Goal: Task Accomplishment & Management: Manage account settings

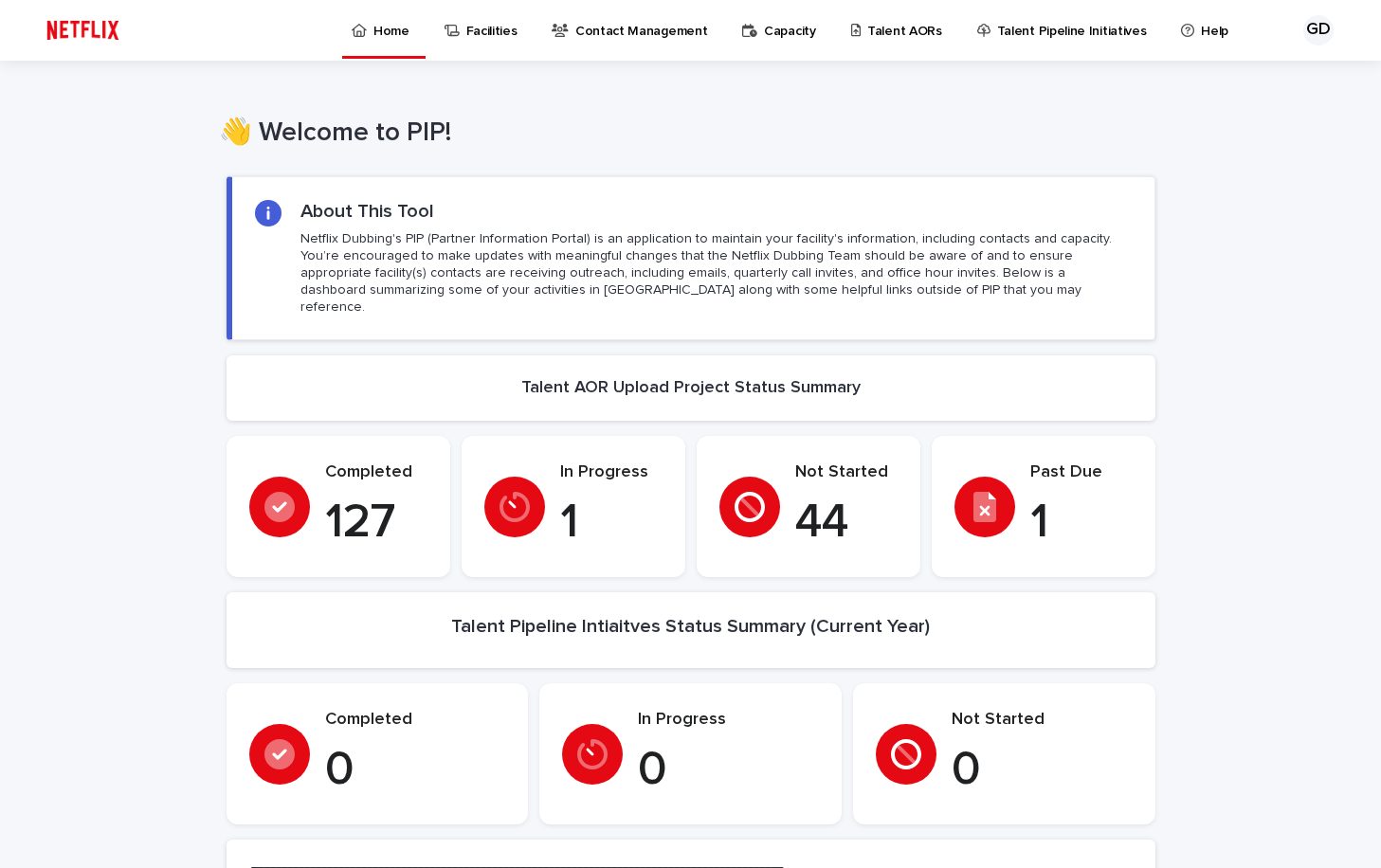
click at [365, 32] on icon at bounding box center [359, 30] width 16 height 14
click at [871, 30] on p "Talent AORs" at bounding box center [904, 20] width 75 height 40
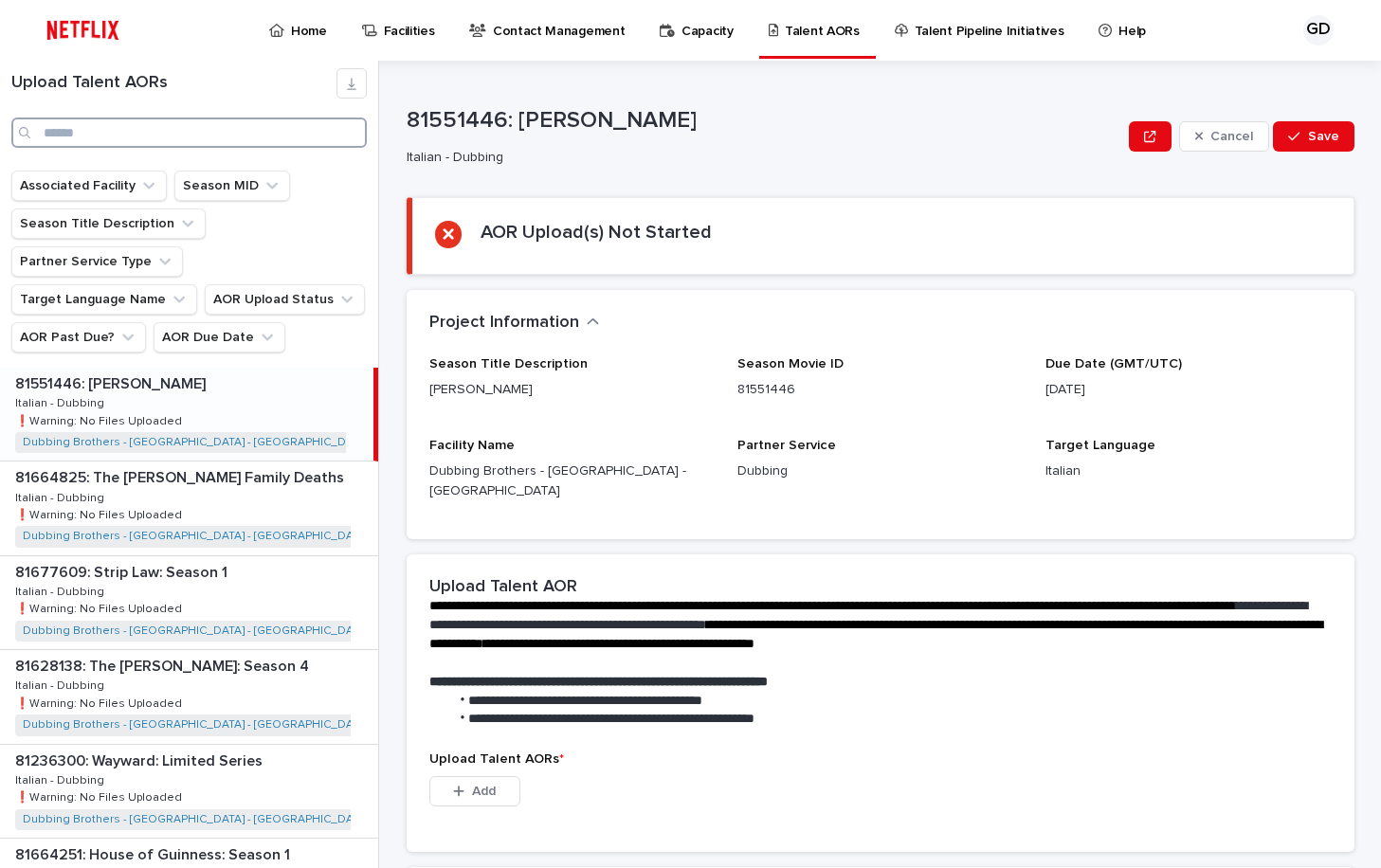
click at [169, 130] on input "Search" at bounding box center [189, 132] width 356 height 30
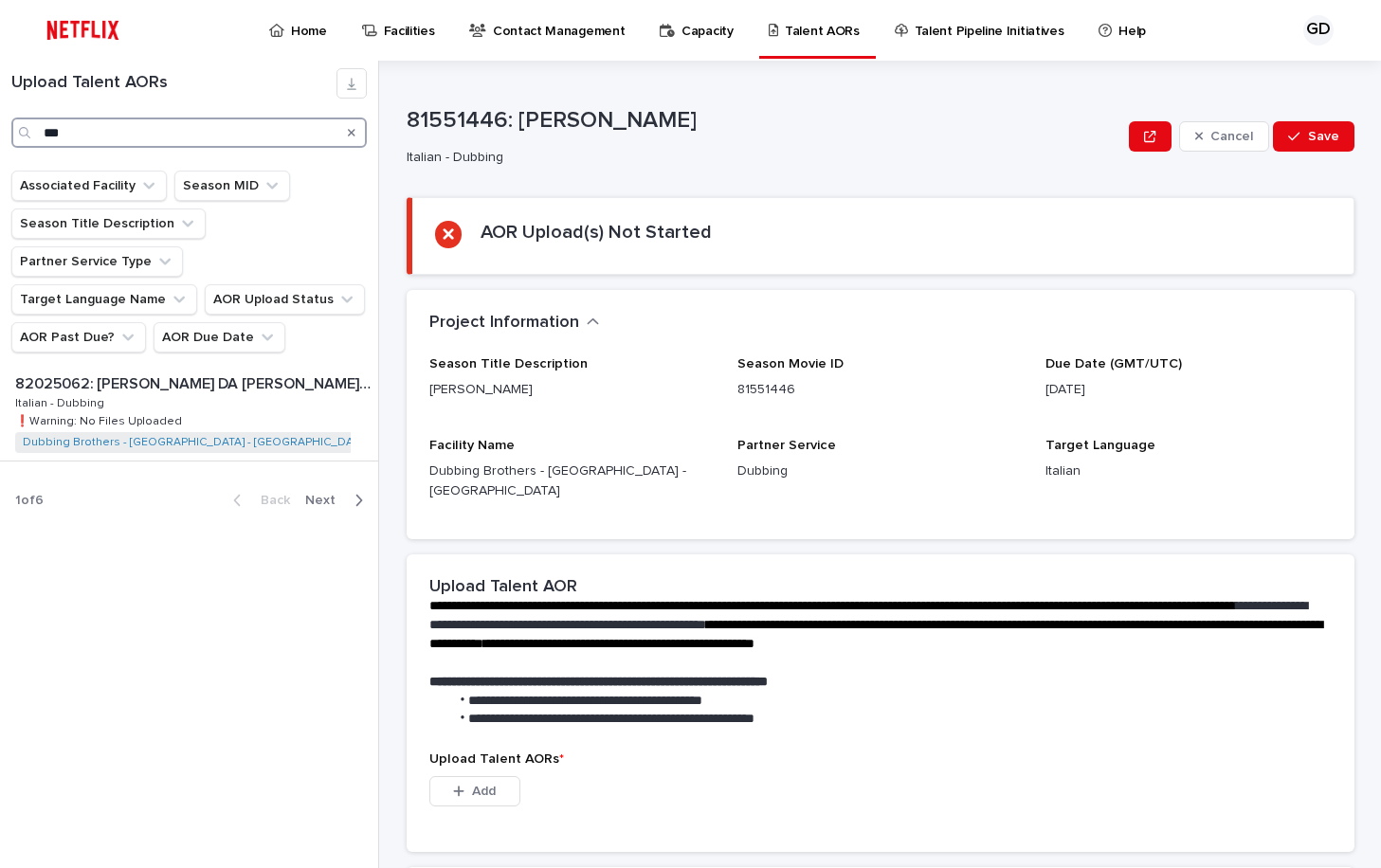
type input "***"
click at [195, 481] on div "1 of 6 Back Next" at bounding box center [188, 500] width 378 height 48
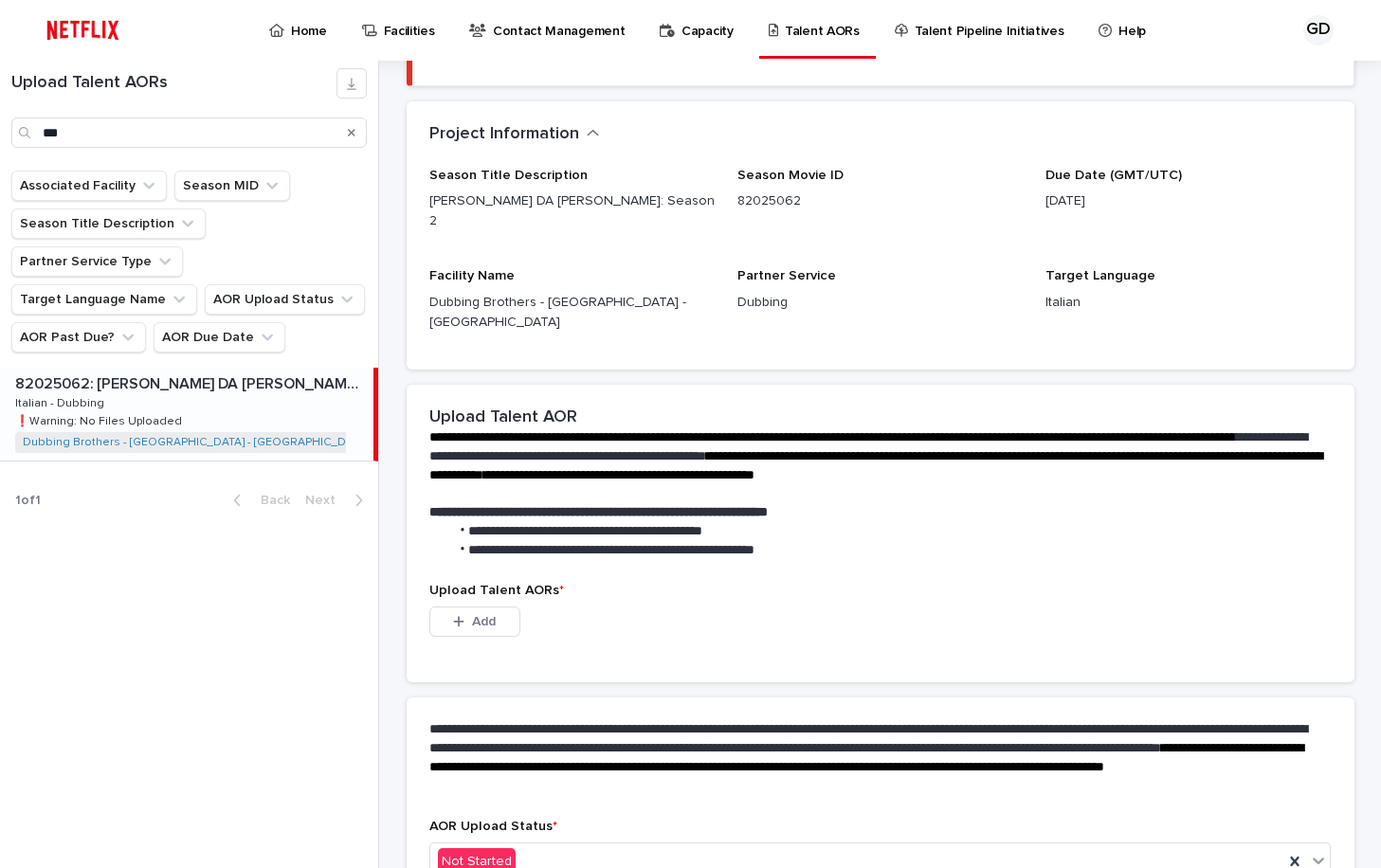
scroll to position [189, 0]
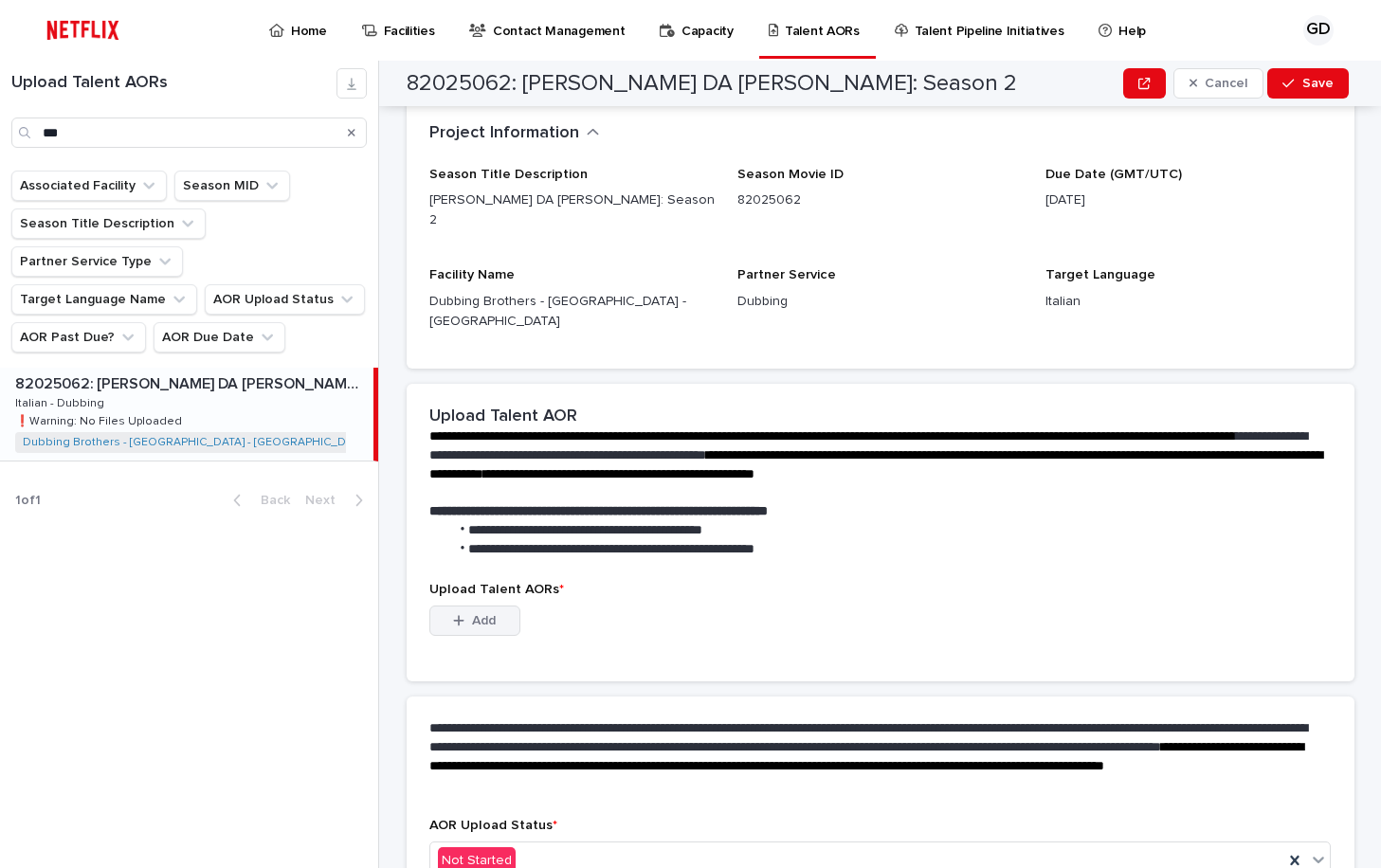
click at [484, 614] on span "Add" at bounding box center [483, 621] width 23 height 14
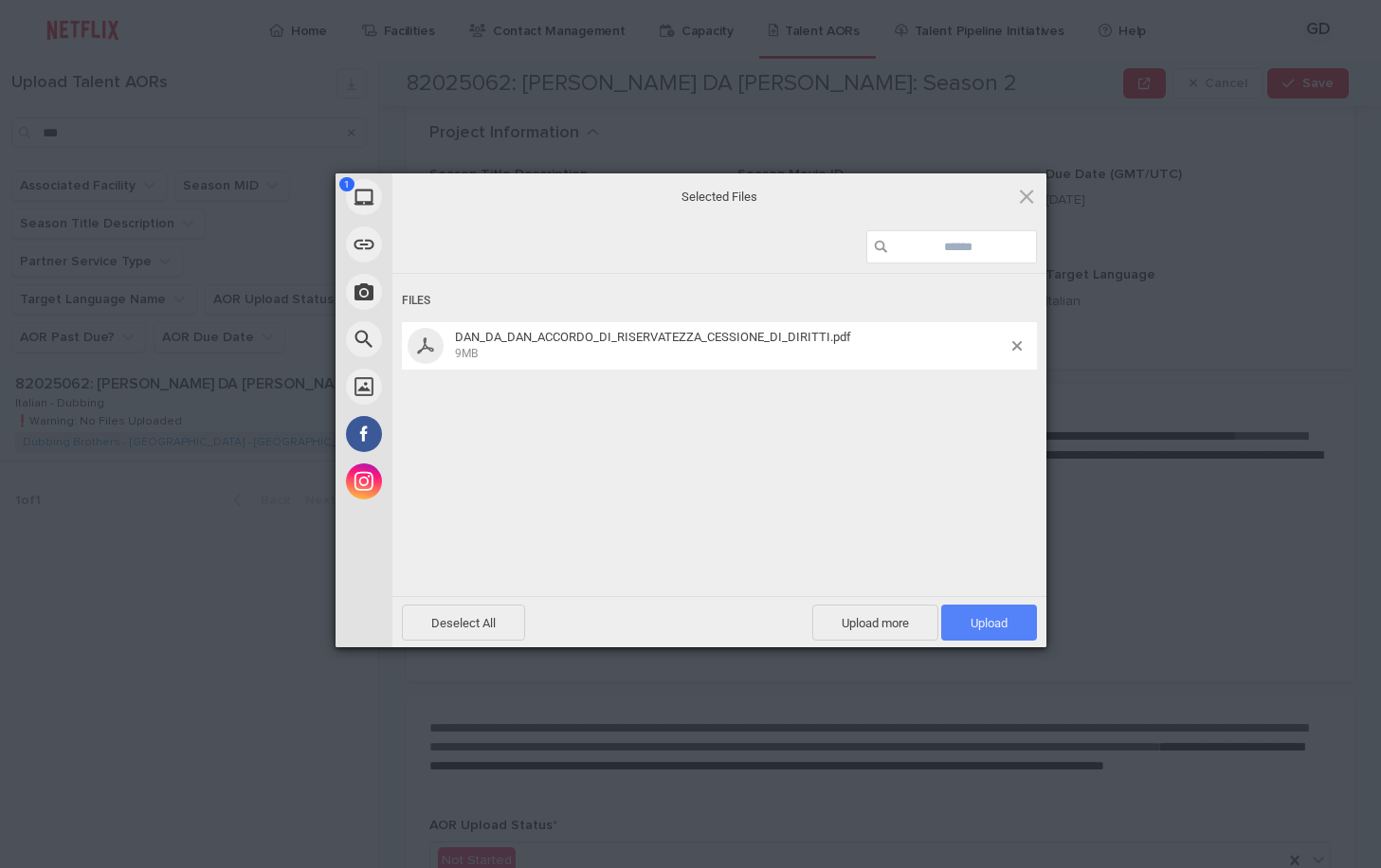
click at [1004, 625] on span "Upload 1" at bounding box center [988, 623] width 37 height 15
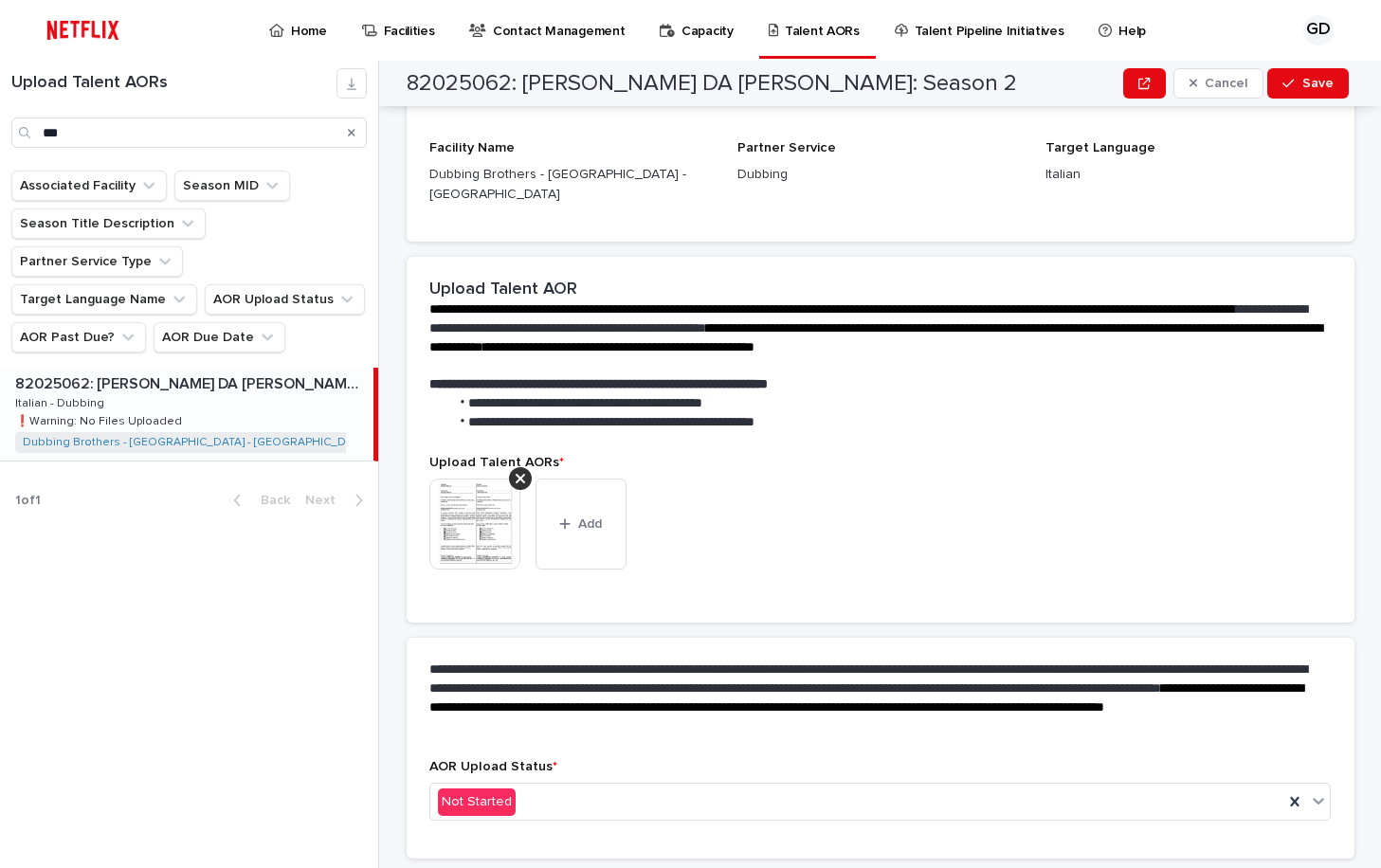
scroll to position [177, 0]
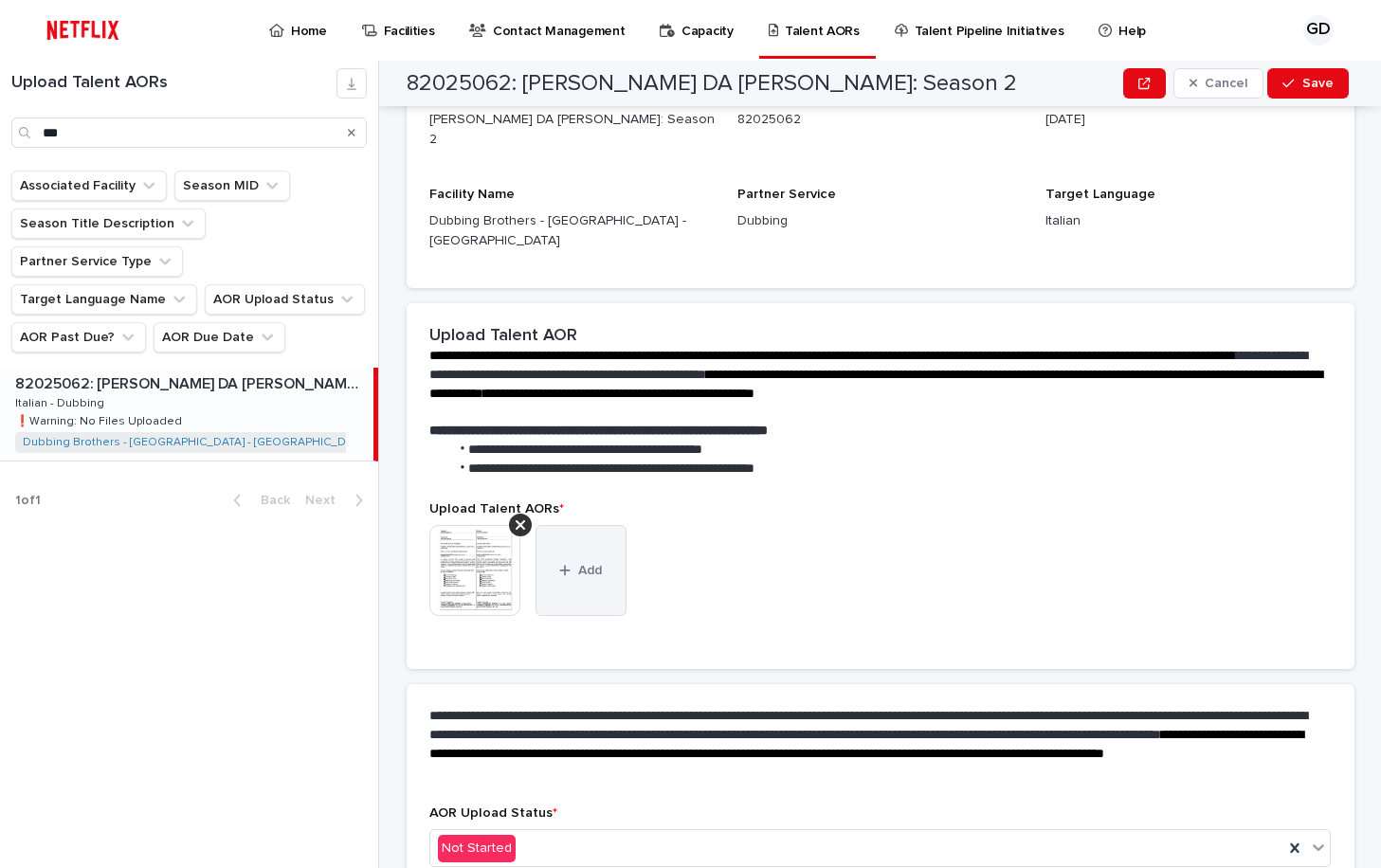
click at [570, 563] on div "button" at bounding box center [567, 570] width 19 height 14
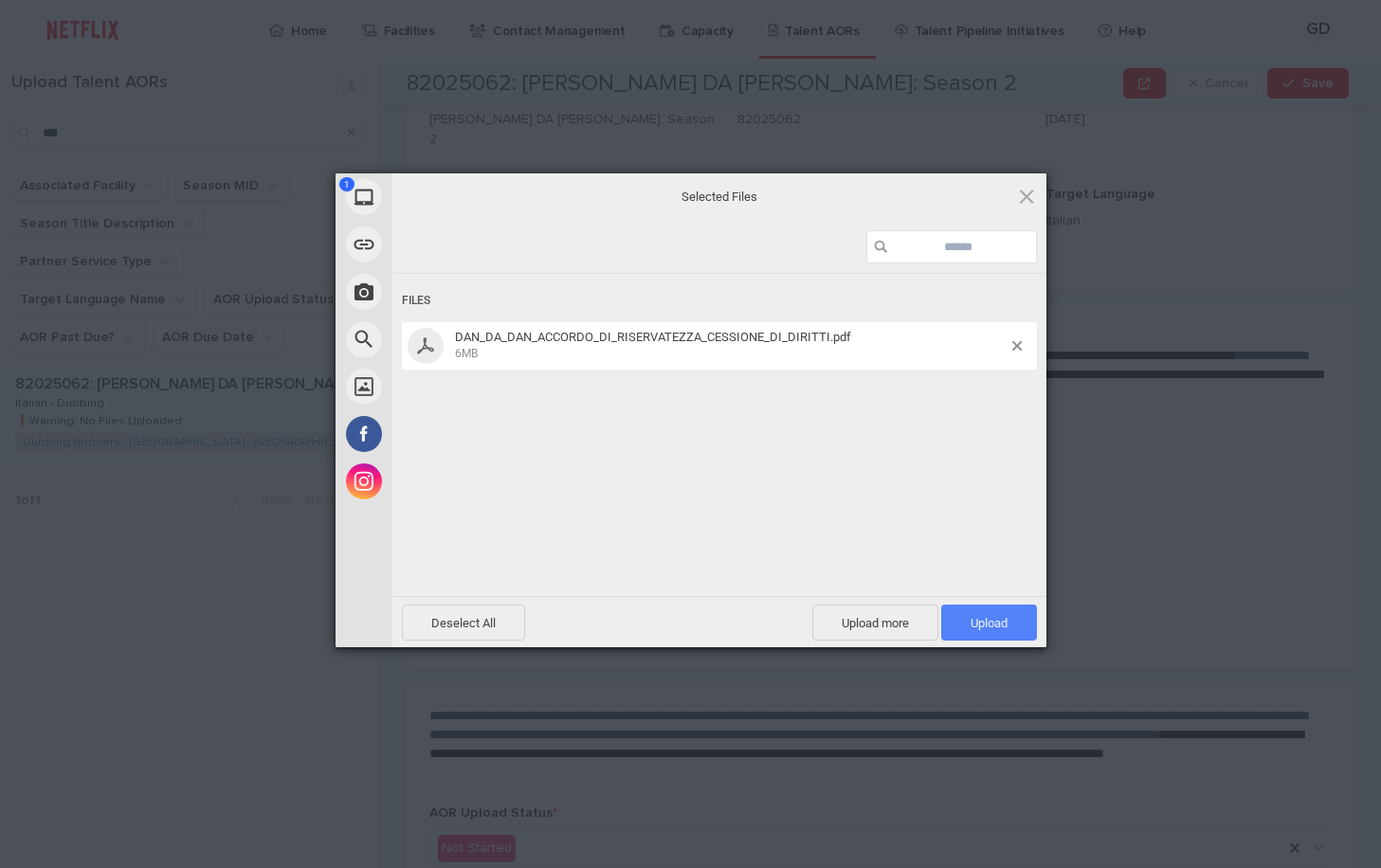
click at [1000, 619] on span "Upload 1" at bounding box center [988, 623] width 37 height 15
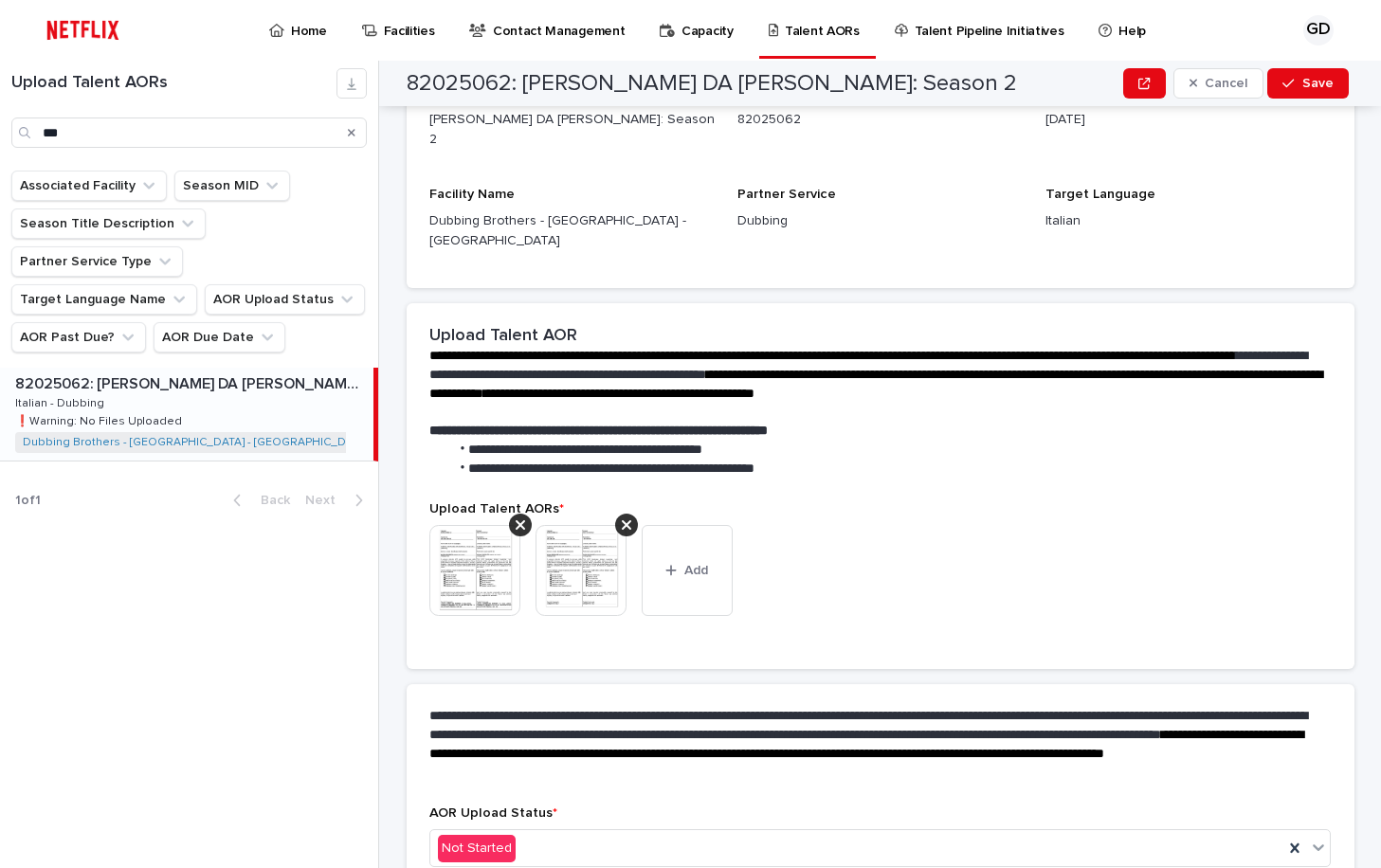
click at [352, 130] on icon "Search" at bounding box center [352, 133] width 8 height 12
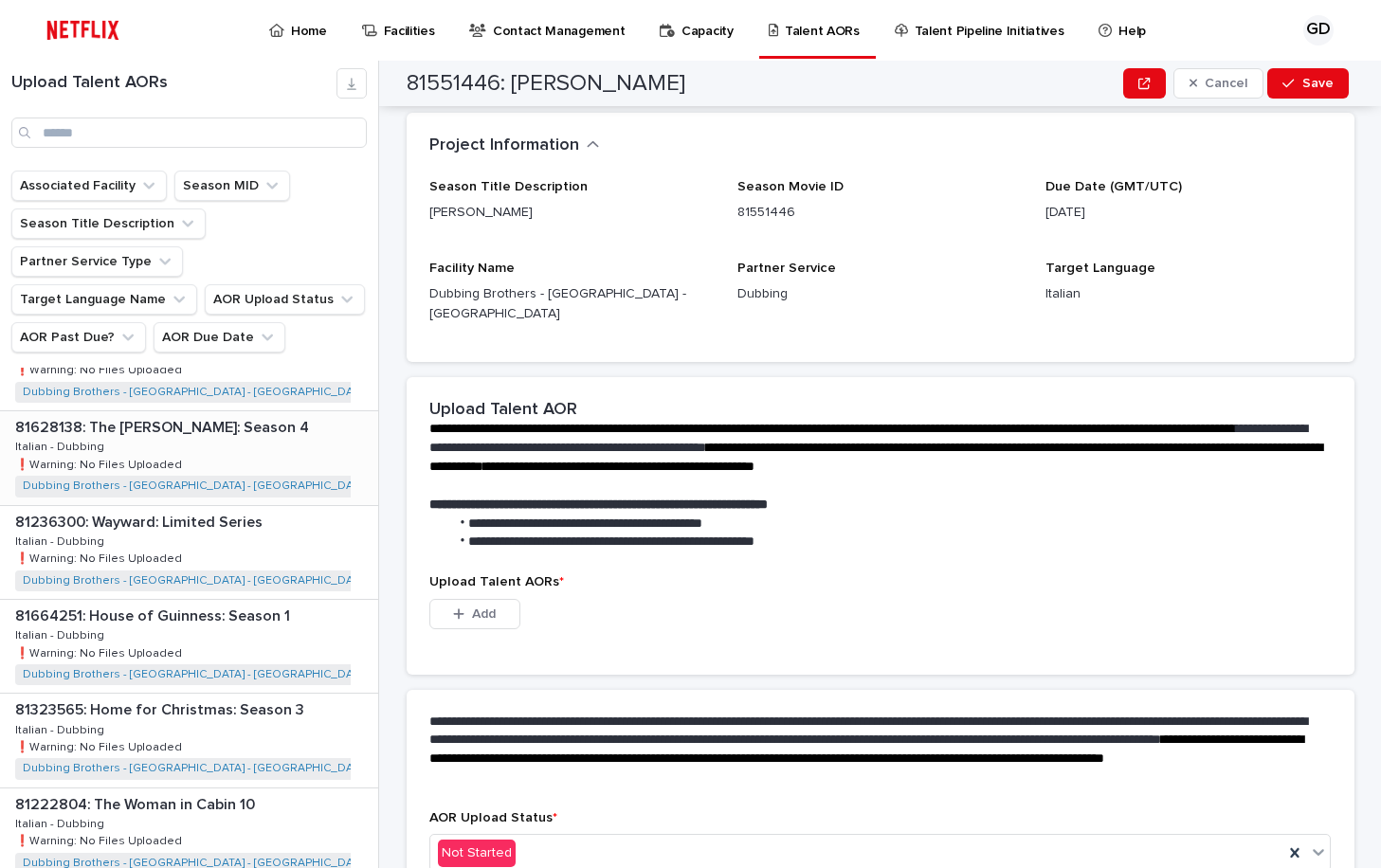
scroll to position [284, 0]
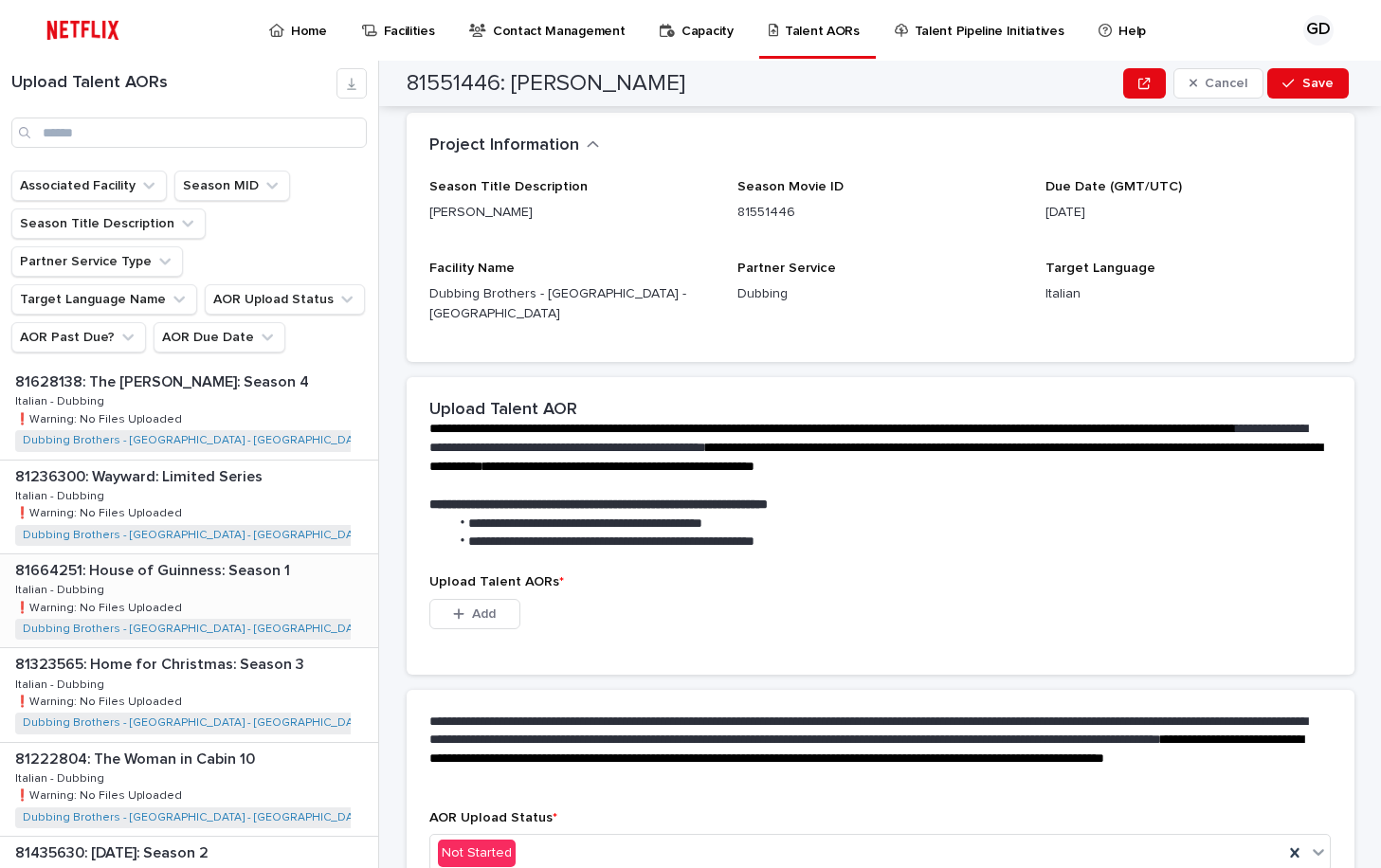
click at [253, 558] on p "81664251: House of Guinness: Season 1" at bounding box center [154, 568] width 278 height 21
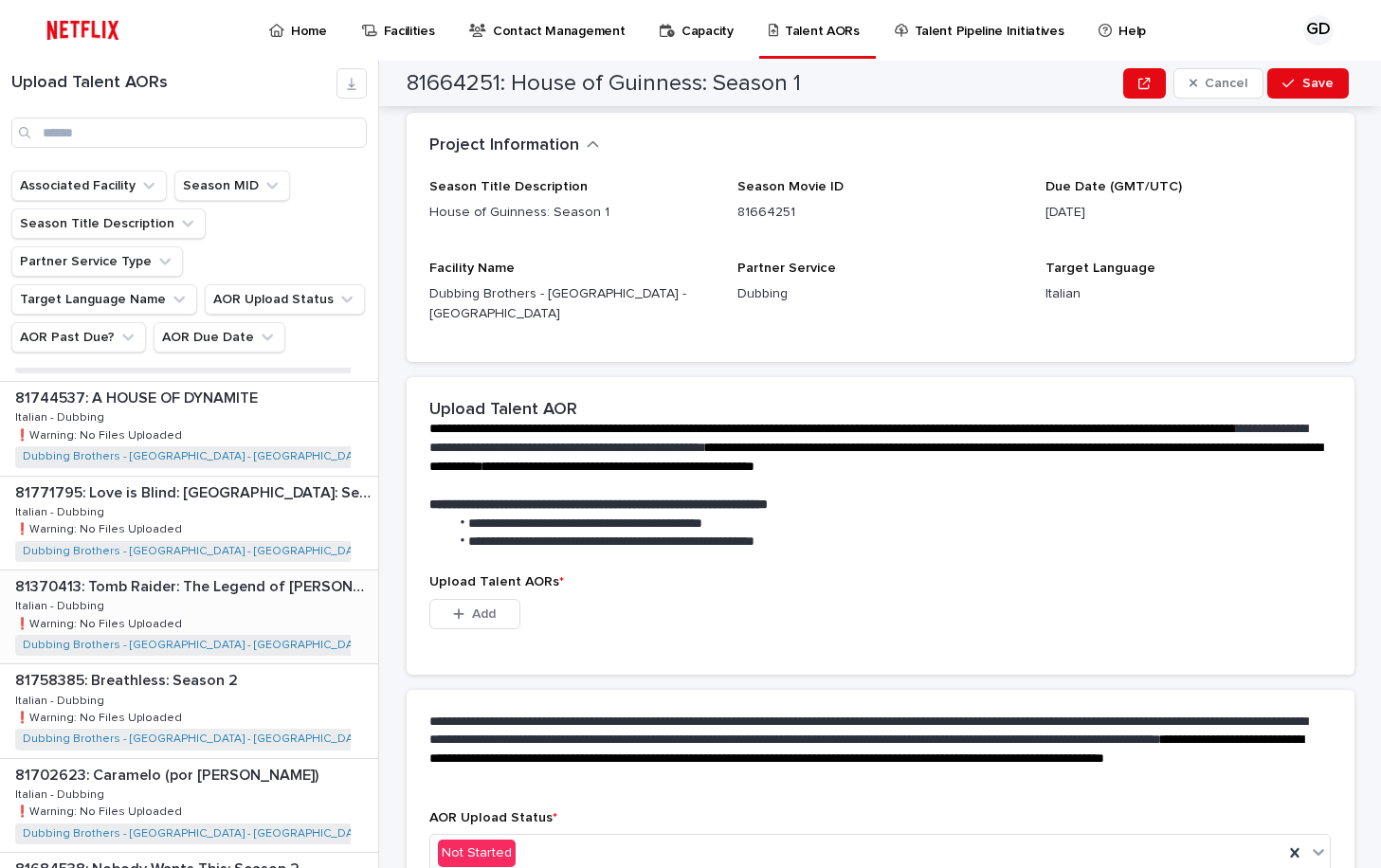
scroll to position [1231, 0]
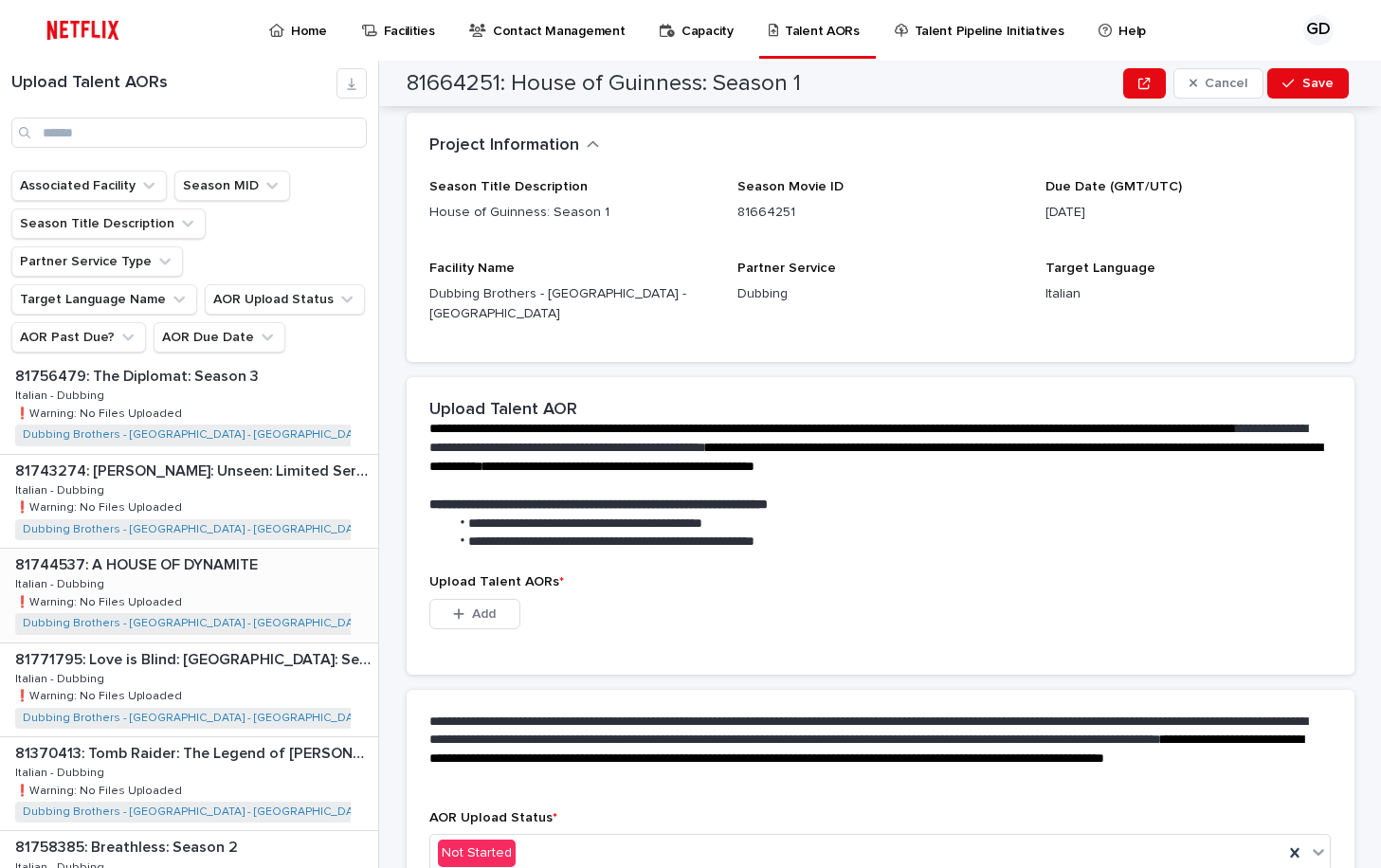
click at [247, 549] on div "81744537: A HOUSE OF DYNAMITE 81744537: A HOUSE OF DYNAMITE Italian - Dubbing I…" at bounding box center [188, 595] width 378 height 93
click at [247, 549] on div "81744537: A HOUSE OF DYNAMITE 81744537: A HOUSE OF DYNAMITE Italian - Dubbing I…" at bounding box center [187, 595] width 373 height 93
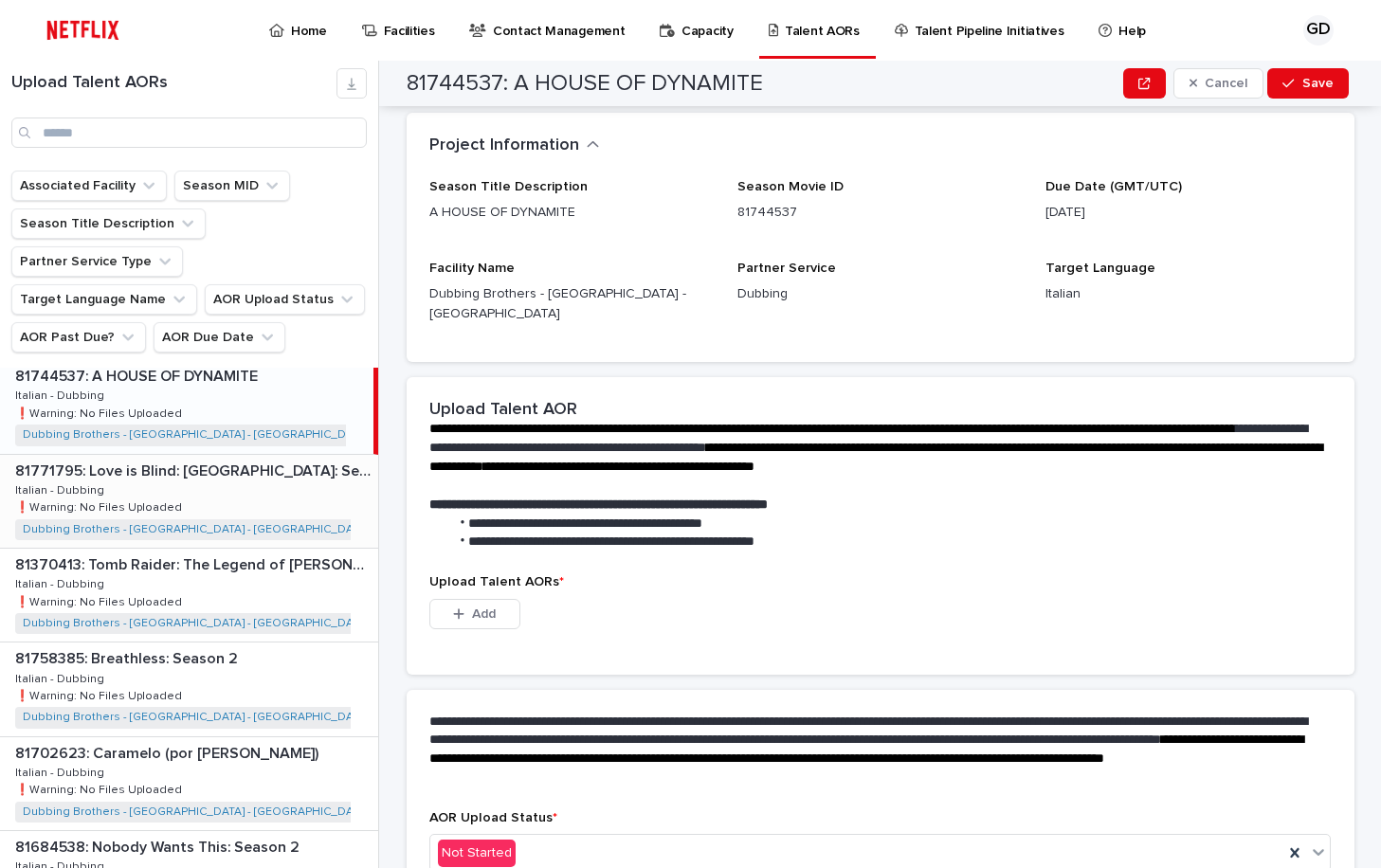
scroll to position [1421, 0]
click at [258, 504] on div "81771795: Love is Blind: [GEOGRAPHIC_DATA]: Season 1 81771795: Love is Blind: […" at bounding box center [188, 500] width 378 height 93
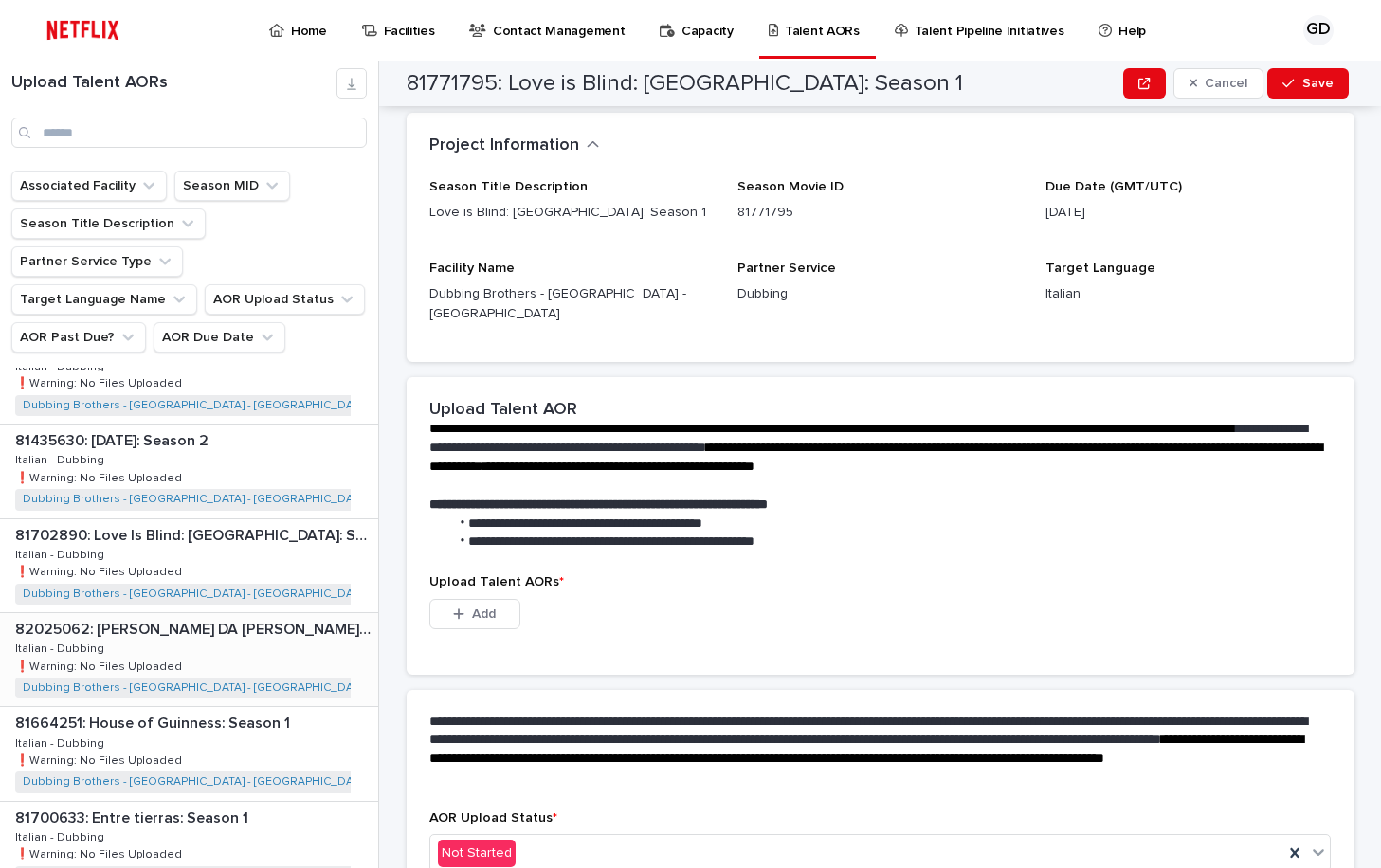
scroll to position [663, 0]
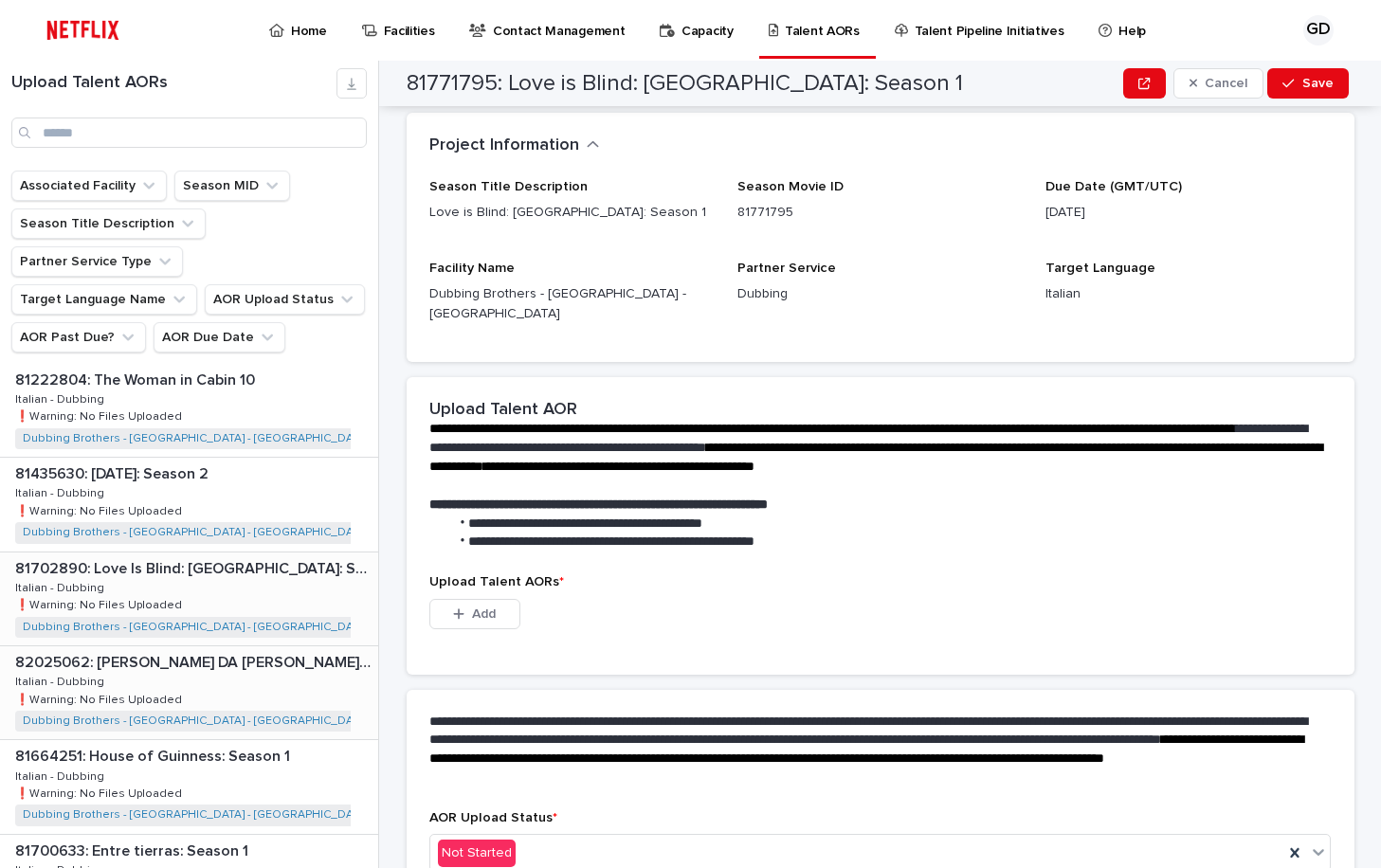
click at [222, 556] on div "81702890: Love Is Blind: [GEOGRAPHIC_DATA]: Season 2 81702890: Love Is Blind: […" at bounding box center [188, 599] width 378 height 93
click at [222, 556] on div "81702890: Love Is Blind: [GEOGRAPHIC_DATA]: Season 2 81702890: Love Is Blind: […" at bounding box center [187, 599] width 373 height 93
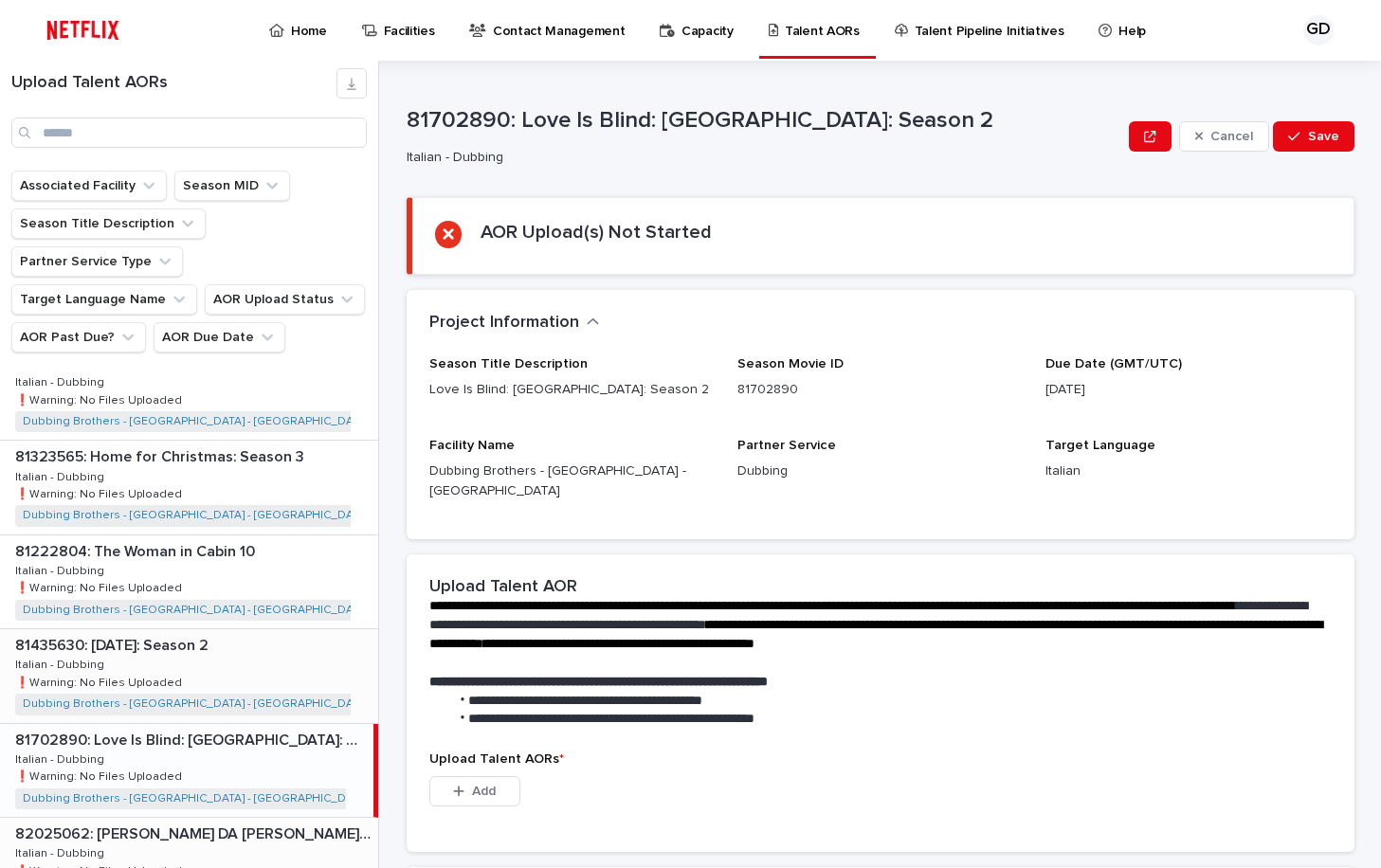
scroll to position [474, 0]
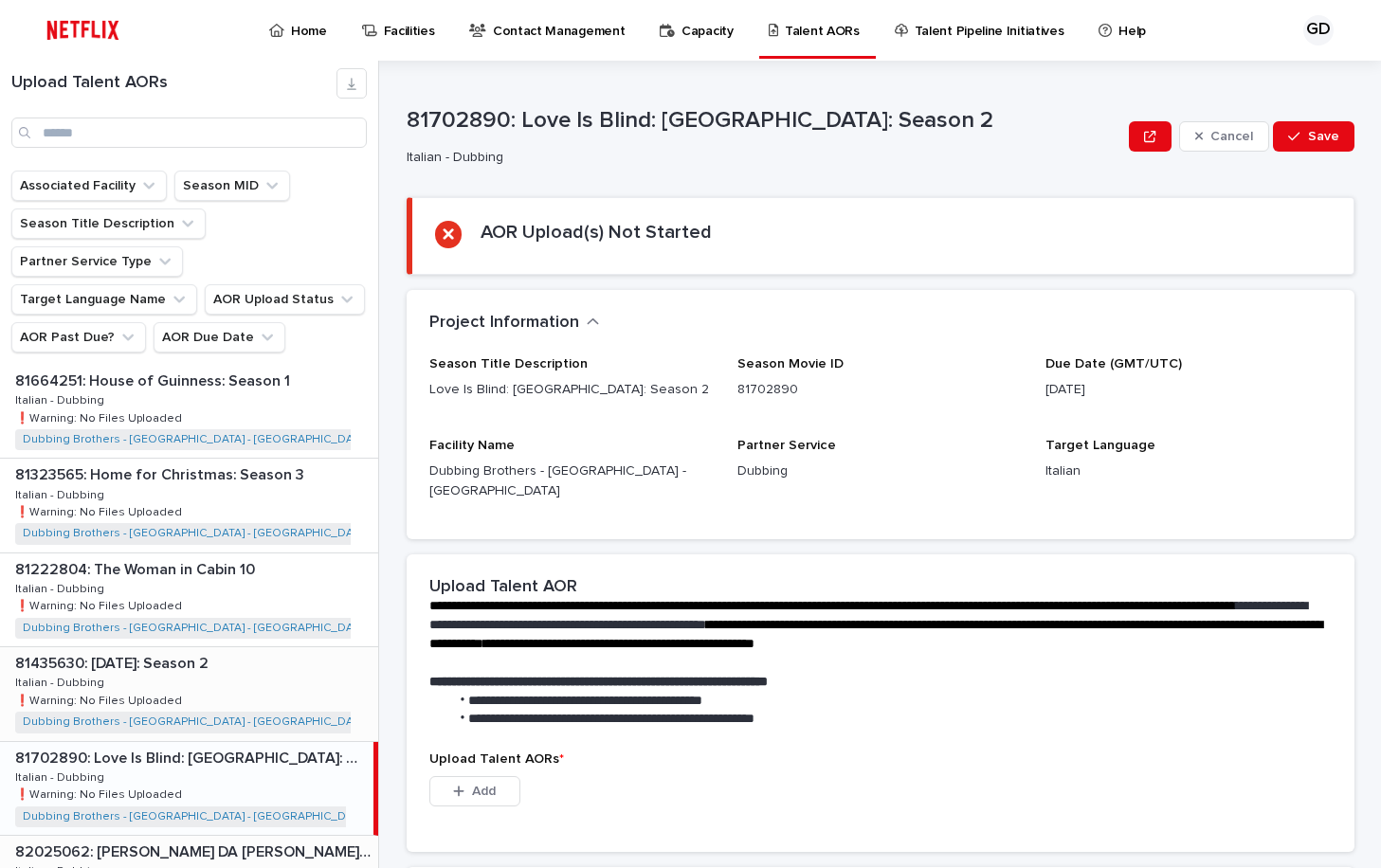
click at [246, 654] on p at bounding box center [193, 663] width 356 height 18
click at [246, 654] on p at bounding box center [190, 663] width 351 height 18
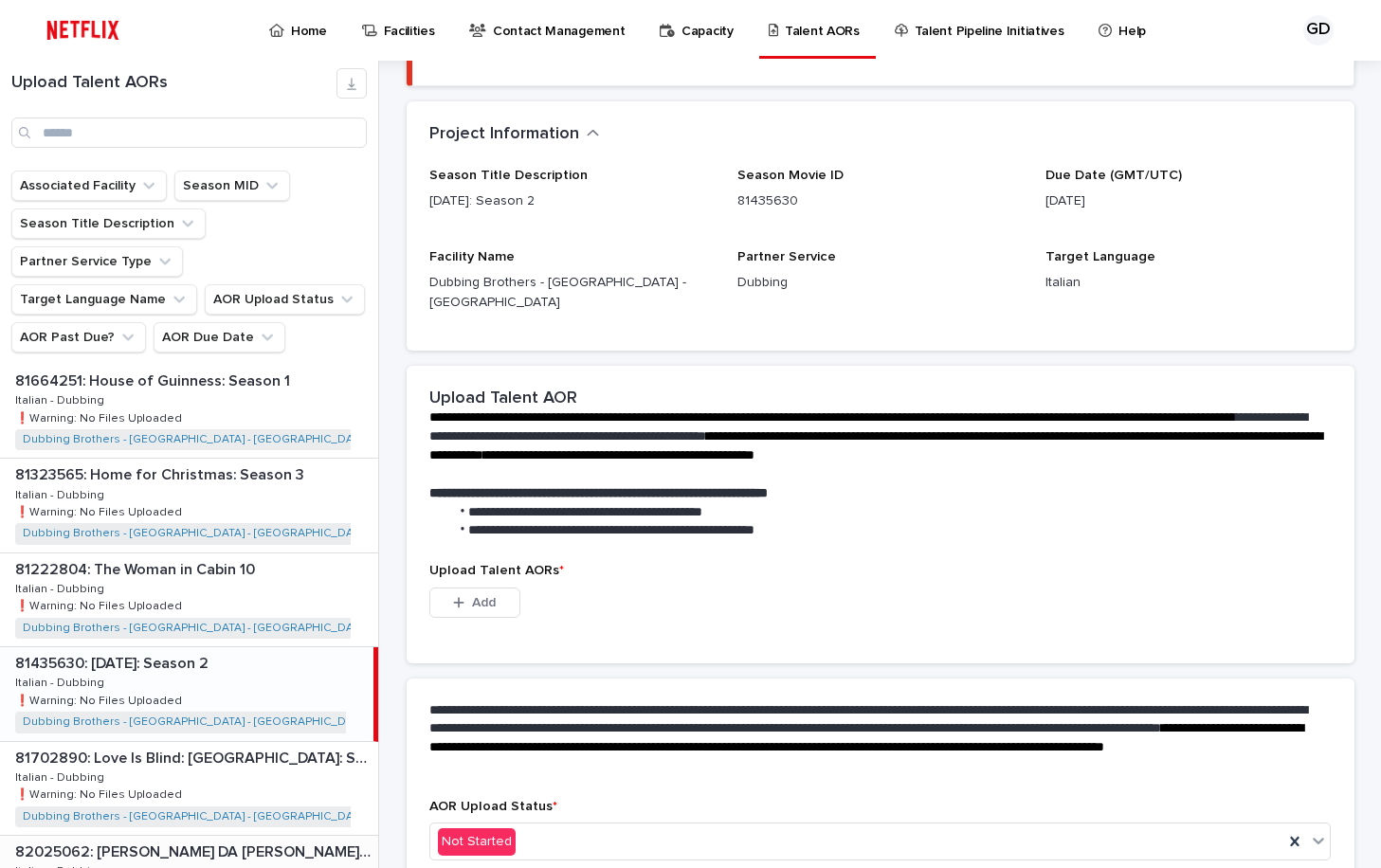
scroll to position [189, 0]
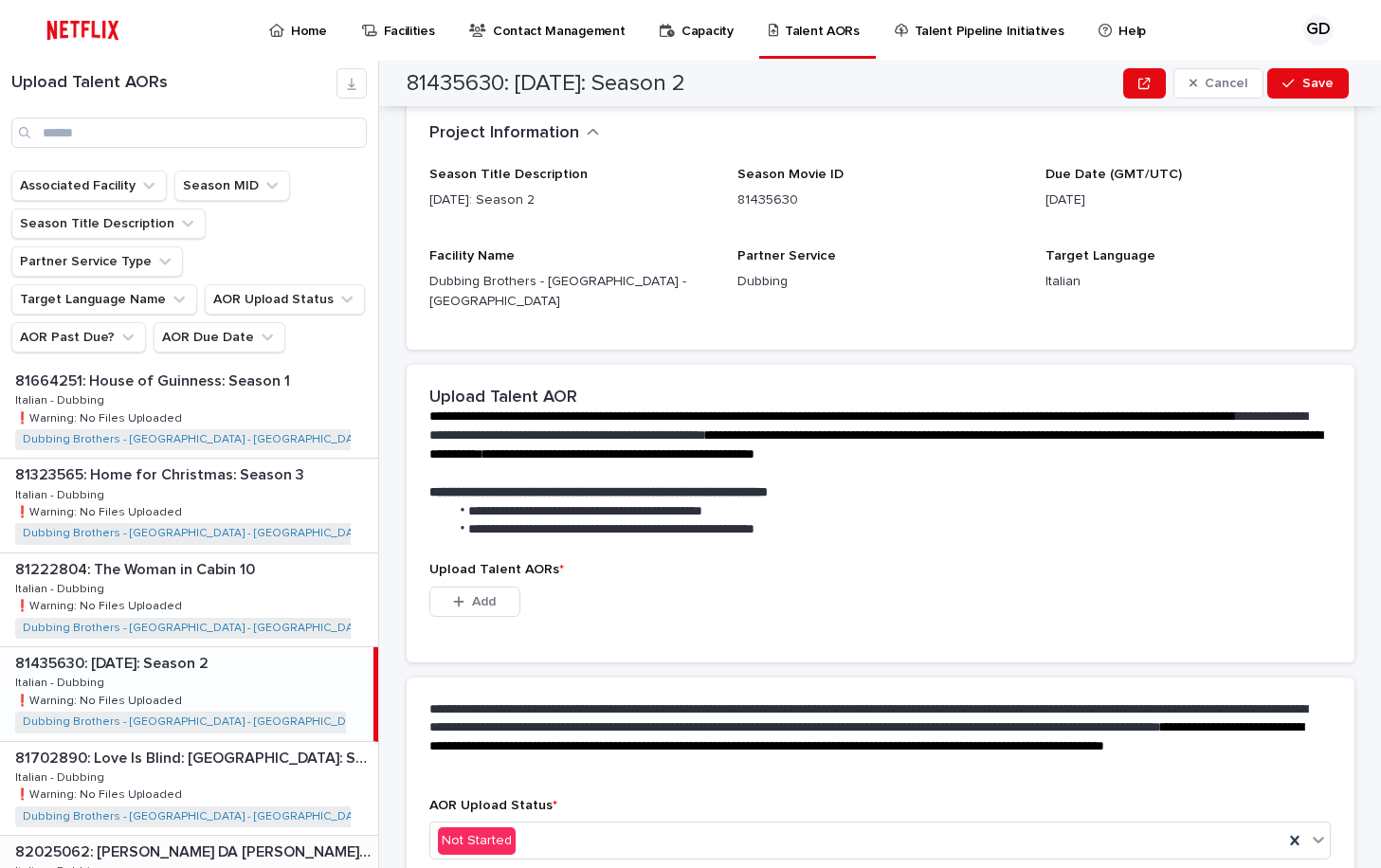
click at [149, 690] on p "❗️Warning: No Files Uploaded" at bounding box center [101, 698] width 171 height 17
click at [206, 658] on div "81435630: [DATE]: Season 2 81435630: [DATE]: Season 2 Italian - Dubbing Italian…" at bounding box center [187, 693] width 373 height 93
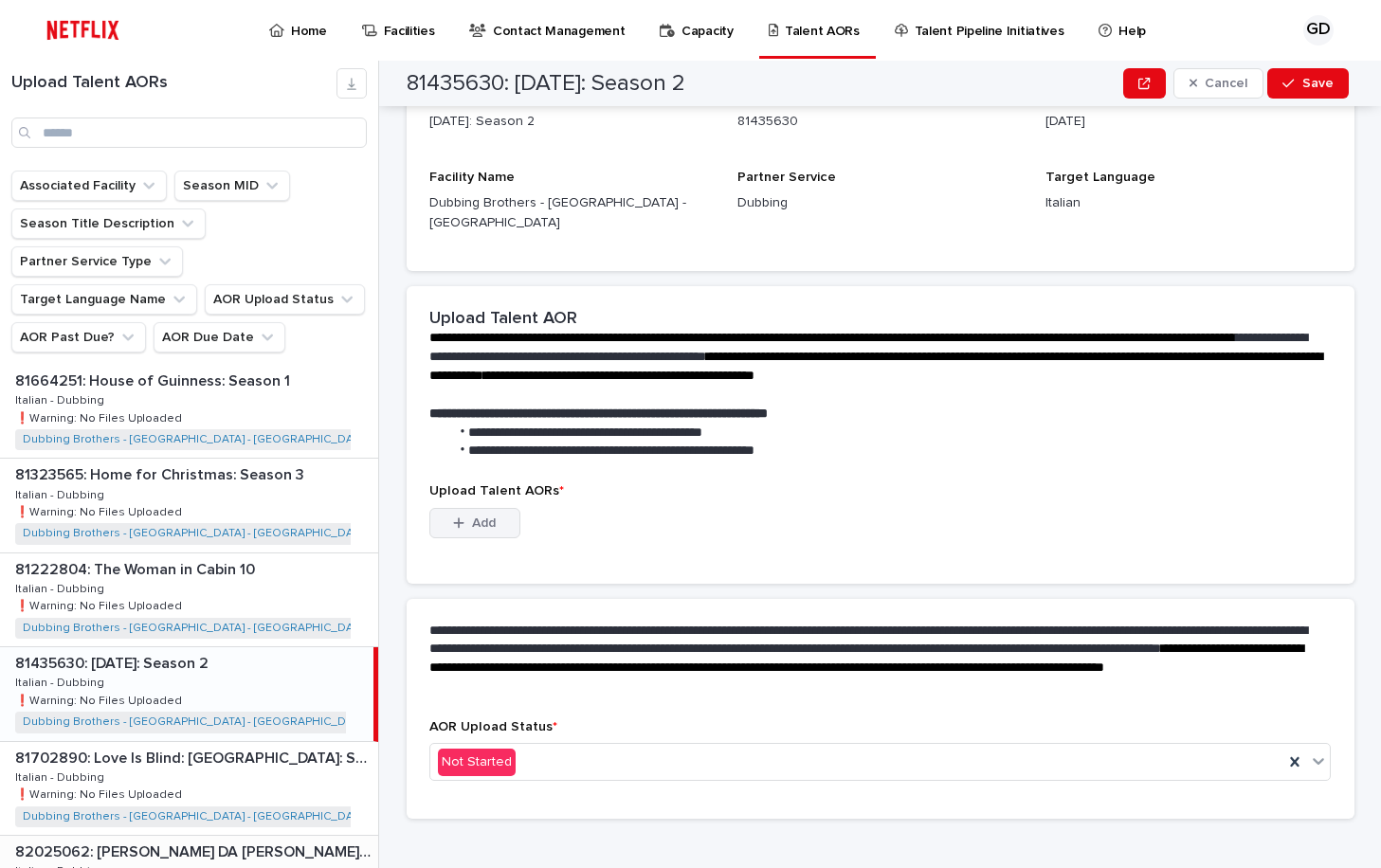
click at [472, 517] on span "Add" at bounding box center [483, 523] width 23 height 14
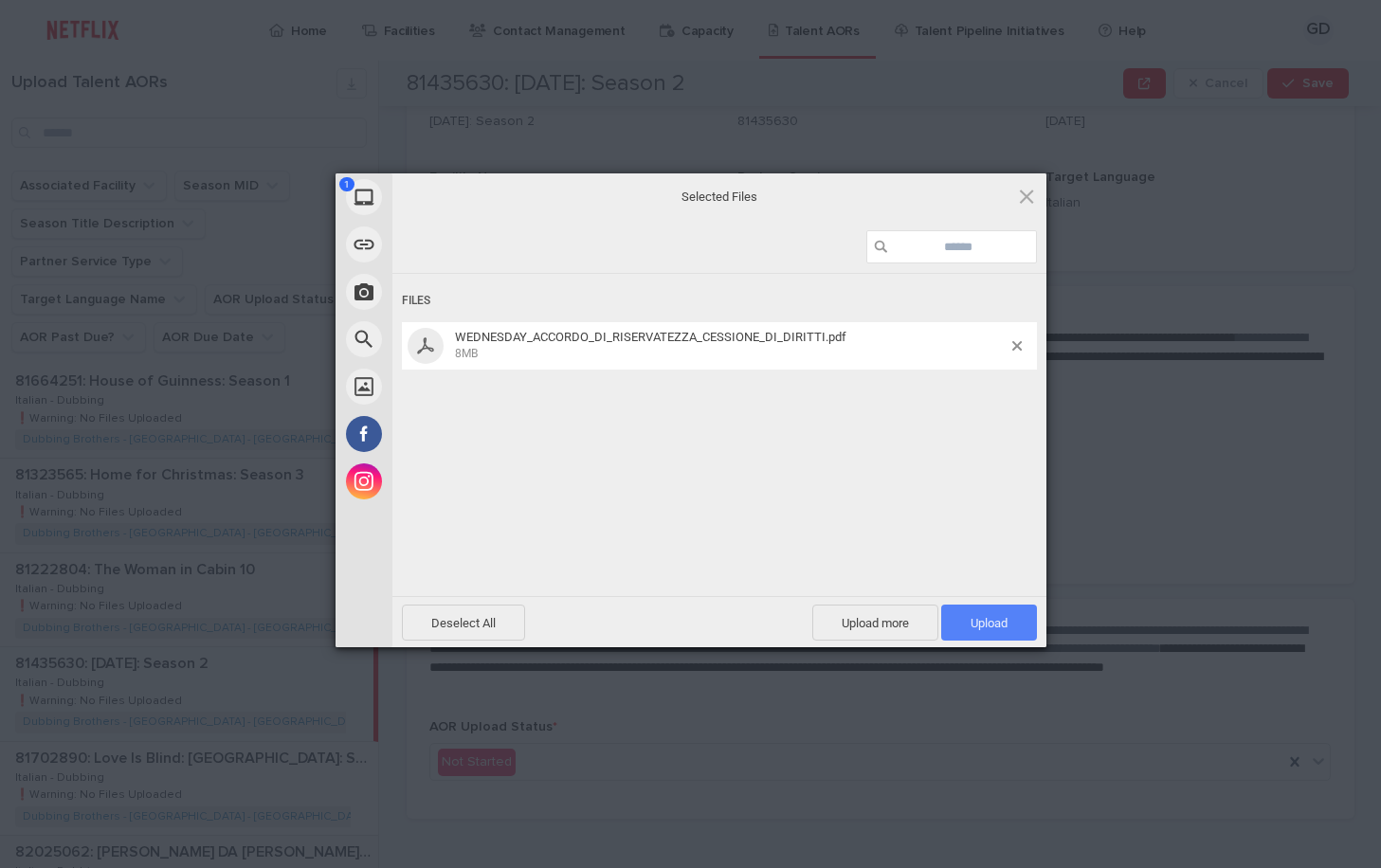
click at [989, 621] on span "Upload 1" at bounding box center [988, 623] width 37 height 15
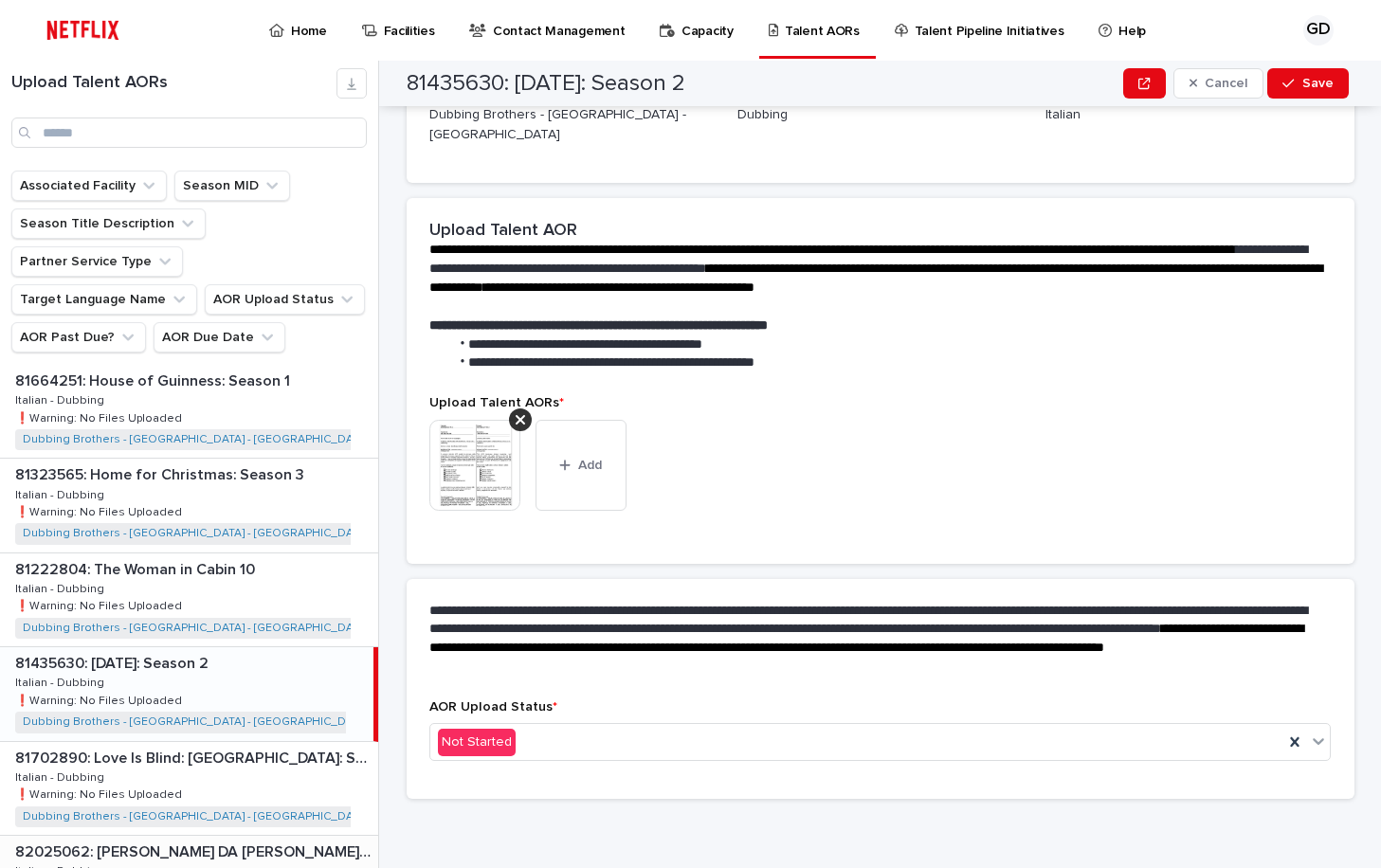
scroll to position [243, 0]
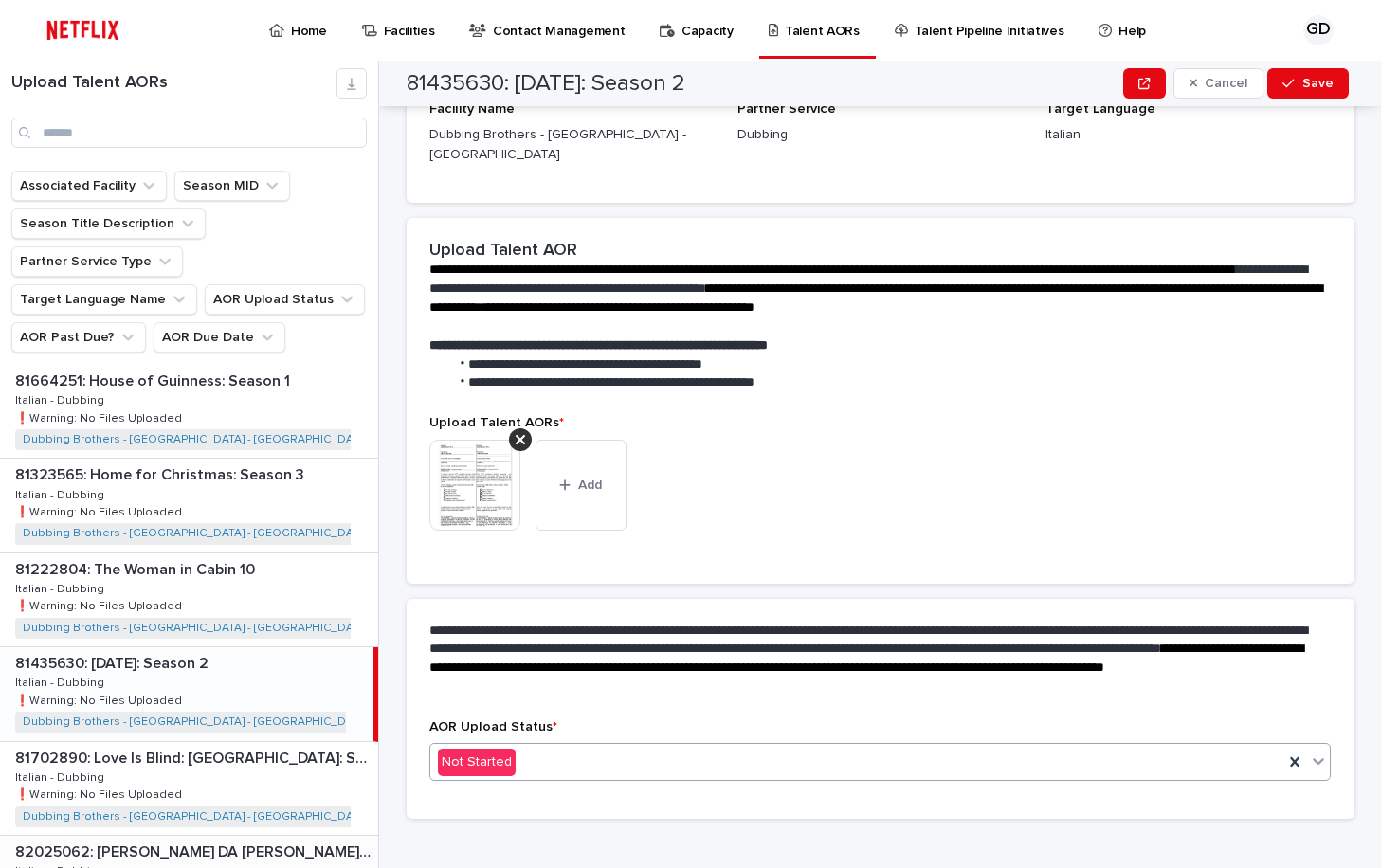
click at [1116, 750] on div "Not Started" at bounding box center [857, 762] width 854 height 31
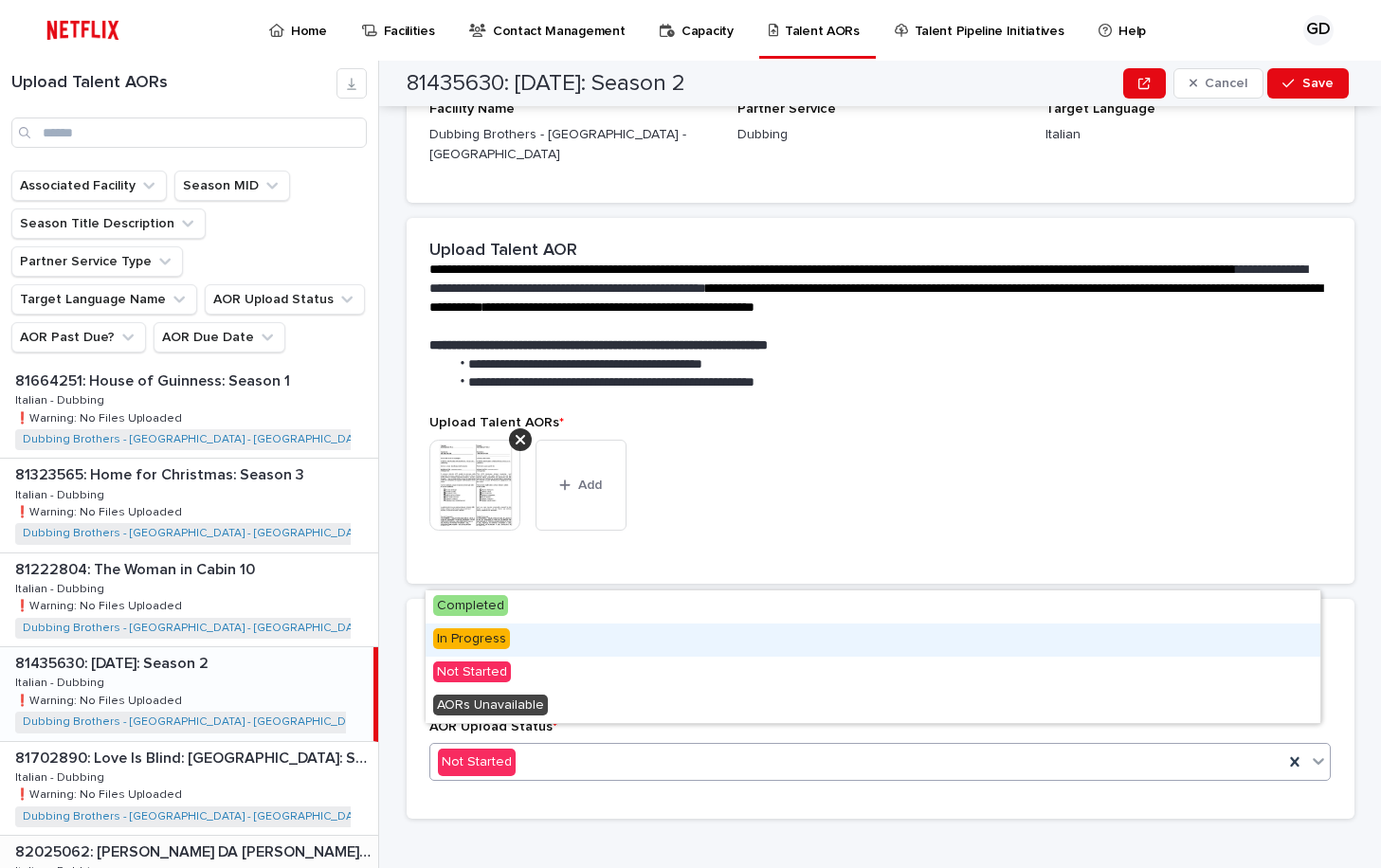
click at [638, 645] on div "In Progress" at bounding box center [873, 640] width 895 height 33
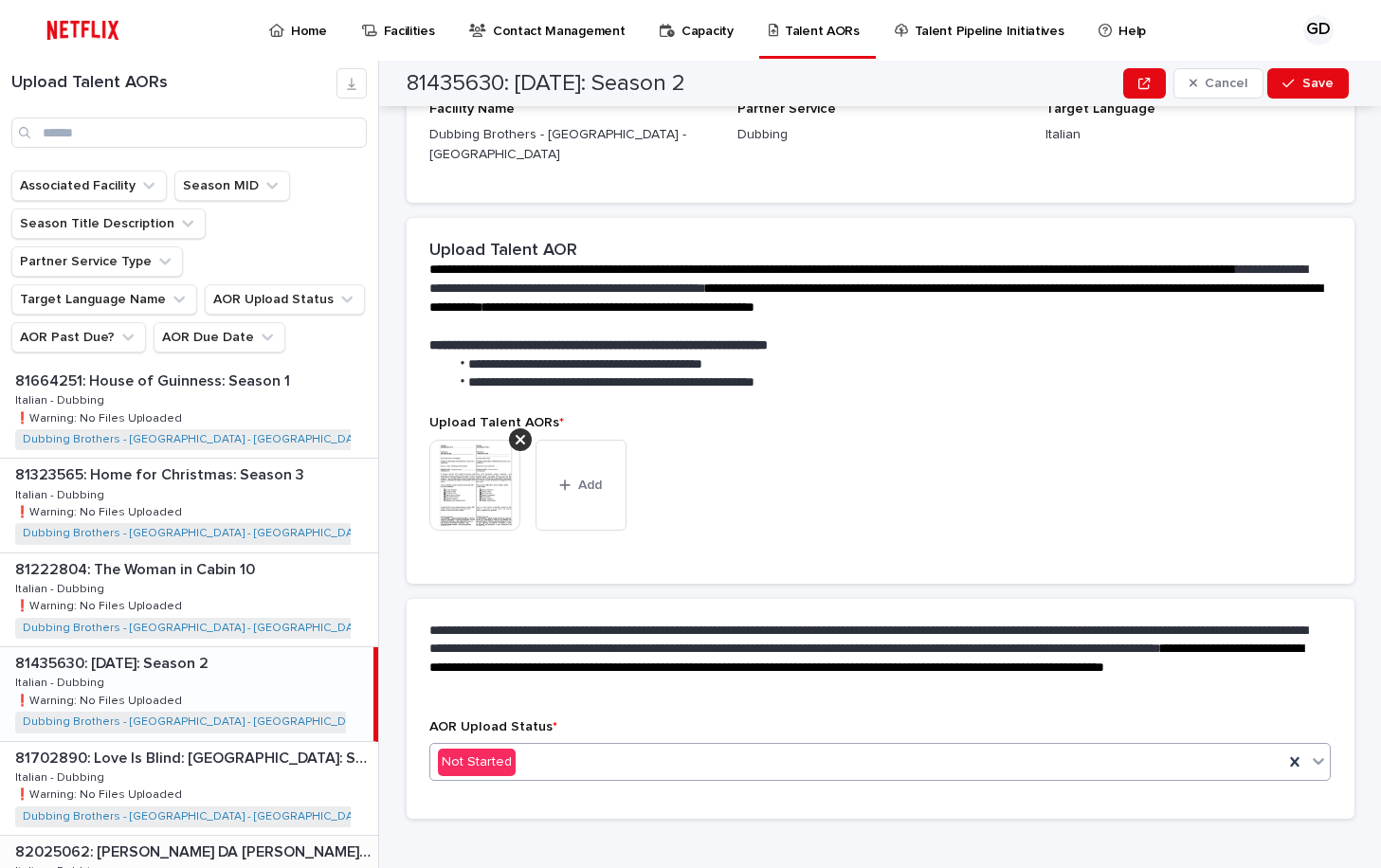
scroll to position [299, 0]
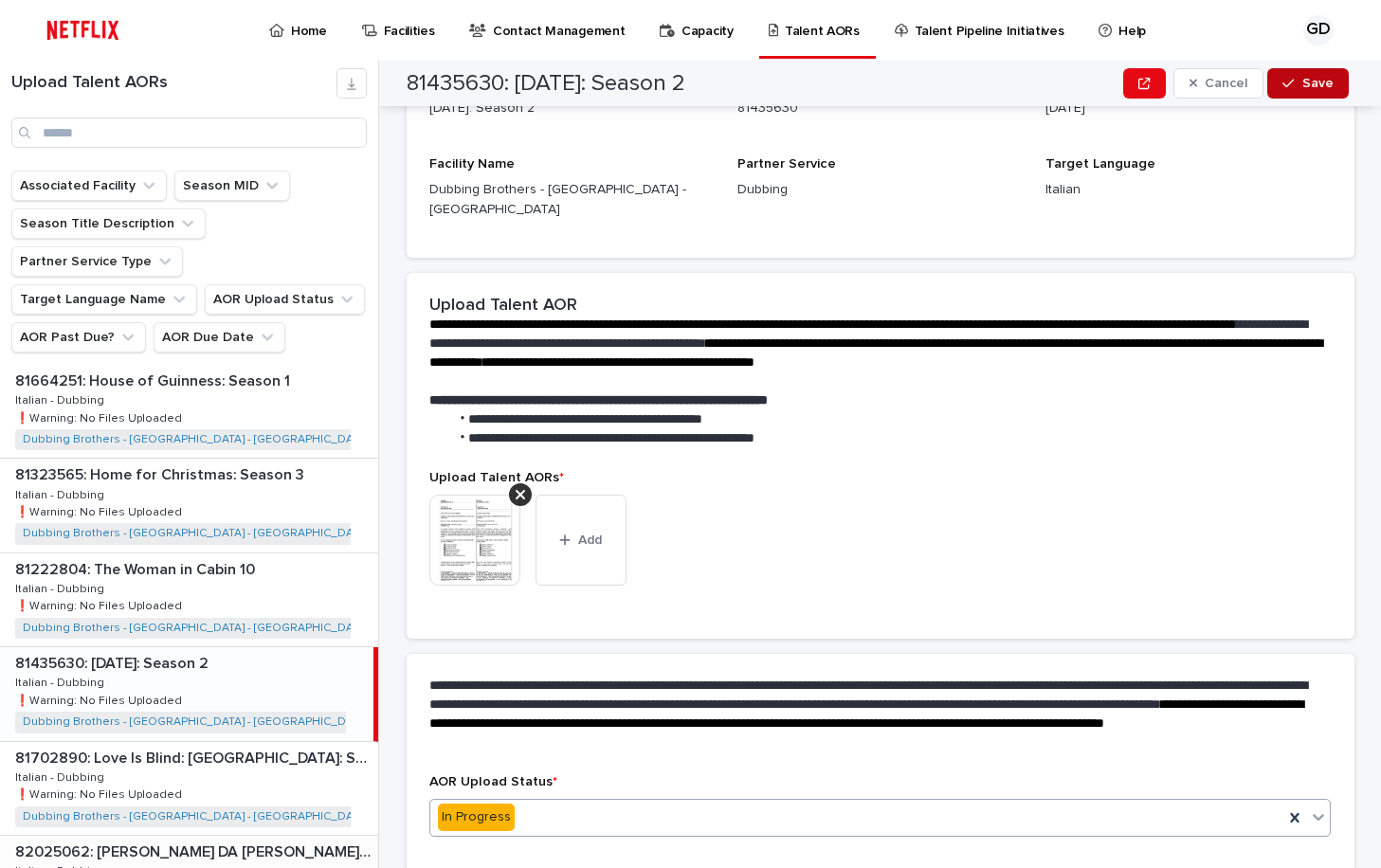
click at [1293, 94] on button "Save" at bounding box center [1307, 83] width 80 height 30
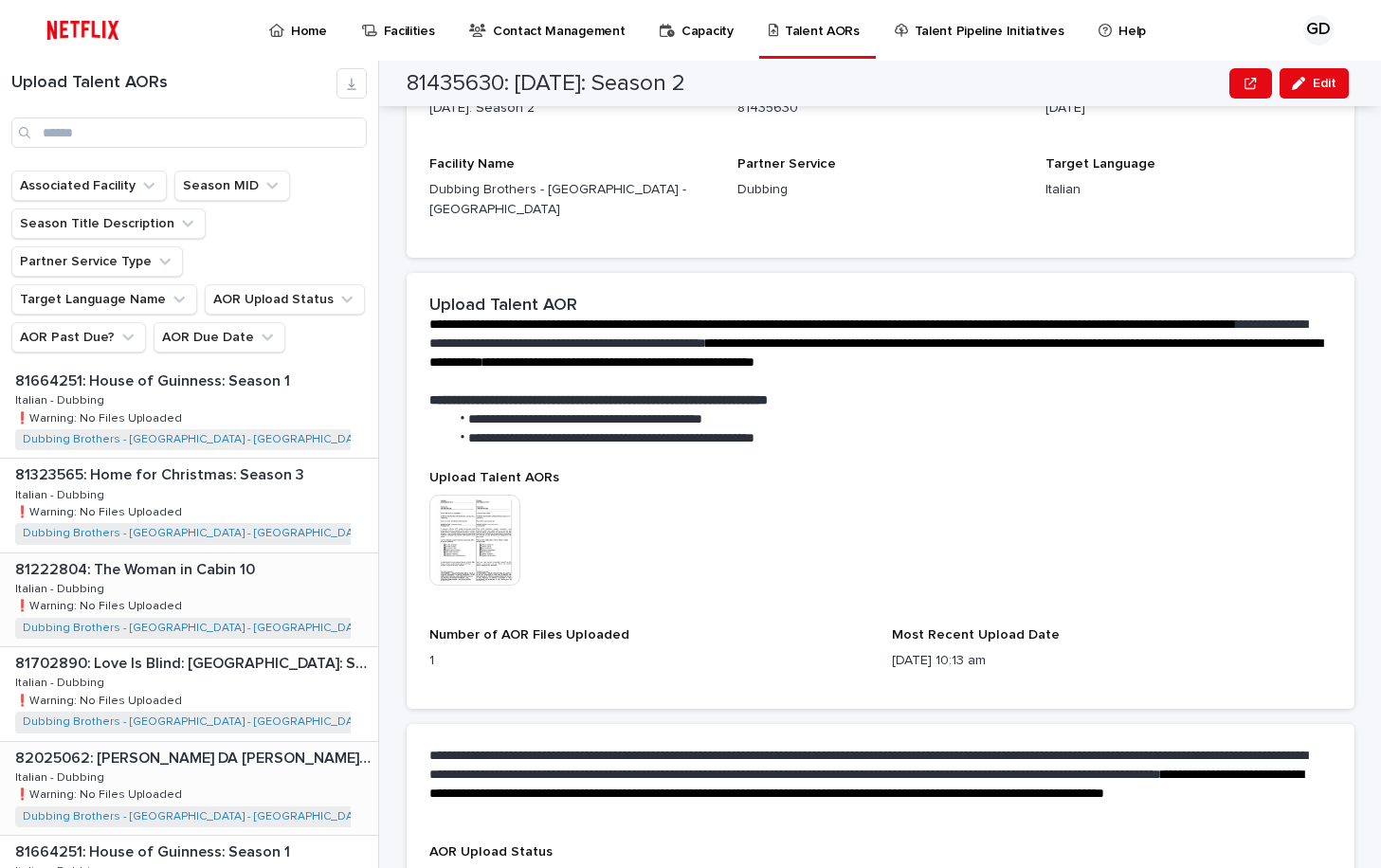
scroll to position [339, 0]
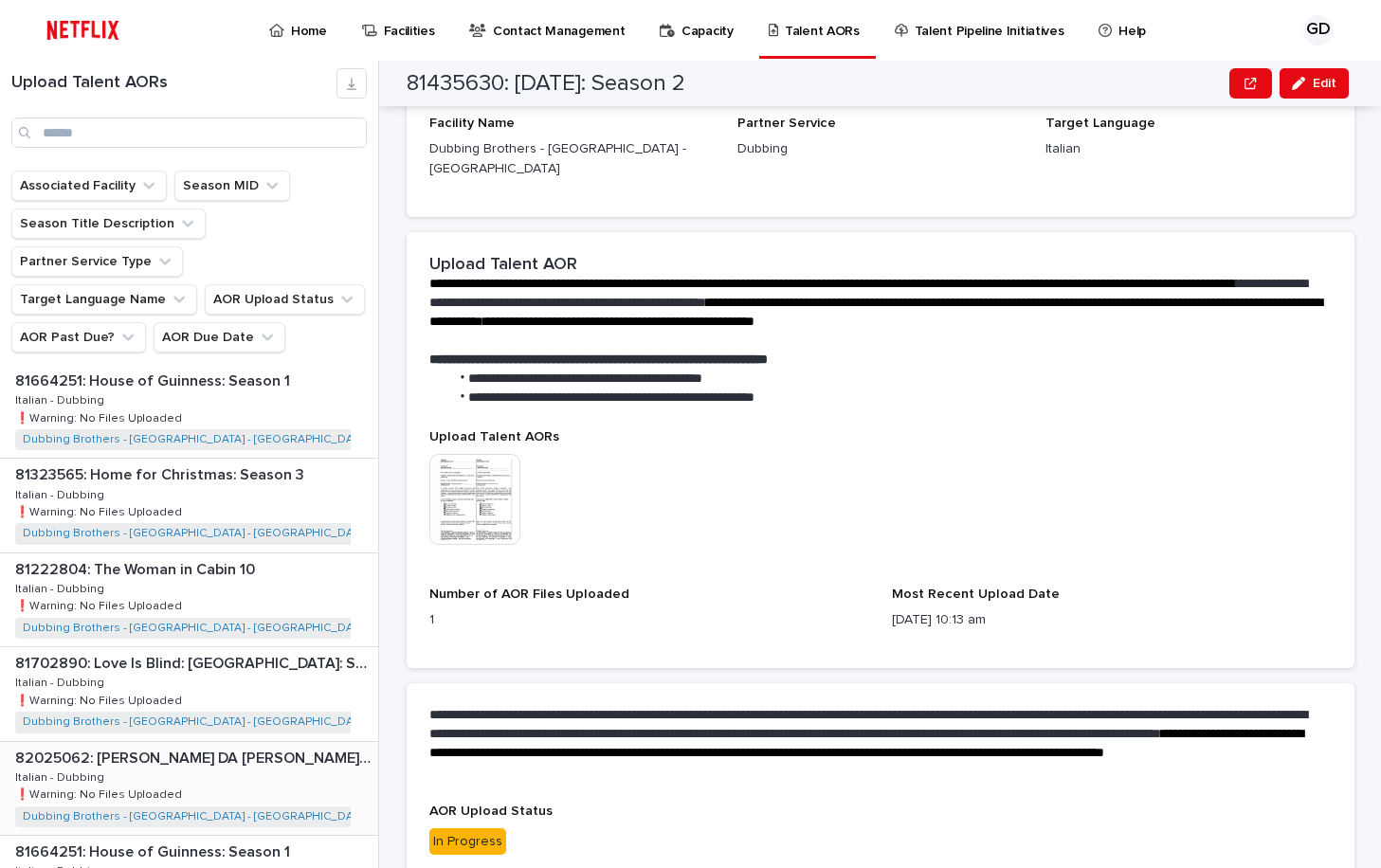
click at [273, 742] on div "82025062: [PERSON_NAME] DA [PERSON_NAME]: Season 2 82025062: [PERSON_NAME] DA […" at bounding box center [188, 788] width 378 height 93
click at [273, 742] on div "82025062: [PERSON_NAME] DA [PERSON_NAME]: Season 2 82025062: [PERSON_NAME] DA […" at bounding box center [187, 788] width 373 height 93
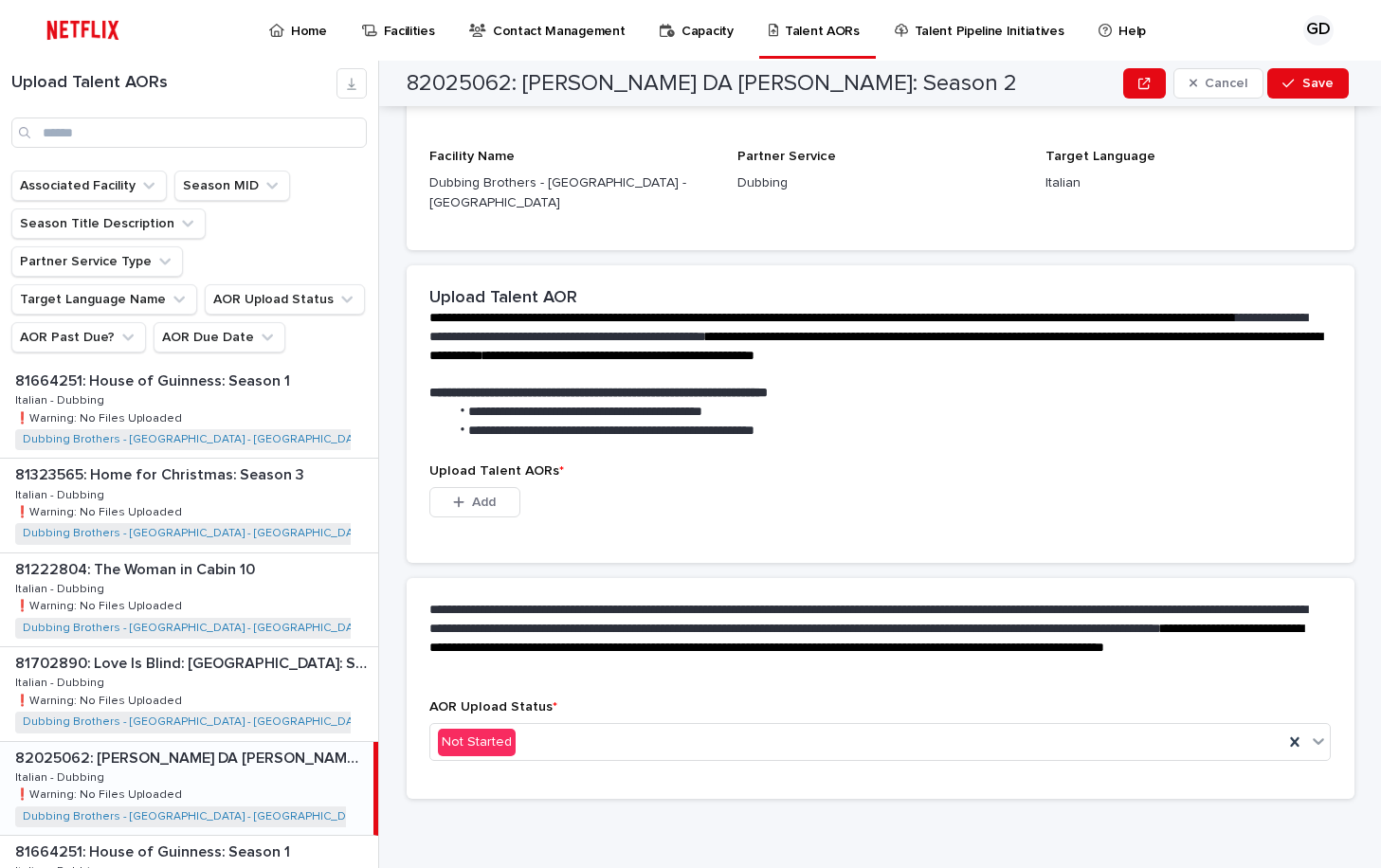
scroll to position [269, 0]
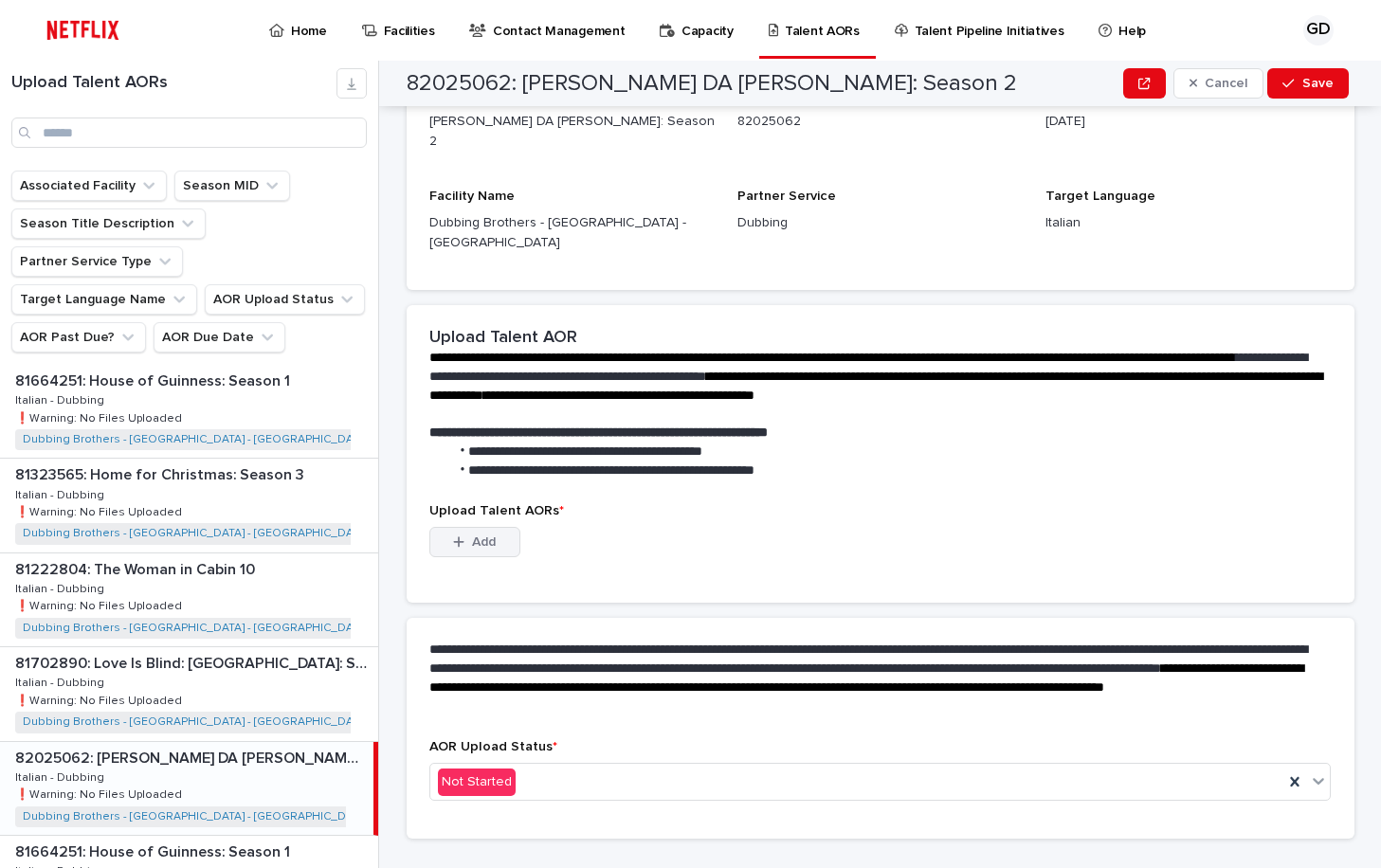
click at [461, 535] on div "button" at bounding box center [462, 542] width 19 height 14
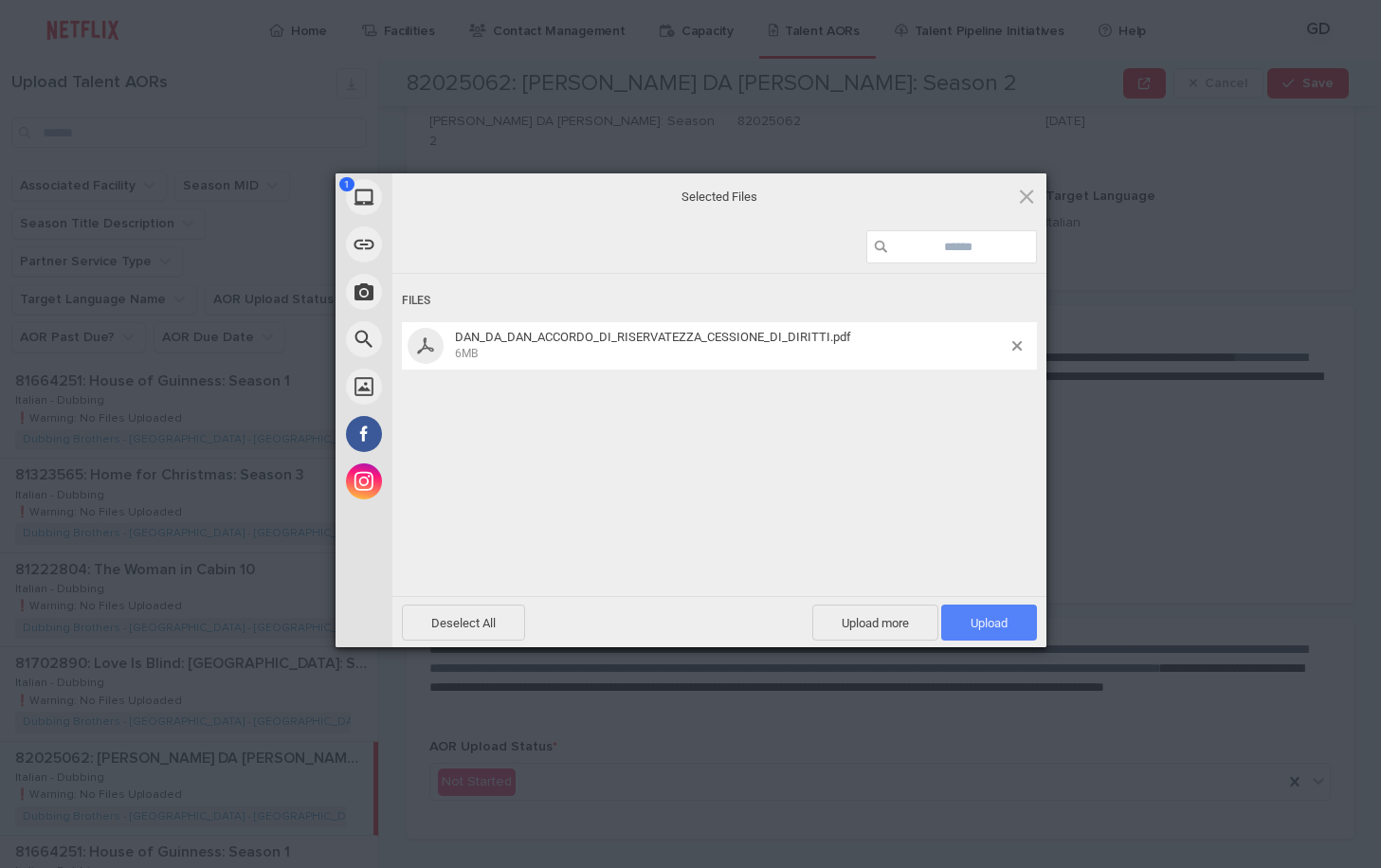
click at [993, 606] on span "Upload 1" at bounding box center [988, 622] width 96 height 36
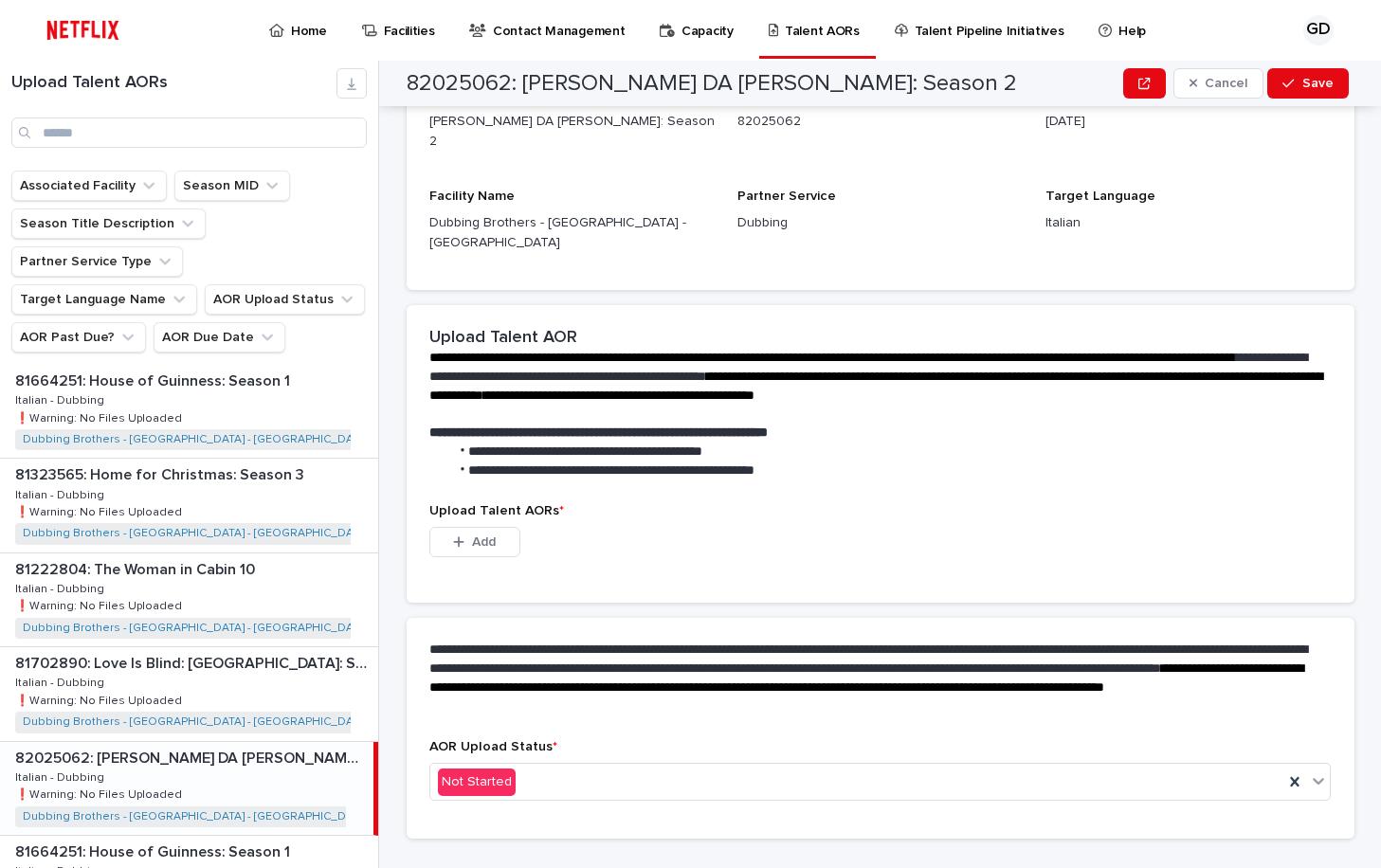
scroll to position [0, 0]
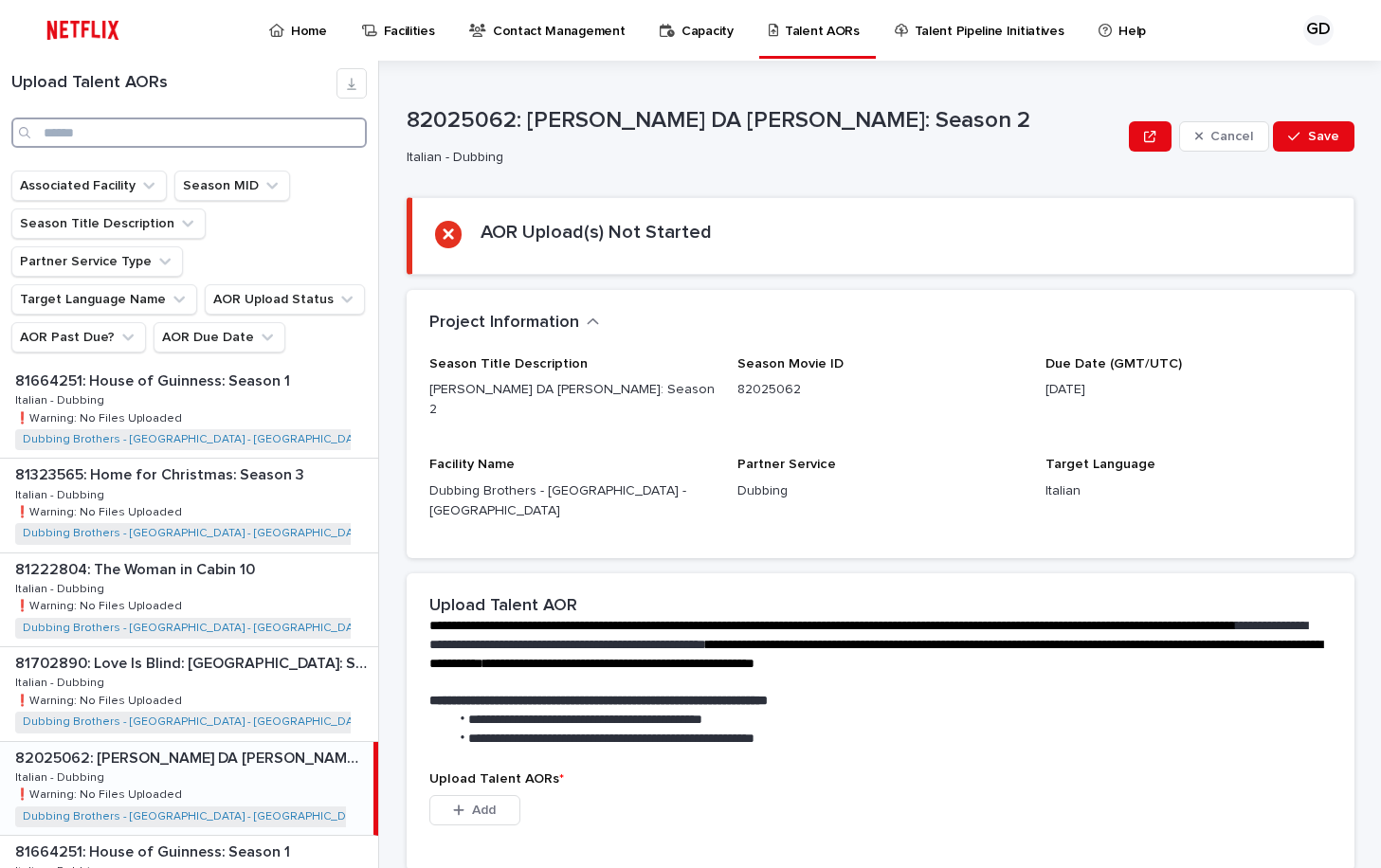
click at [235, 133] on input "Search" at bounding box center [189, 132] width 356 height 30
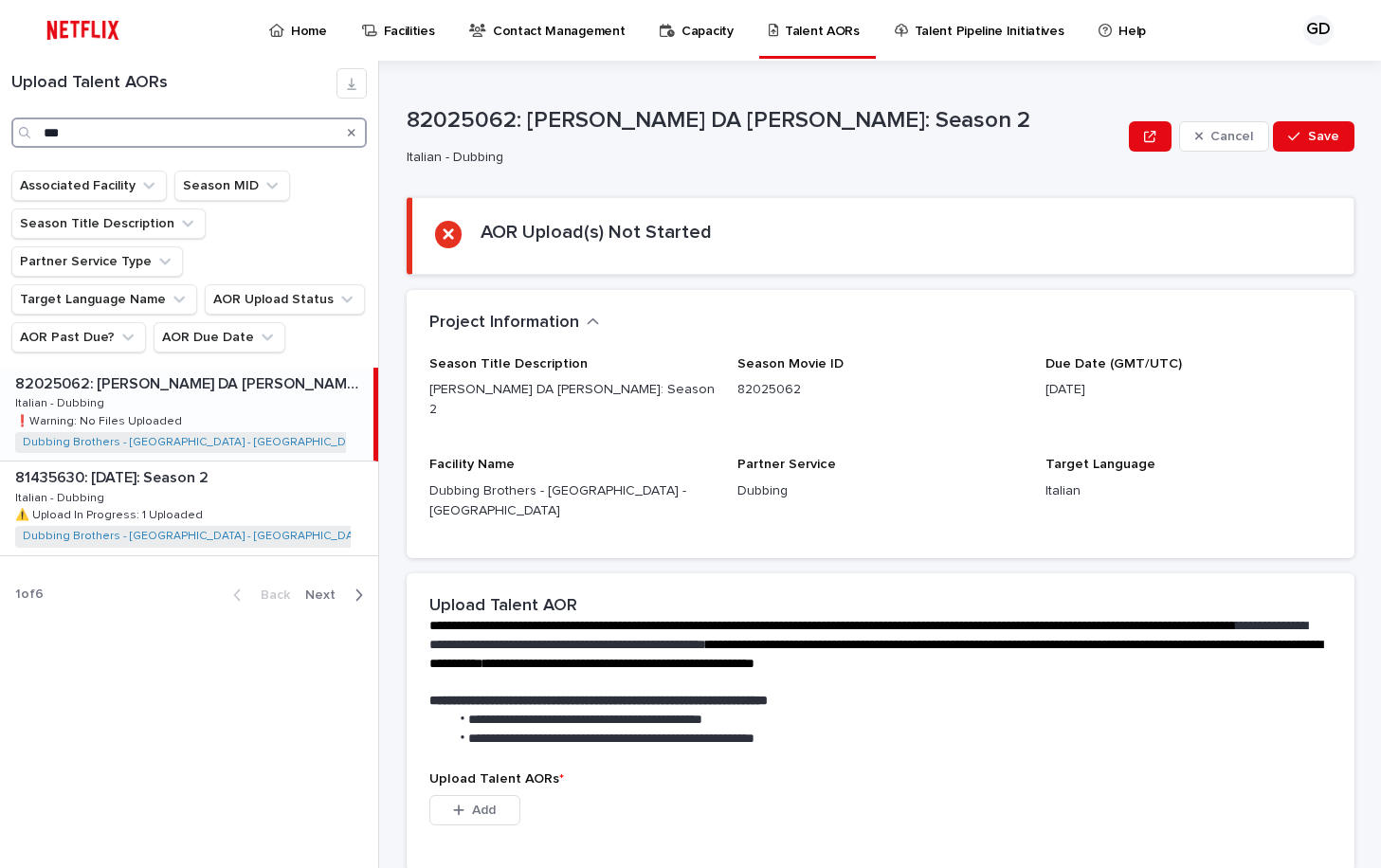
type input "***"
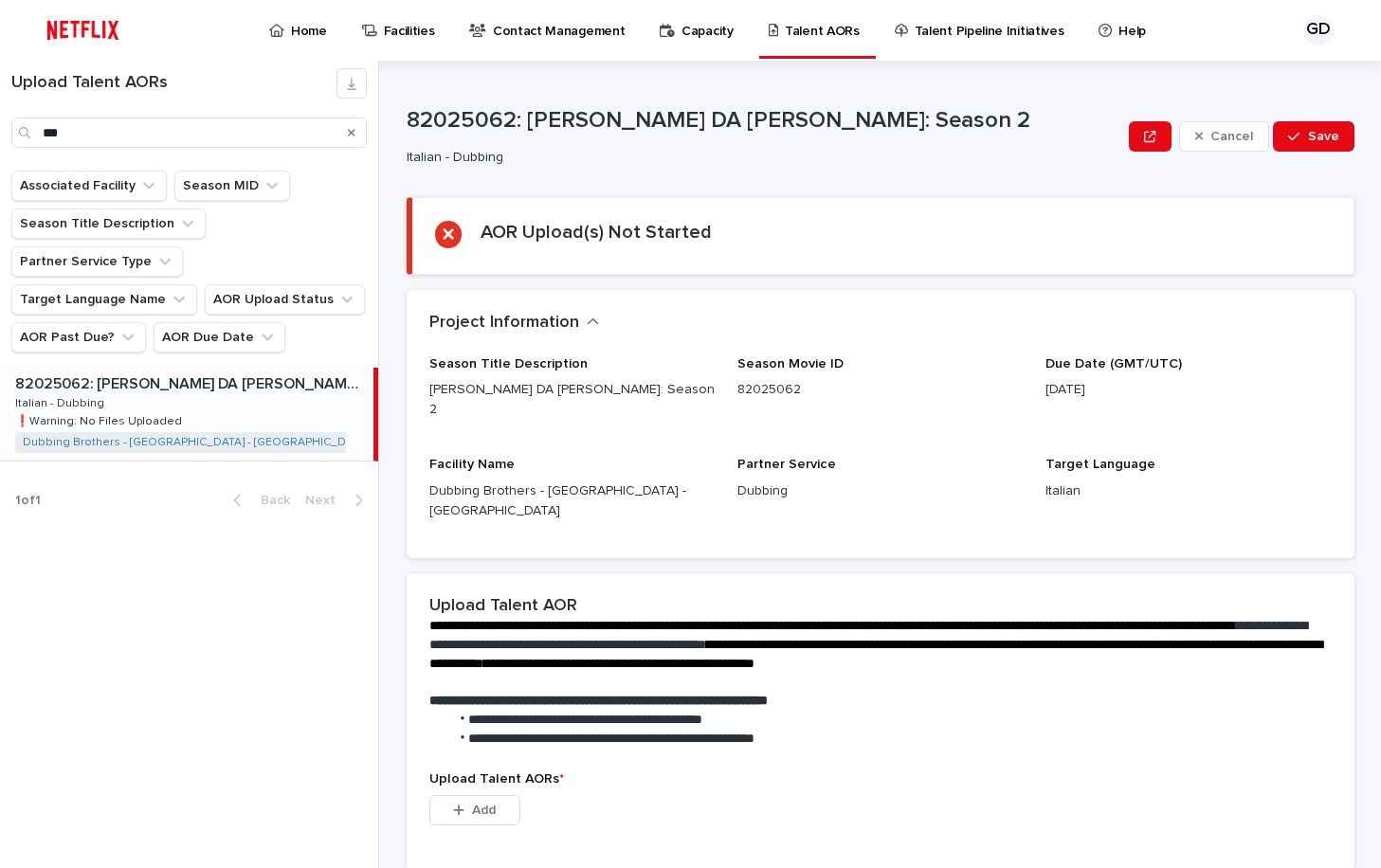
click at [242, 384] on div "82025062: [PERSON_NAME] DA [PERSON_NAME]: Season 2 82025062: [PERSON_NAME] DA […" at bounding box center [187, 413] width 373 height 93
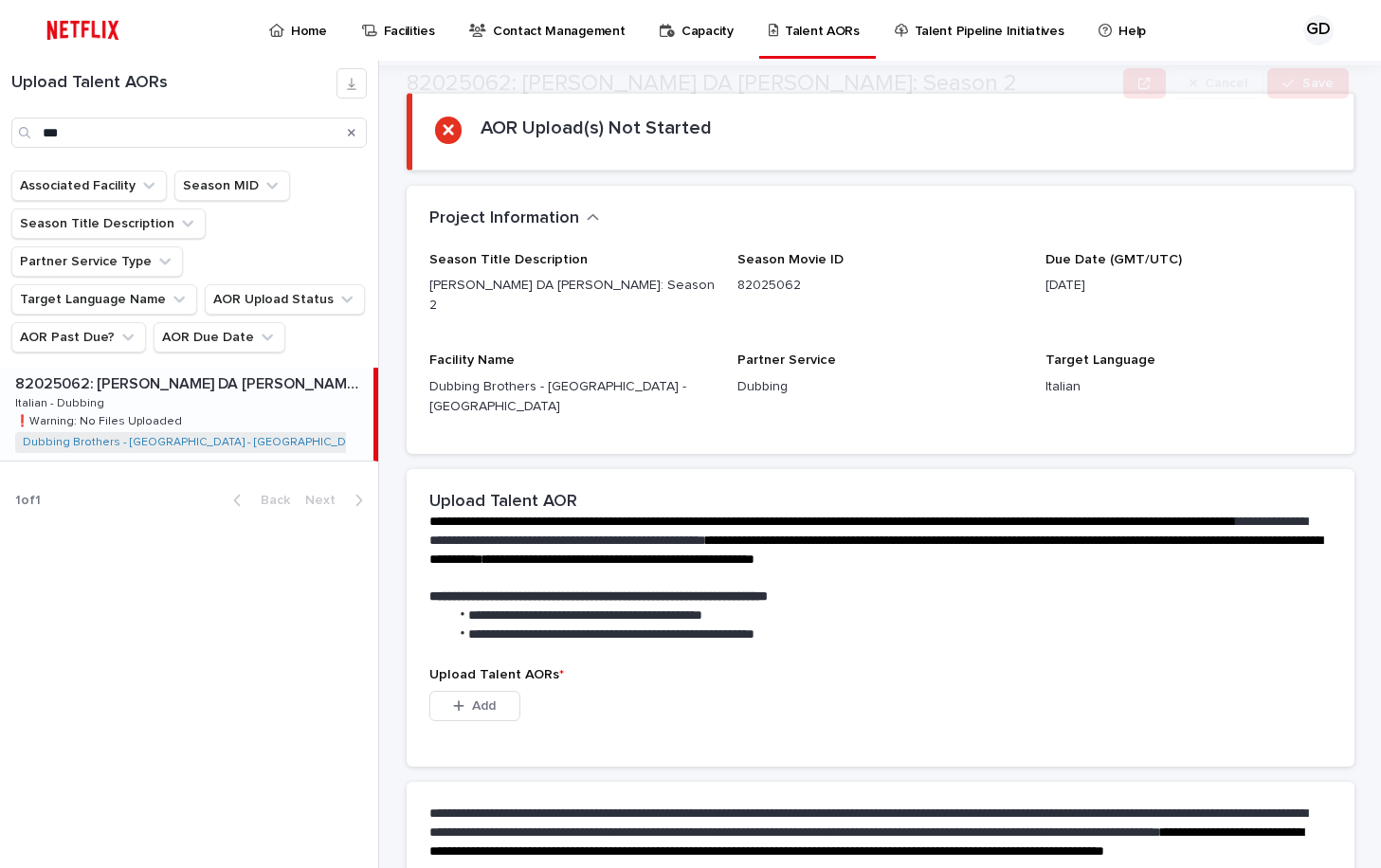
scroll to position [189, 0]
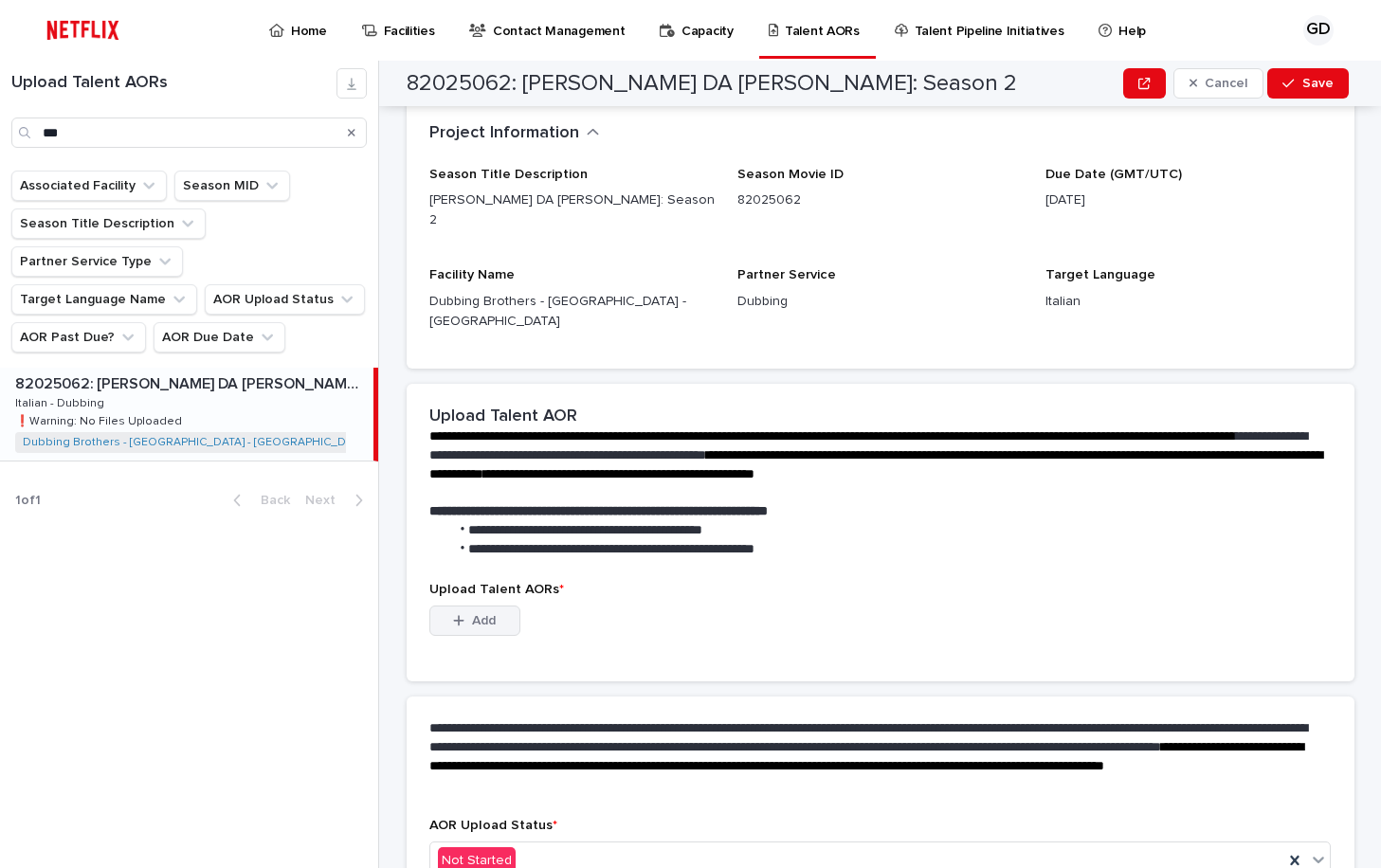
click at [480, 614] on span "Add" at bounding box center [483, 621] width 23 height 14
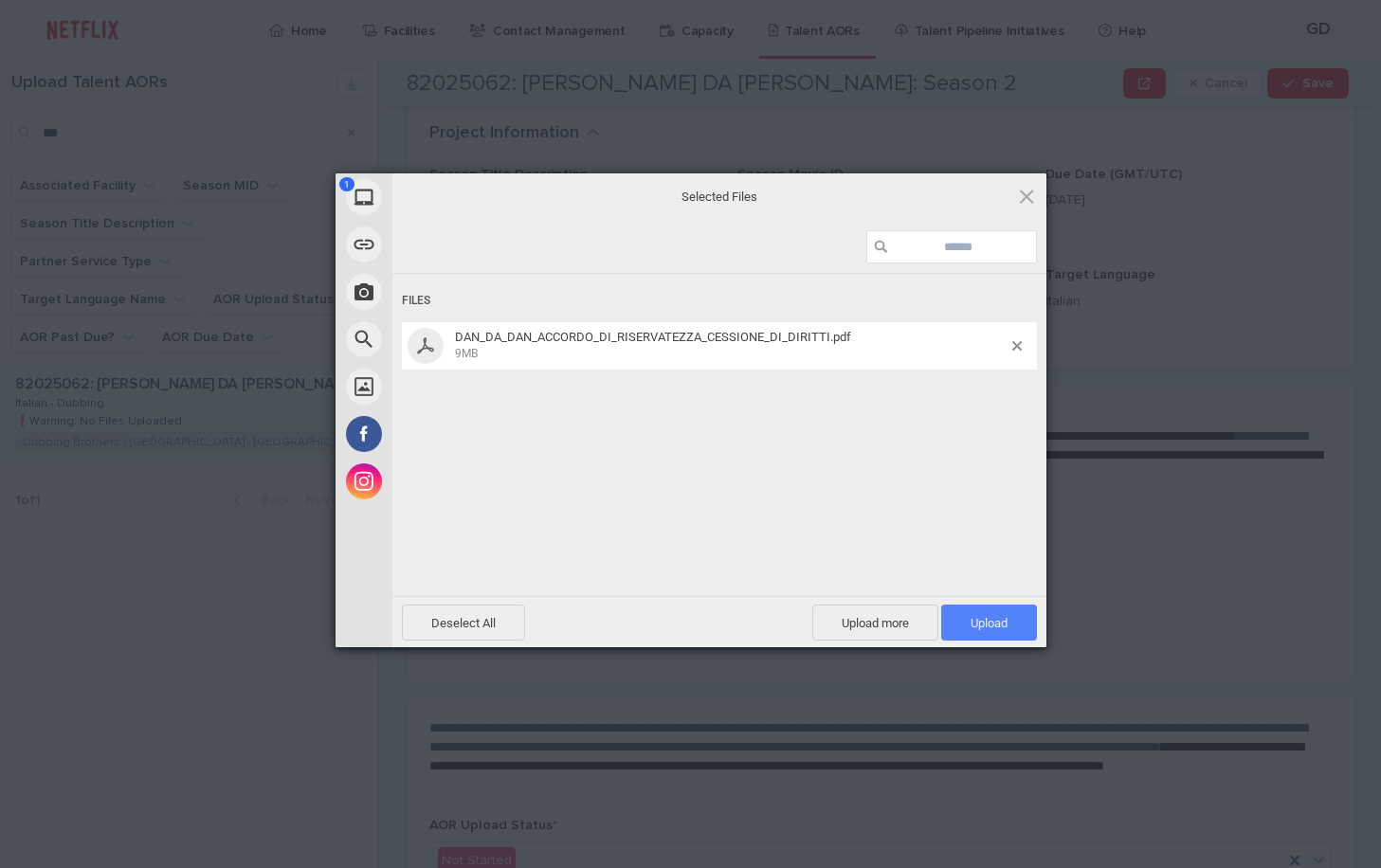
click at [986, 634] on span "Upload 1" at bounding box center [988, 622] width 96 height 36
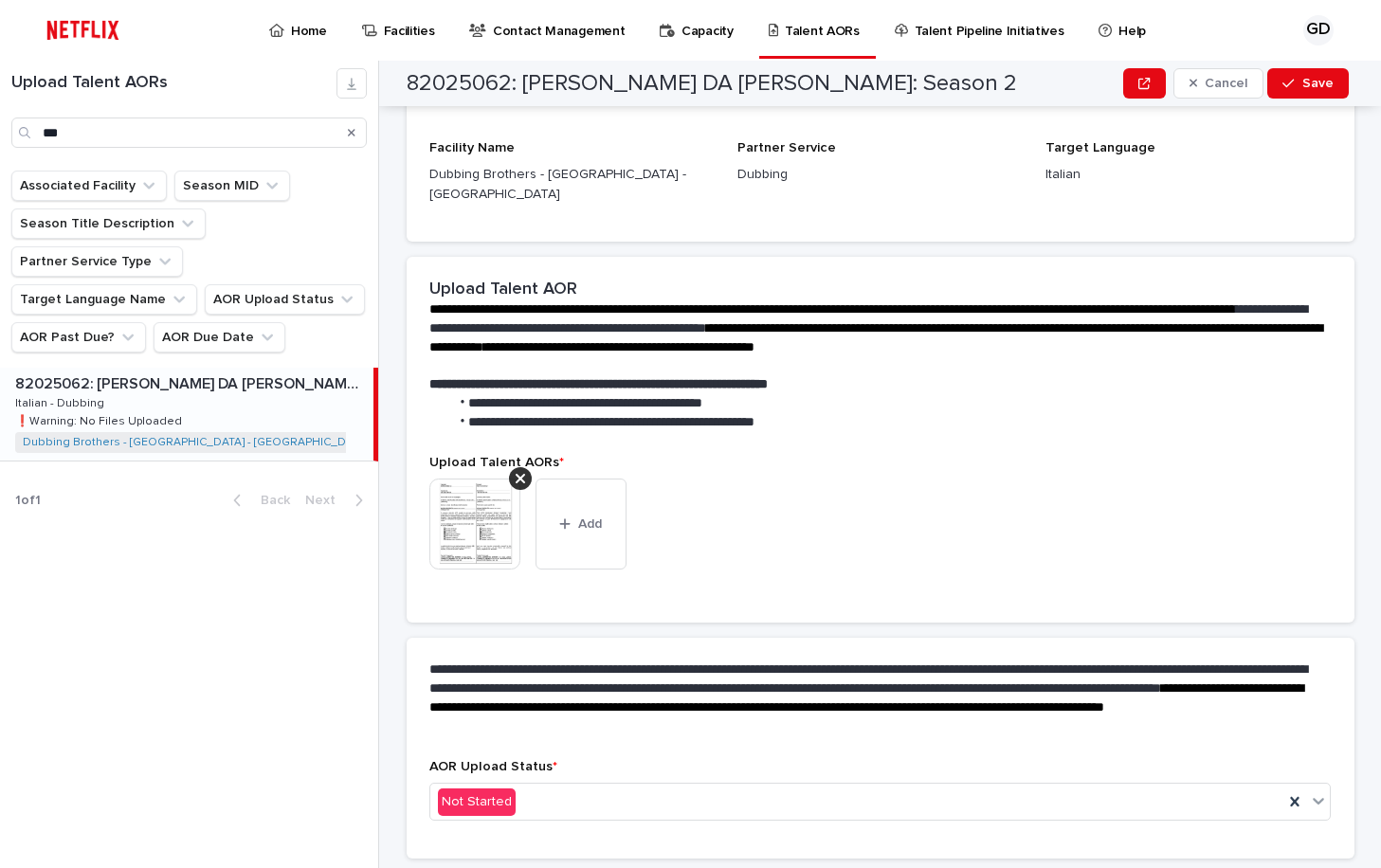
scroll to position [177, 0]
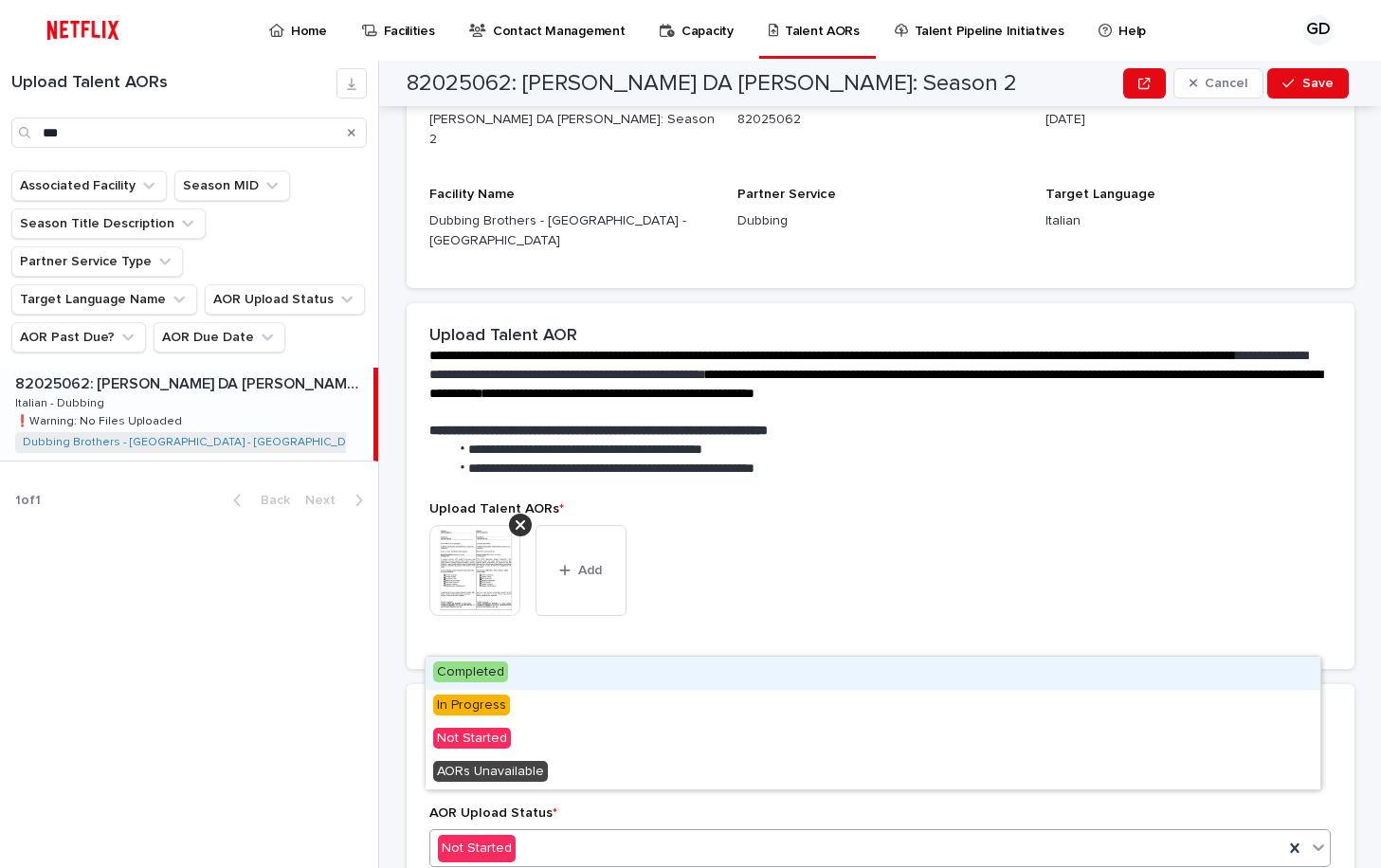
click at [535, 833] on div "Not Started" at bounding box center [857, 848] width 854 height 31
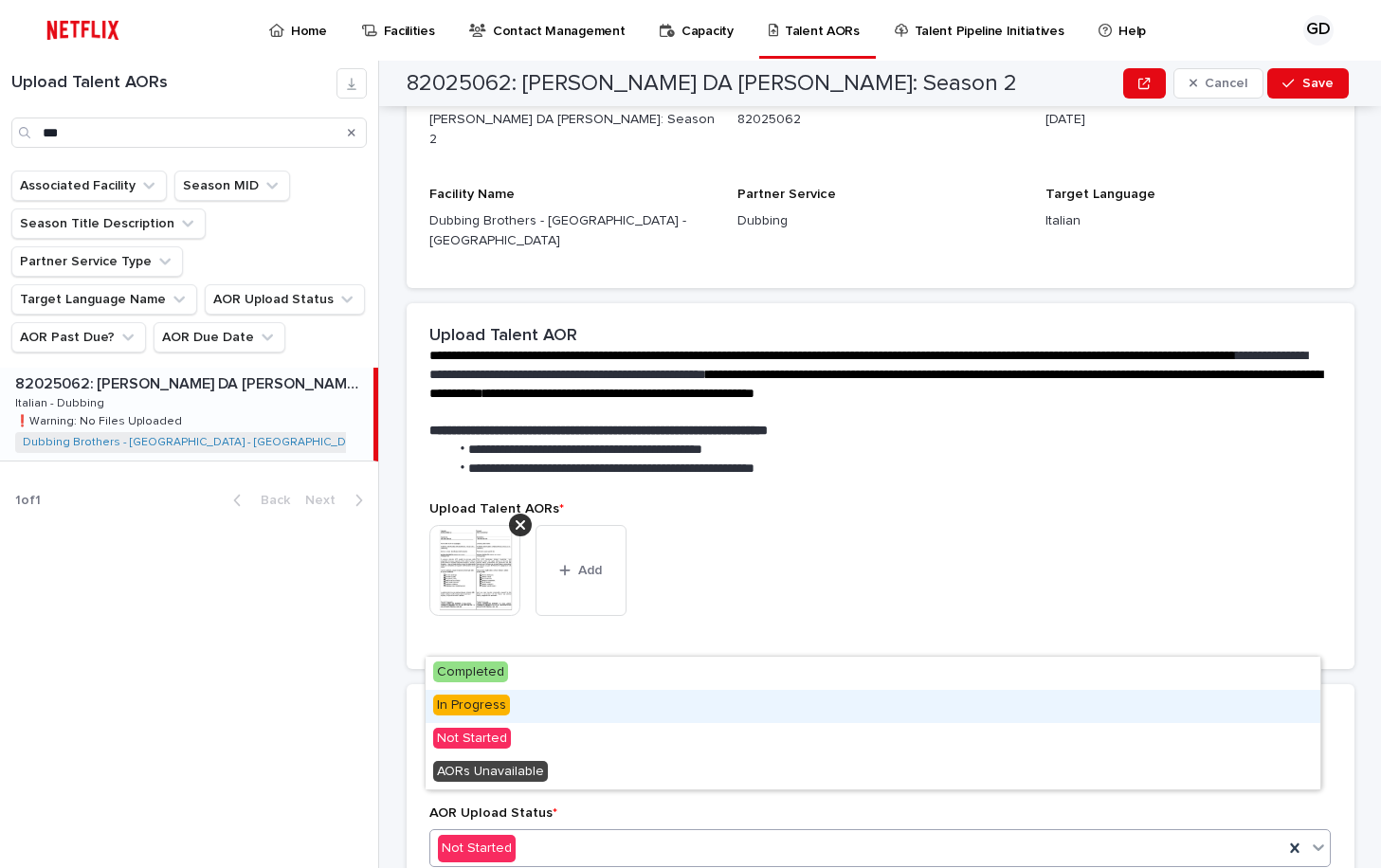
click at [553, 704] on div "In Progress" at bounding box center [873, 706] width 895 height 33
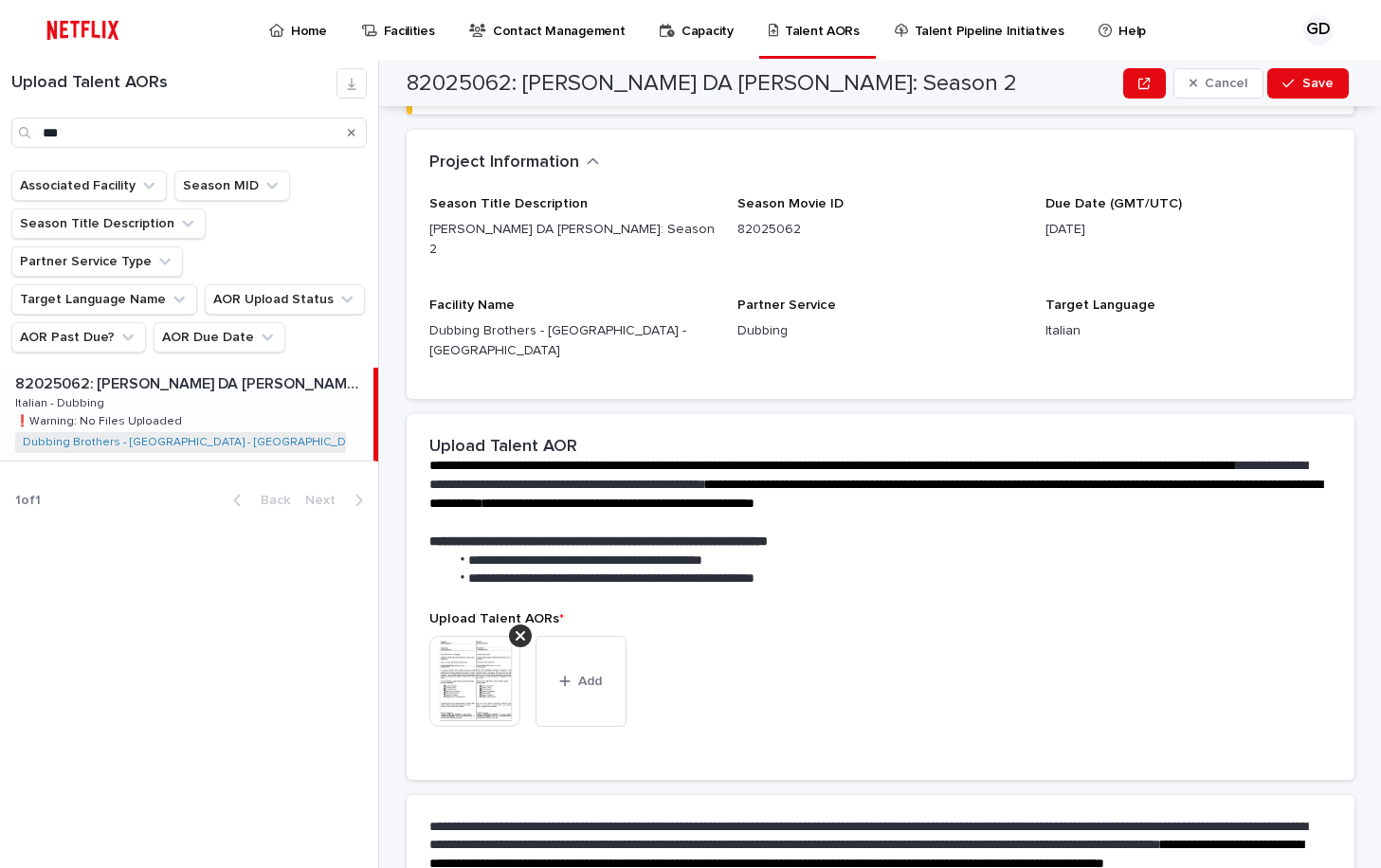
scroll to position [232, 0]
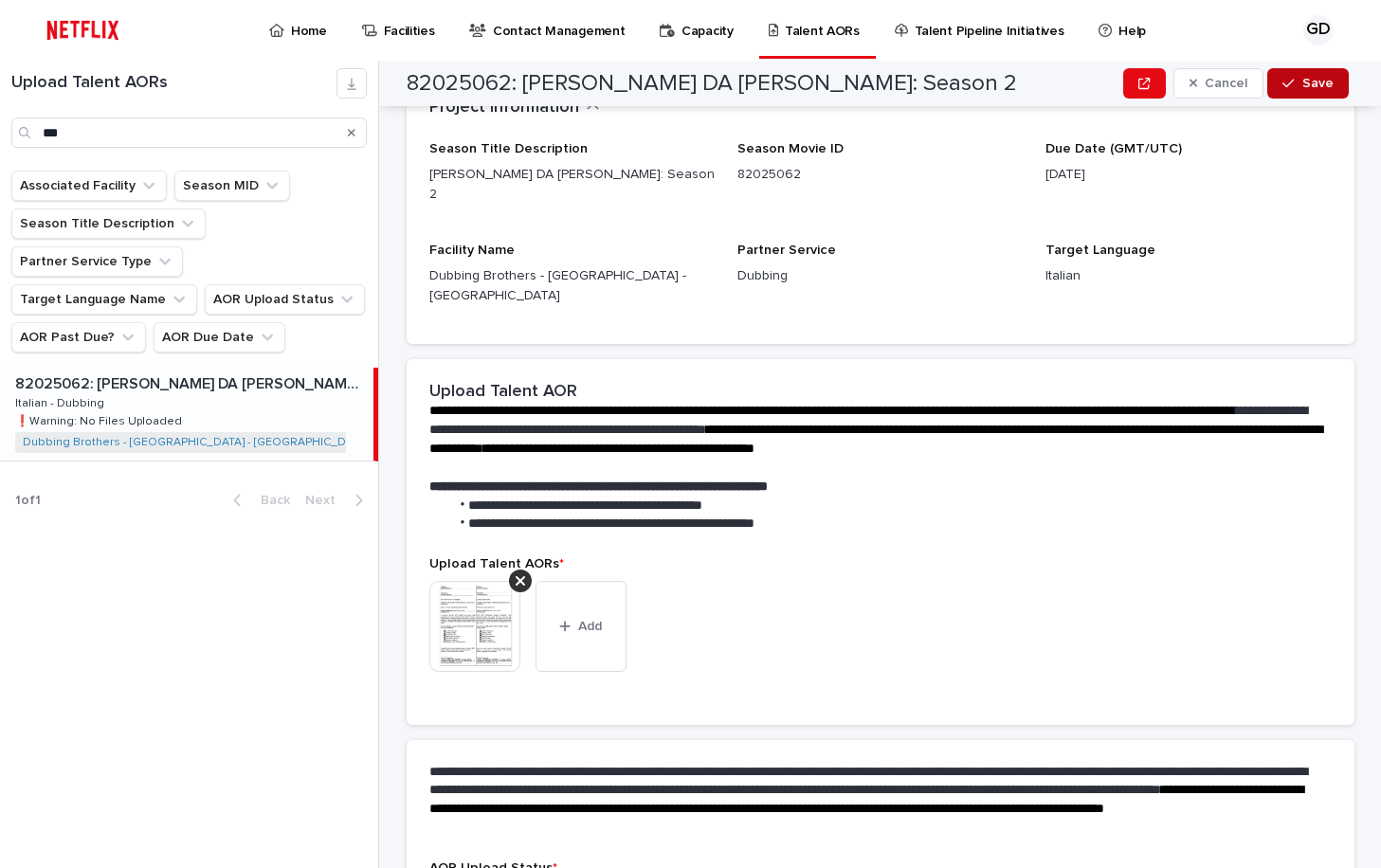
click at [1290, 83] on icon "button" at bounding box center [1288, 84] width 12 height 14
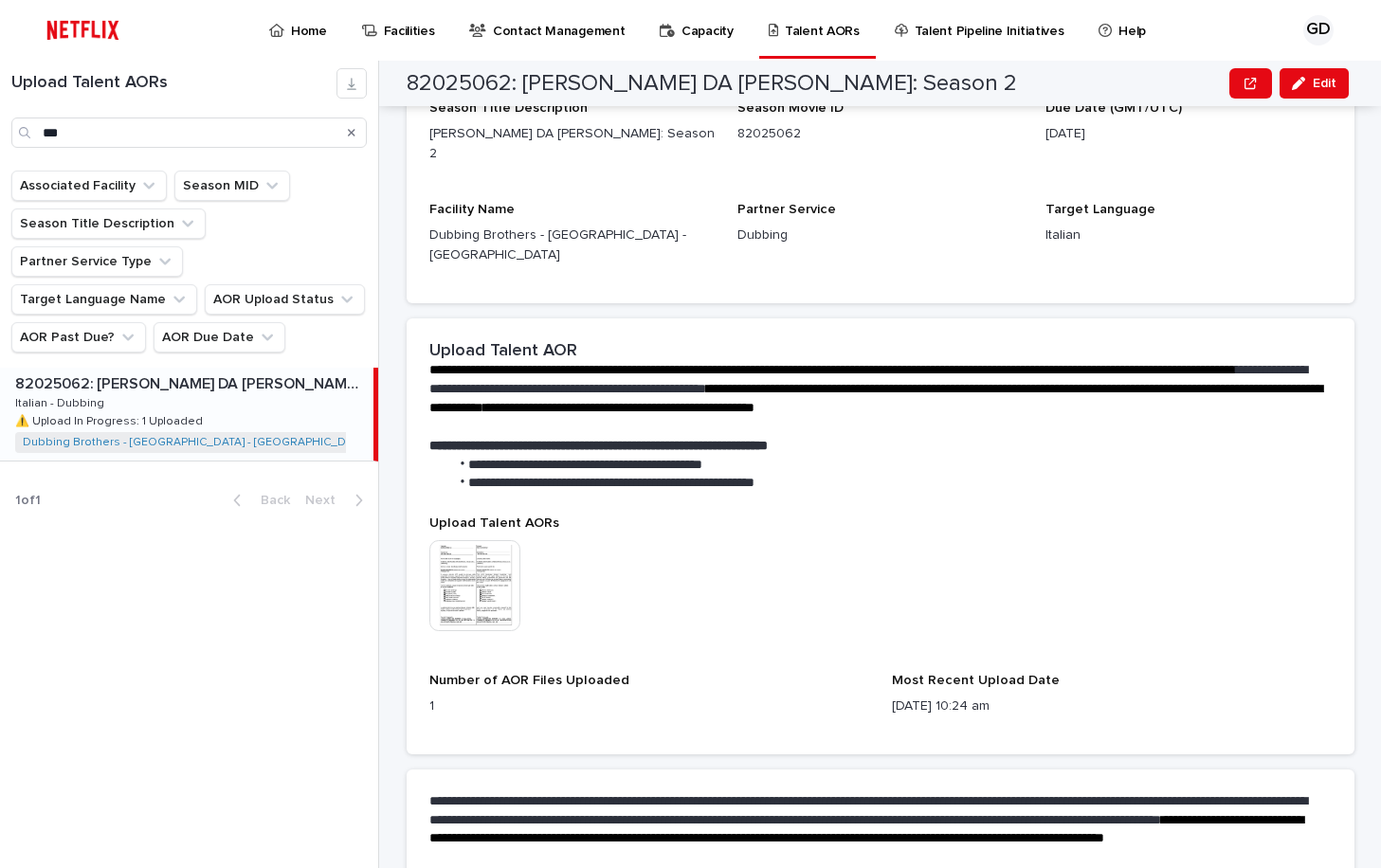
scroll to position [413, 0]
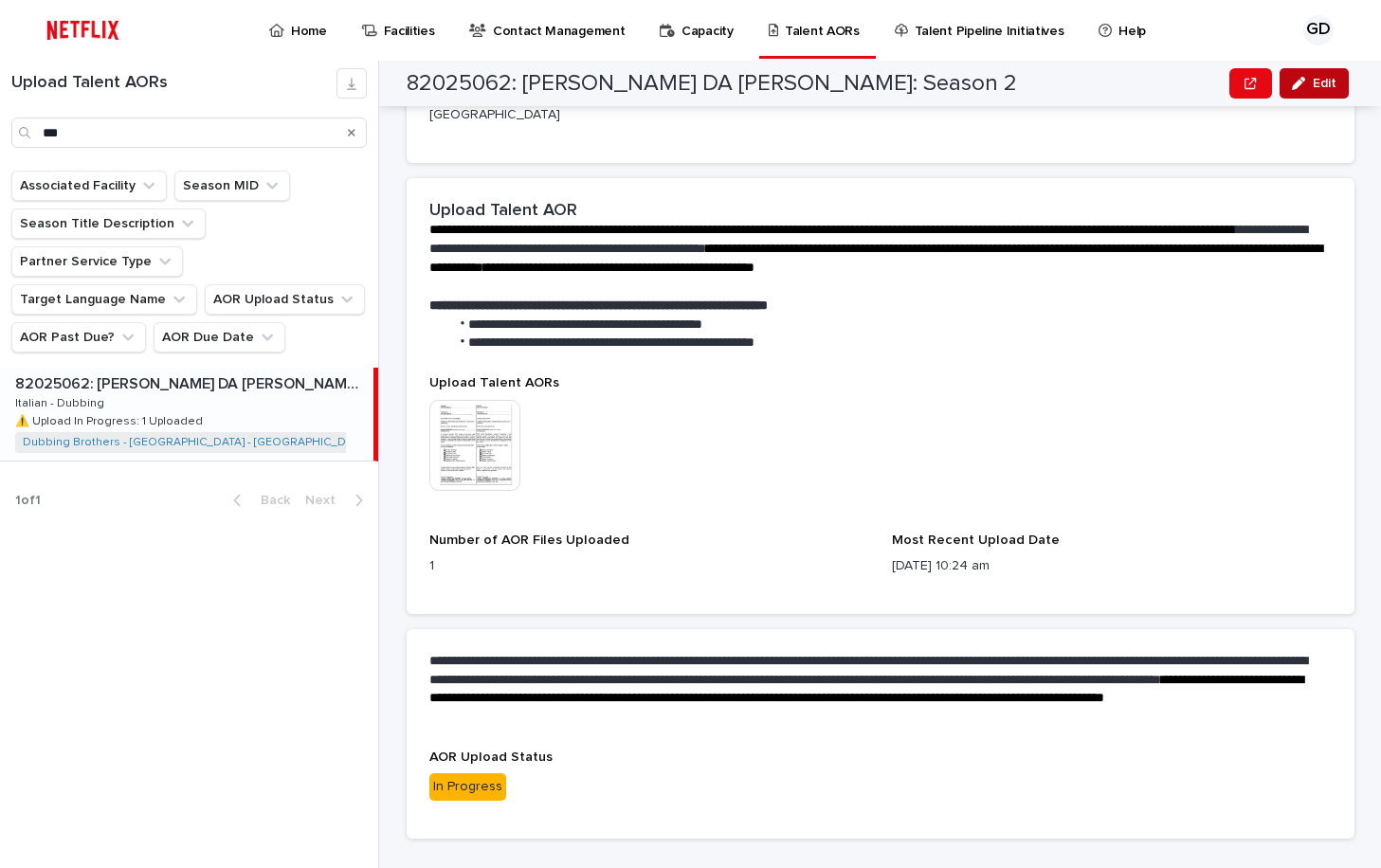
click at [1279, 90] on button "Edit" at bounding box center [1314, 83] width 69 height 30
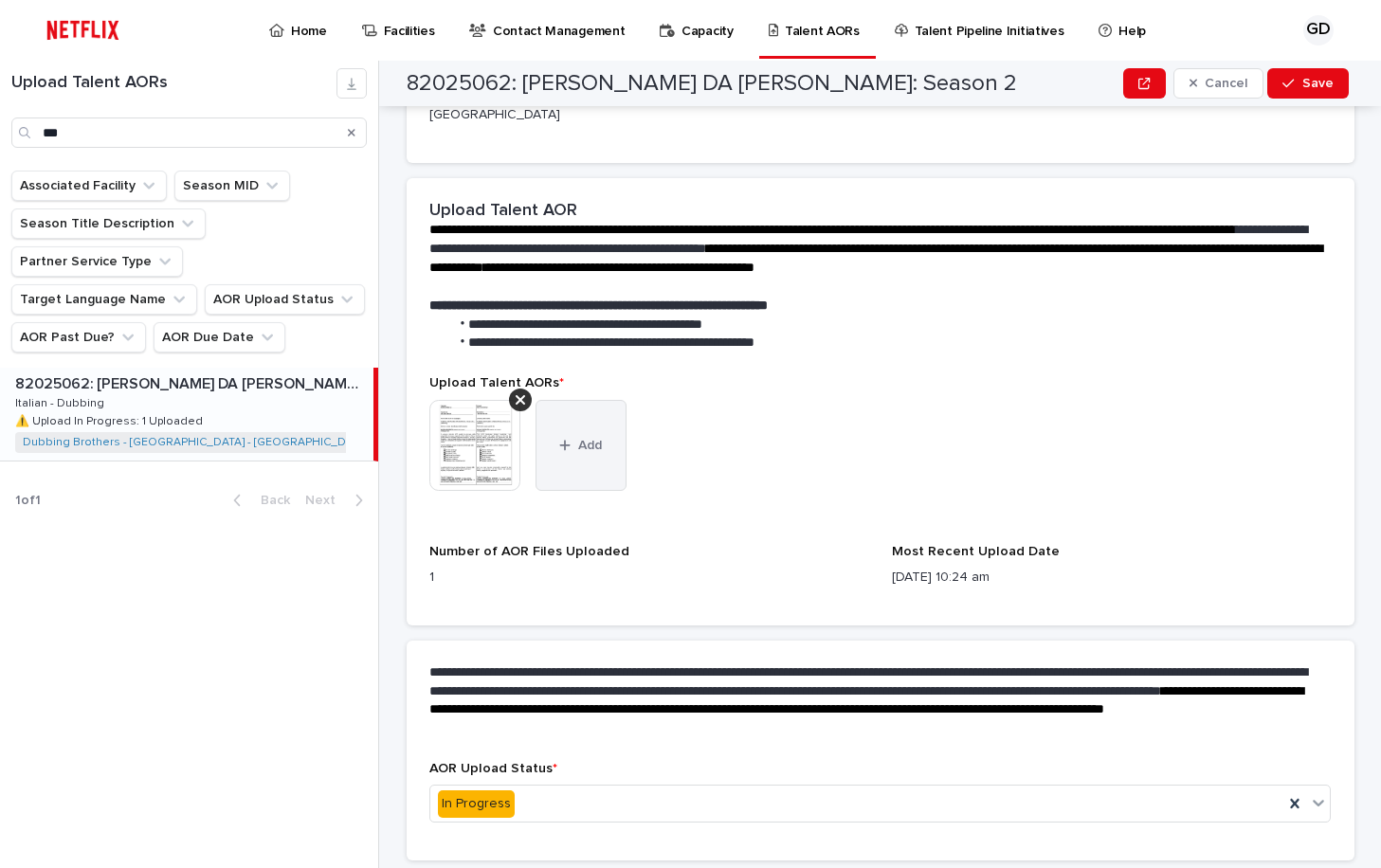
click at [589, 438] on span "Add" at bounding box center [590, 445] width 23 height 14
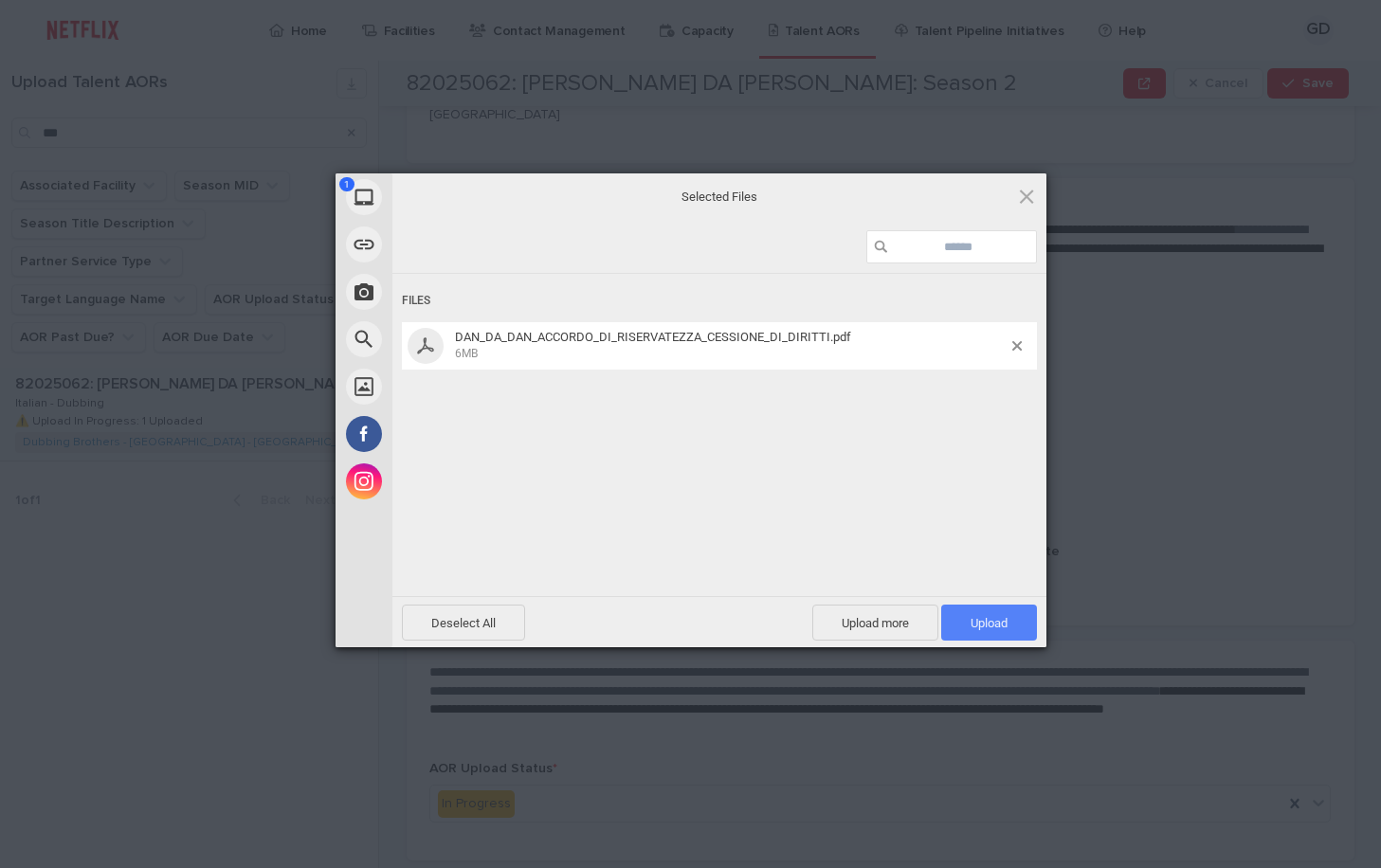
click at [962, 627] on span "Upload 1" at bounding box center [988, 622] width 96 height 36
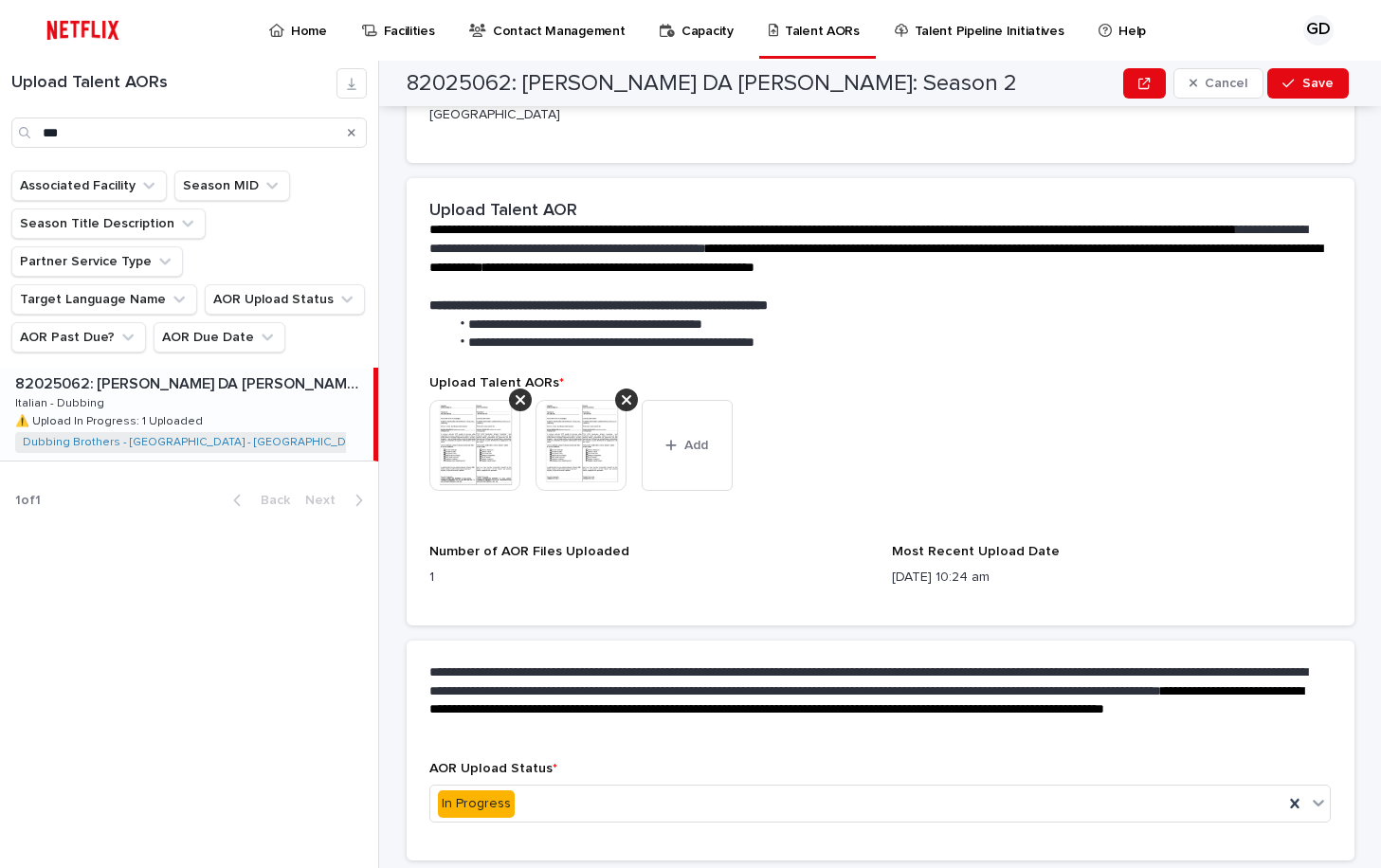
click at [466, 408] on img at bounding box center [474, 444] width 91 height 91
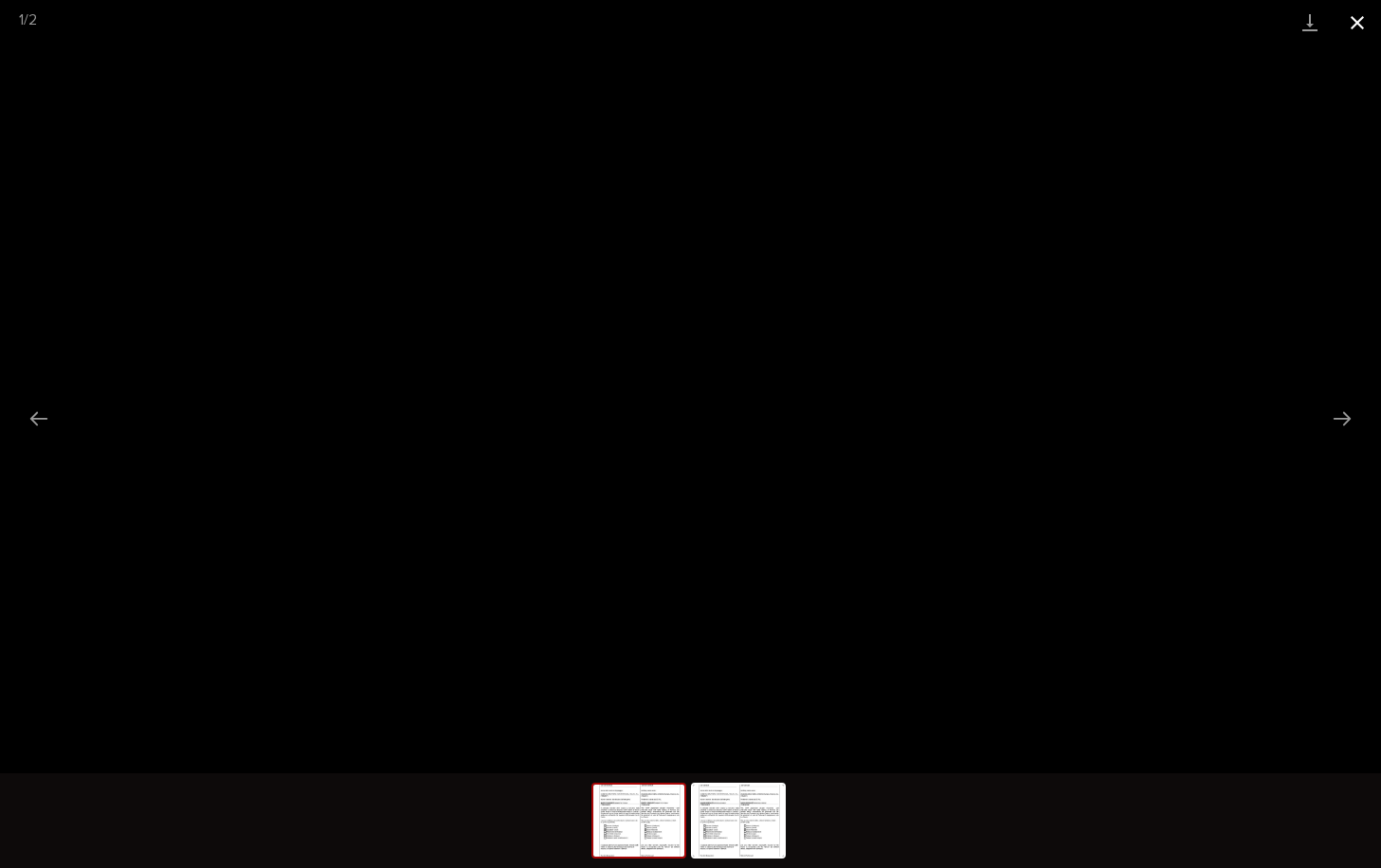
click at [1353, 28] on button "Close gallery" at bounding box center [1357, 22] width 48 height 45
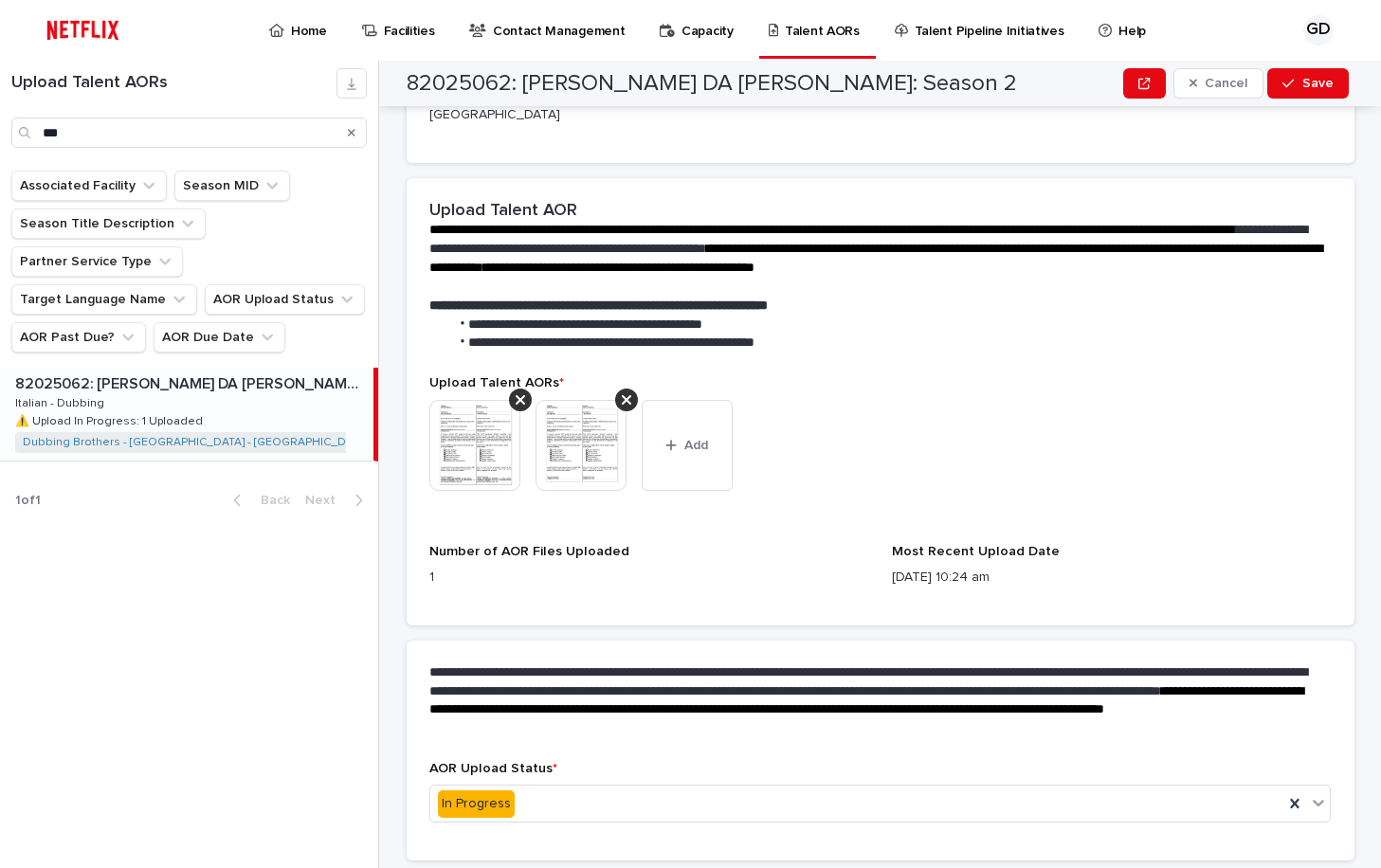
click at [595, 406] on img at bounding box center [580, 444] width 91 height 91
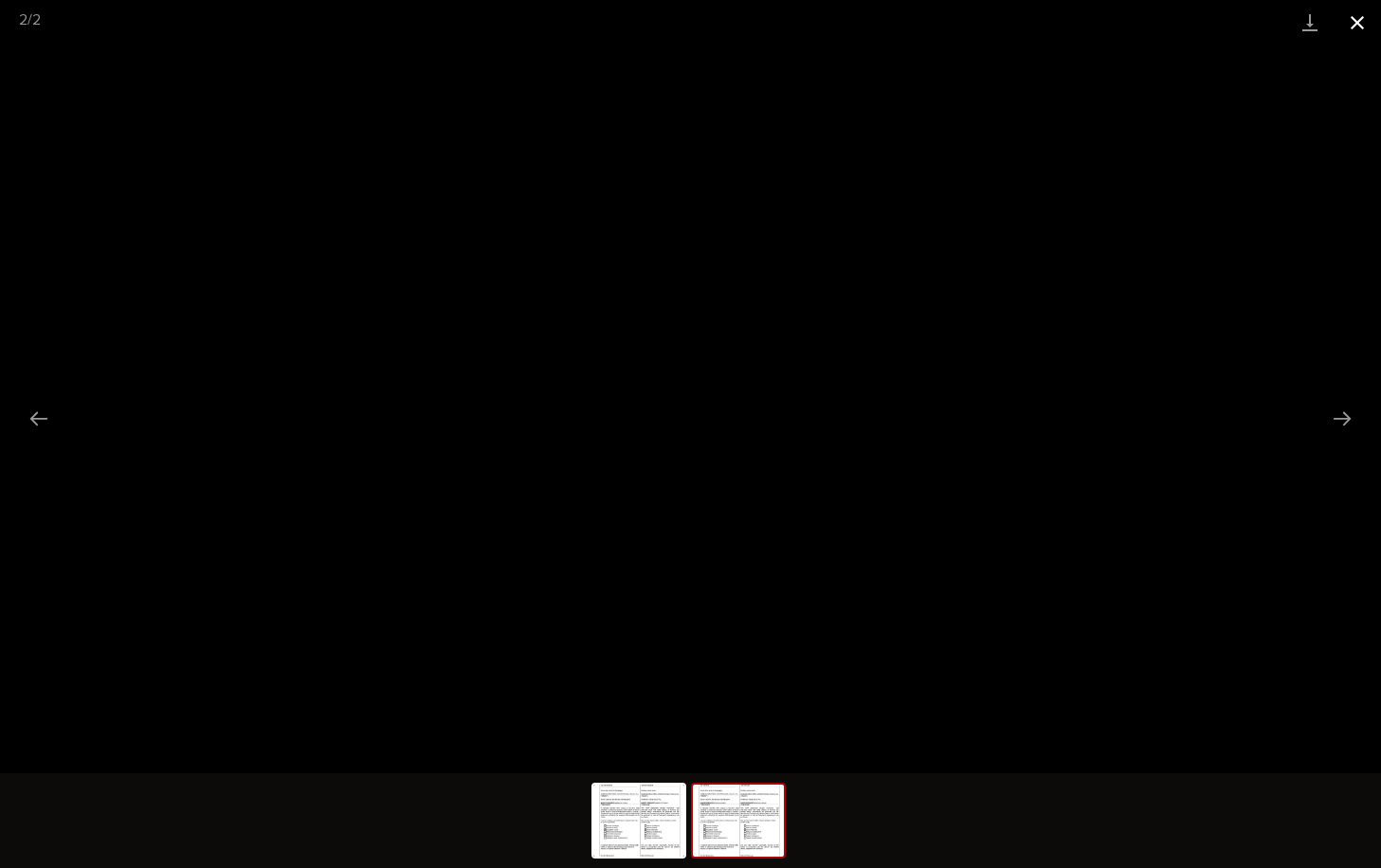
click at [1350, 33] on button "Close gallery" at bounding box center [1357, 22] width 48 height 45
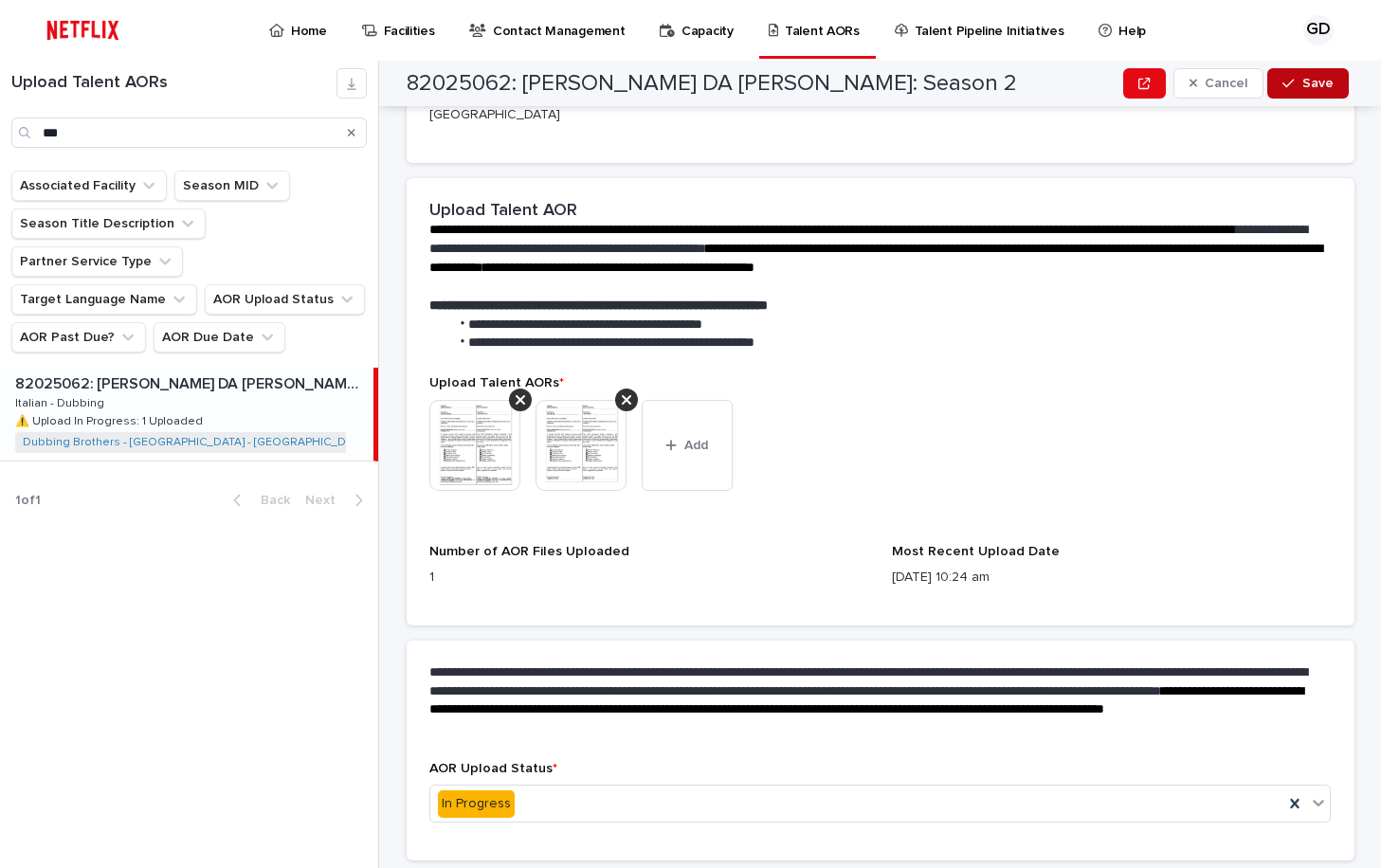
click at [1295, 86] on div "button" at bounding box center [1291, 84] width 19 height 14
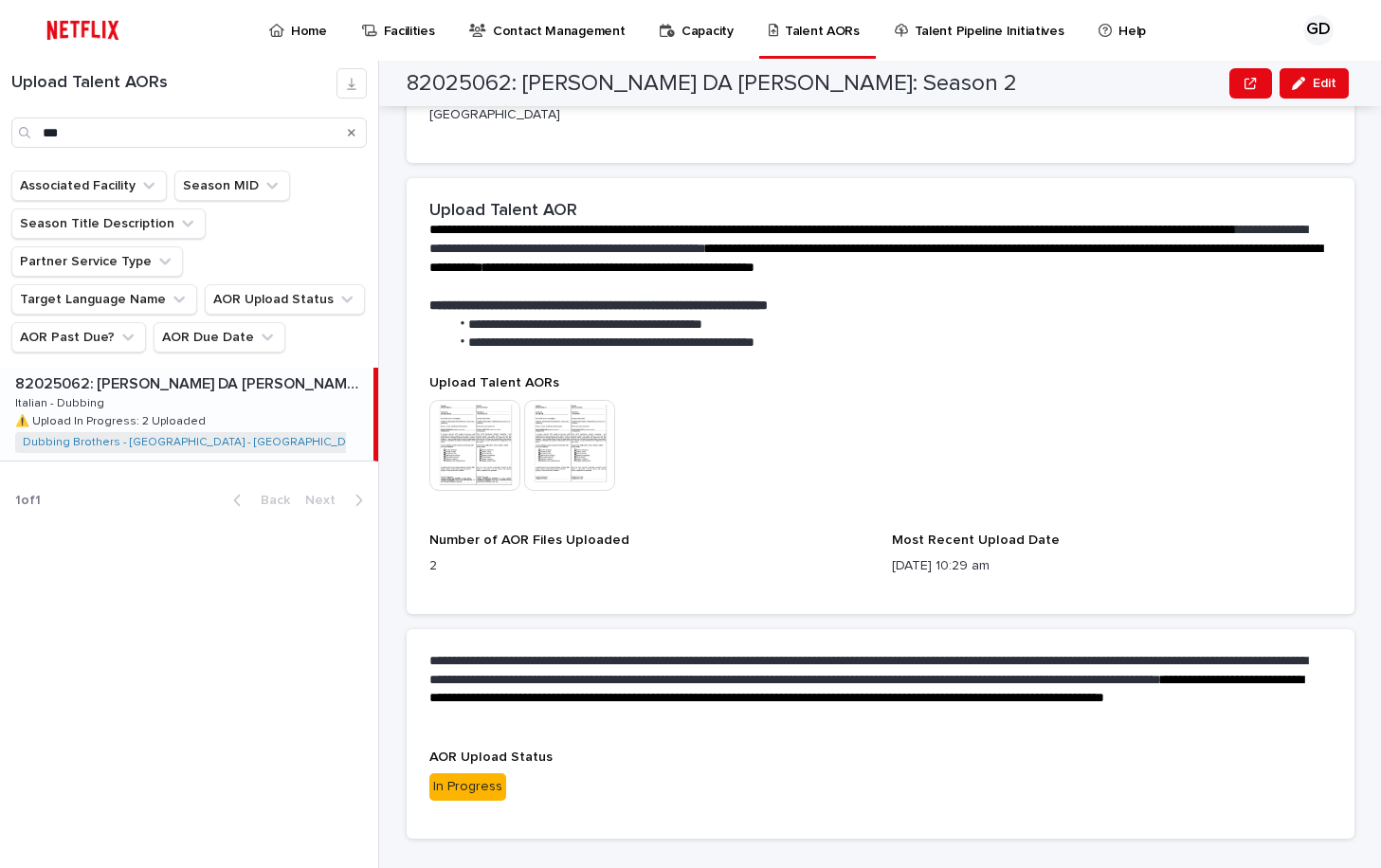
click at [355, 131] on icon "Search" at bounding box center [352, 133] width 8 height 8
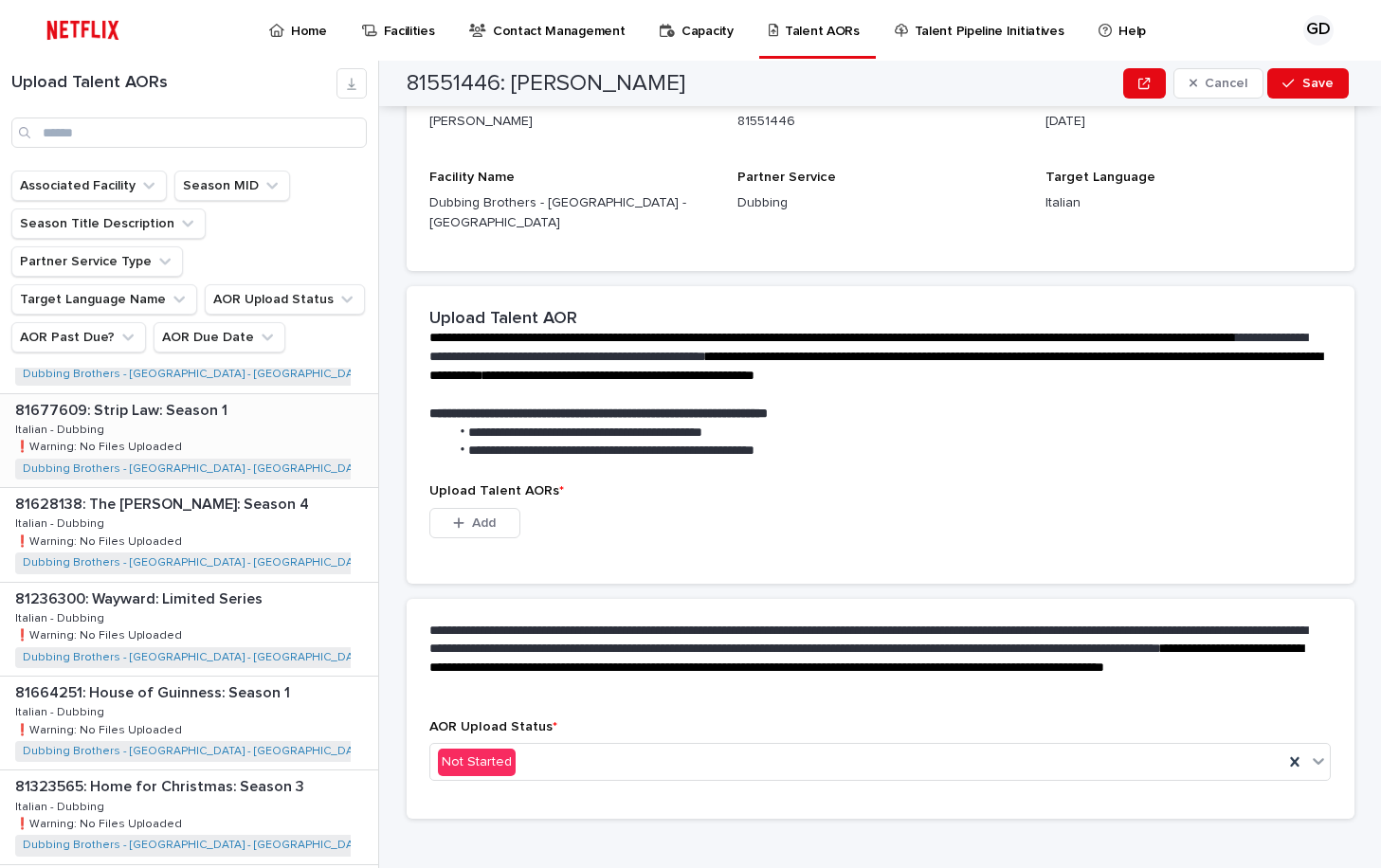
scroll to position [189, 0]
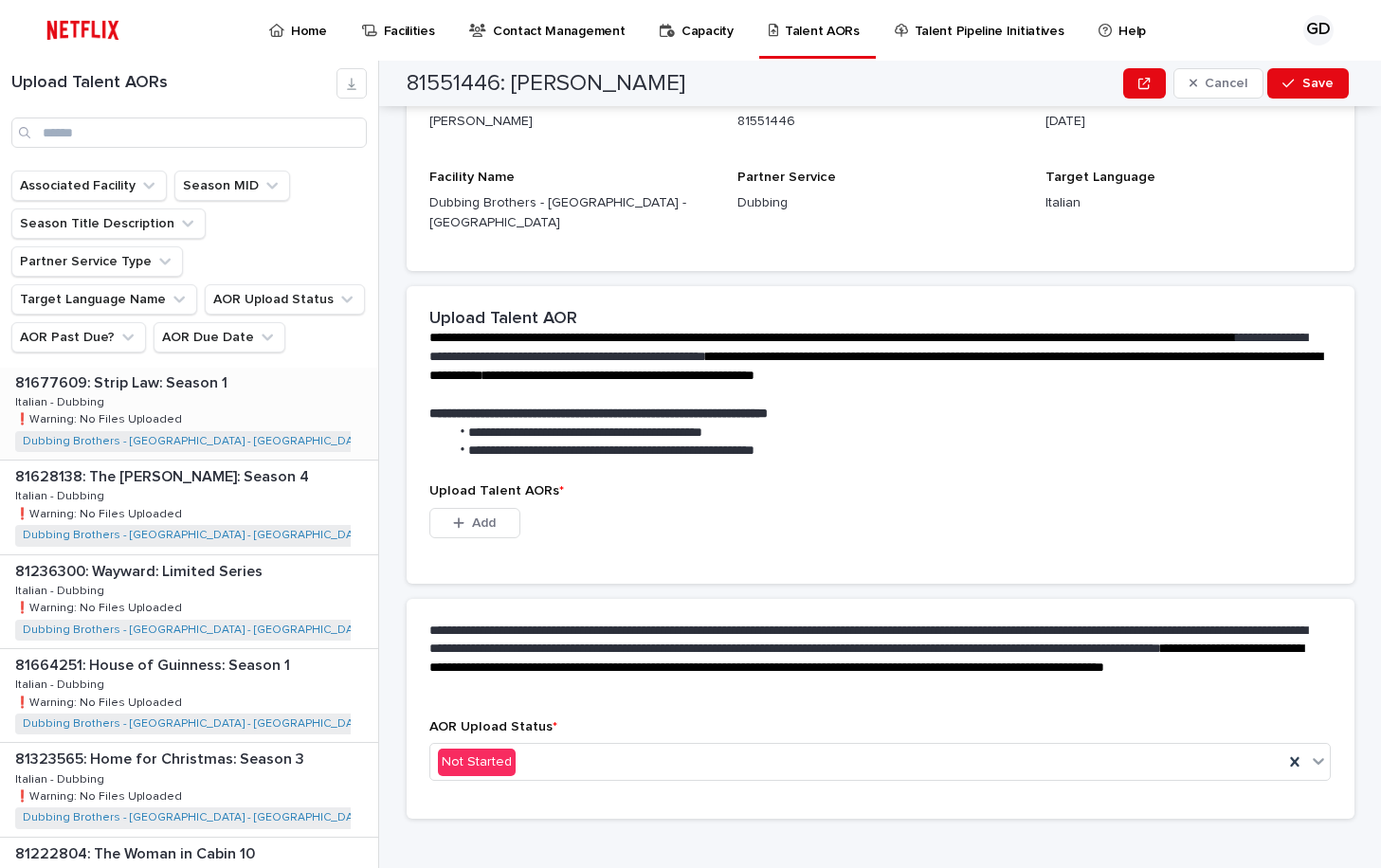
click at [213, 582] on div "81236300: Wayward: Limited Series 81236300: Wayward: Limited Series Italian - D…" at bounding box center [188, 601] width 378 height 93
click at [252, 652] on p "81664251: House of Guinness: Season 1" at bounding box center [154, 663] width 278 height 21
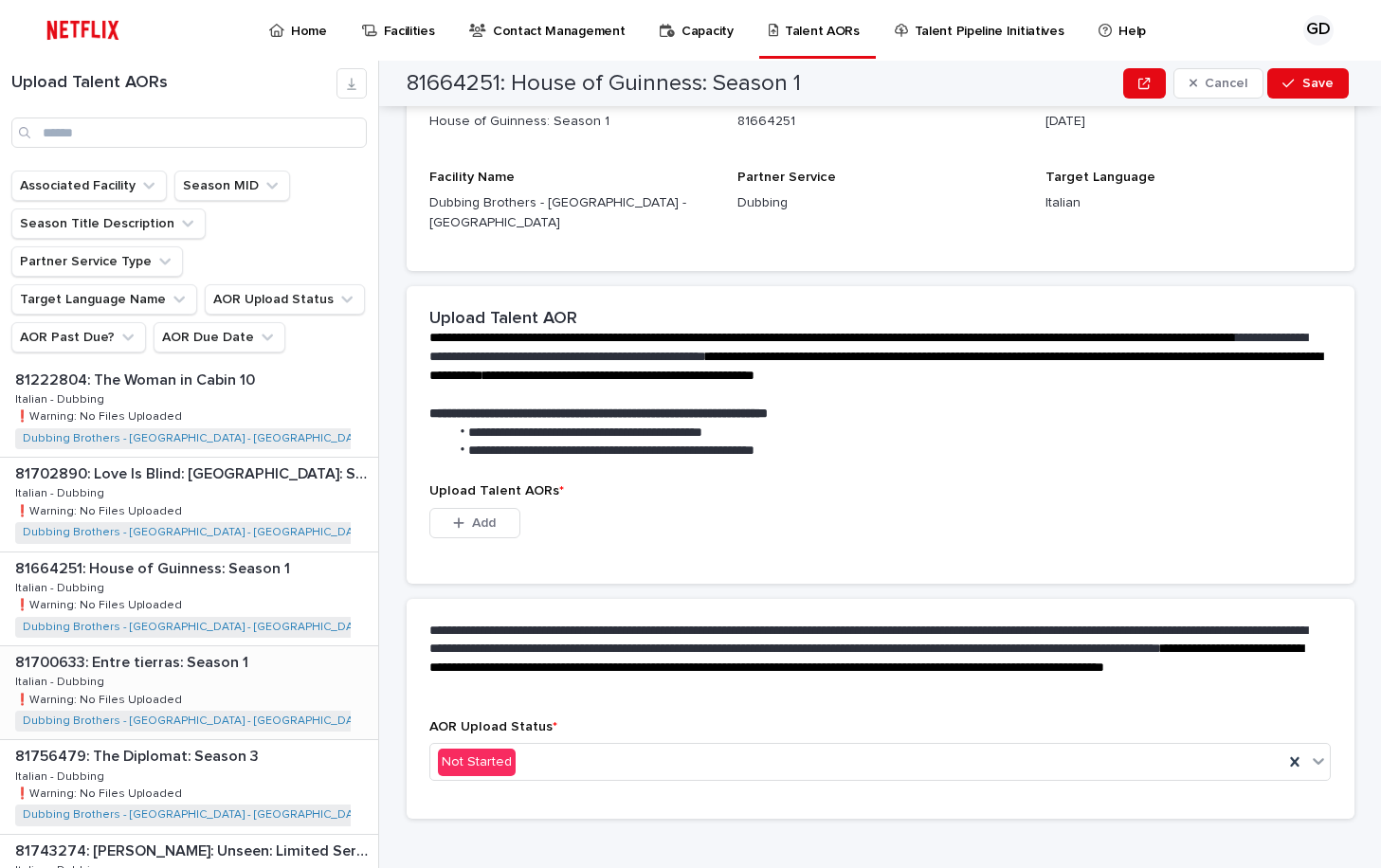
scroll to position [758, 0]
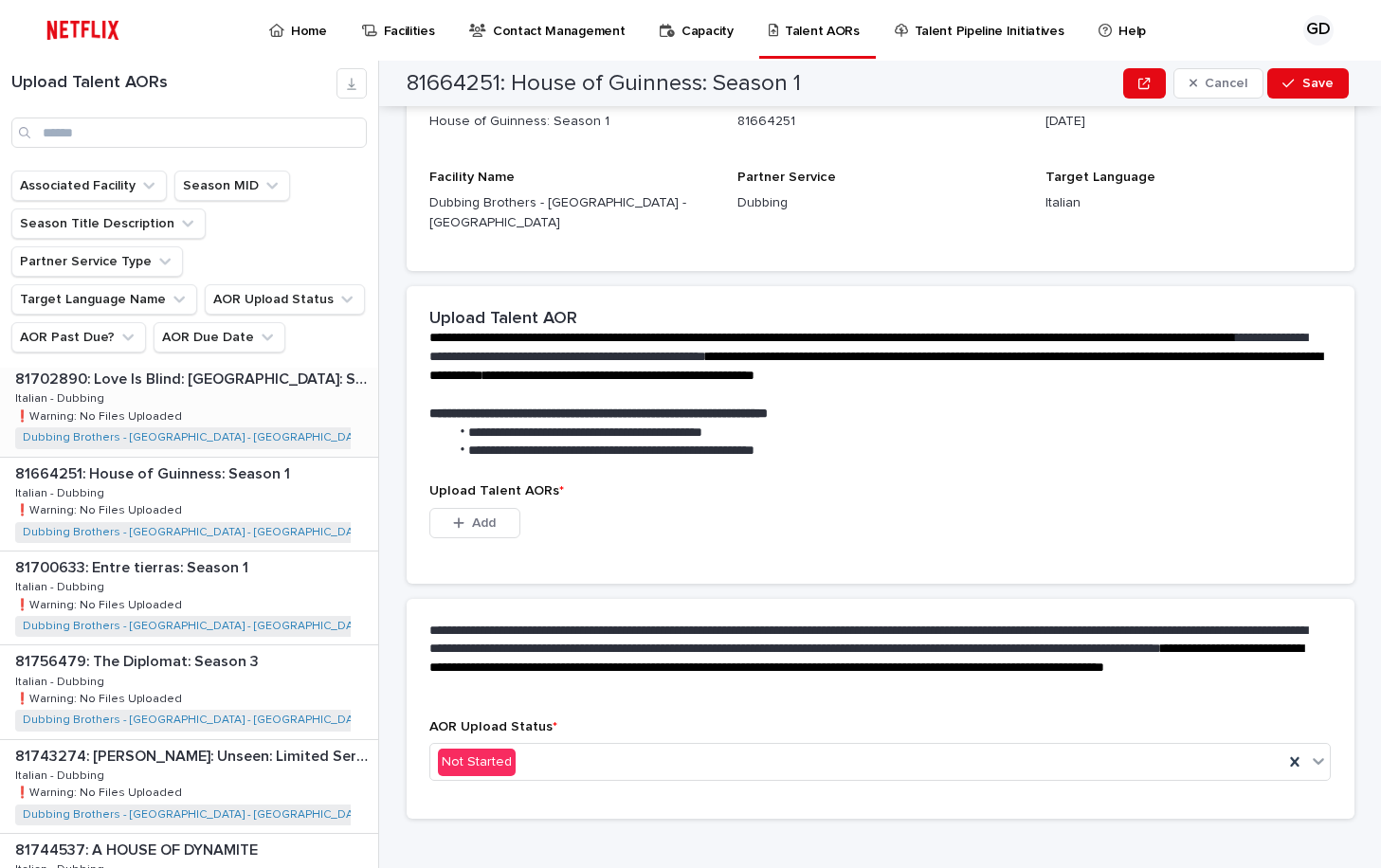
click at [250, 365] on div "81702890: Love Is Blind: [GEOGRAPHIC_DATA]: Season 2 81702890: Love Is Blind: […" at bounding box center [188, 409] width 378 height 93
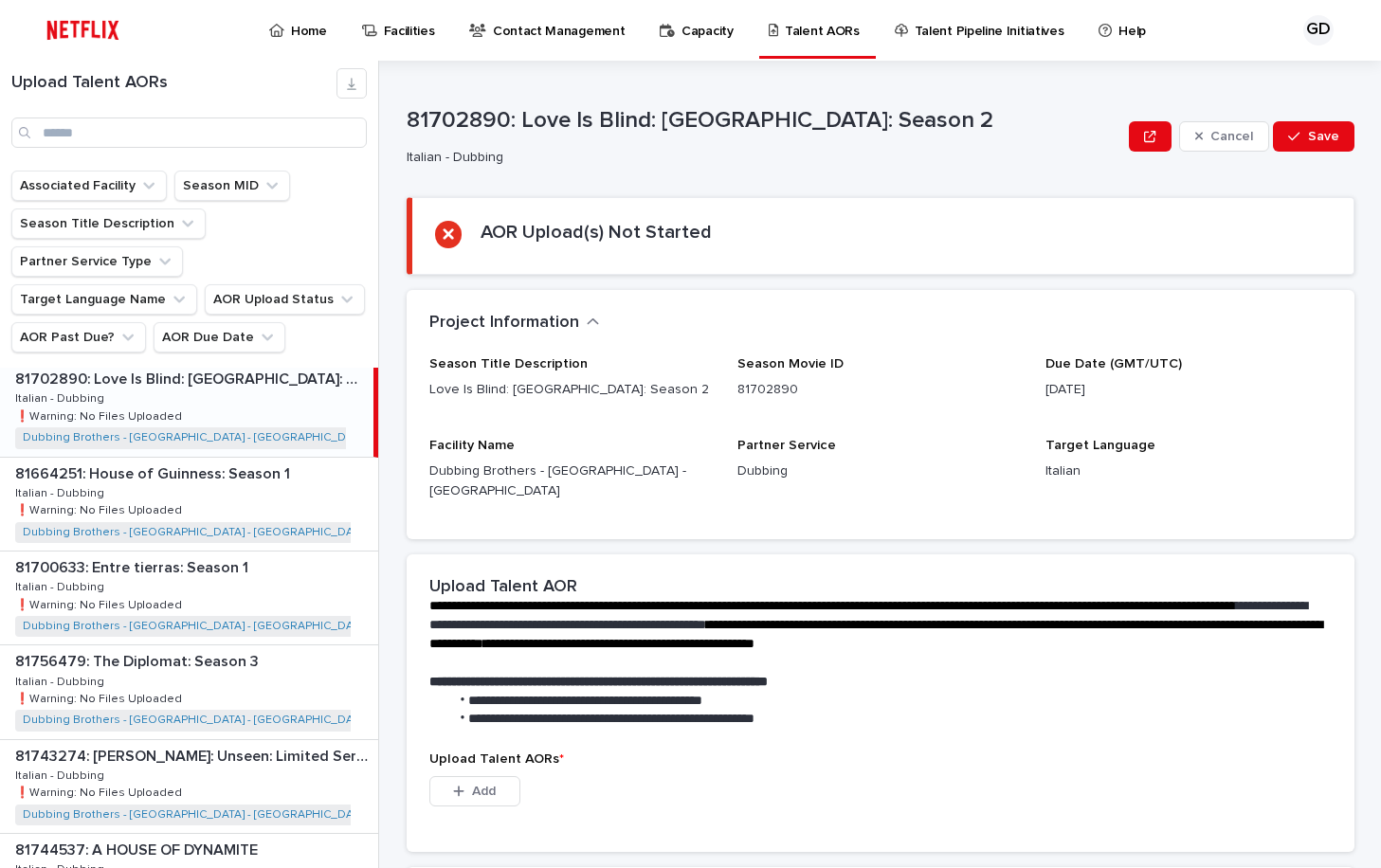
click at [288, 378] on div "81702890: Love Is Blind: [GEOGRAPHIC_DATA]: Season 2 81702890: Love Is Blind: […" at bounding box center [187, 409] width 373 height 93
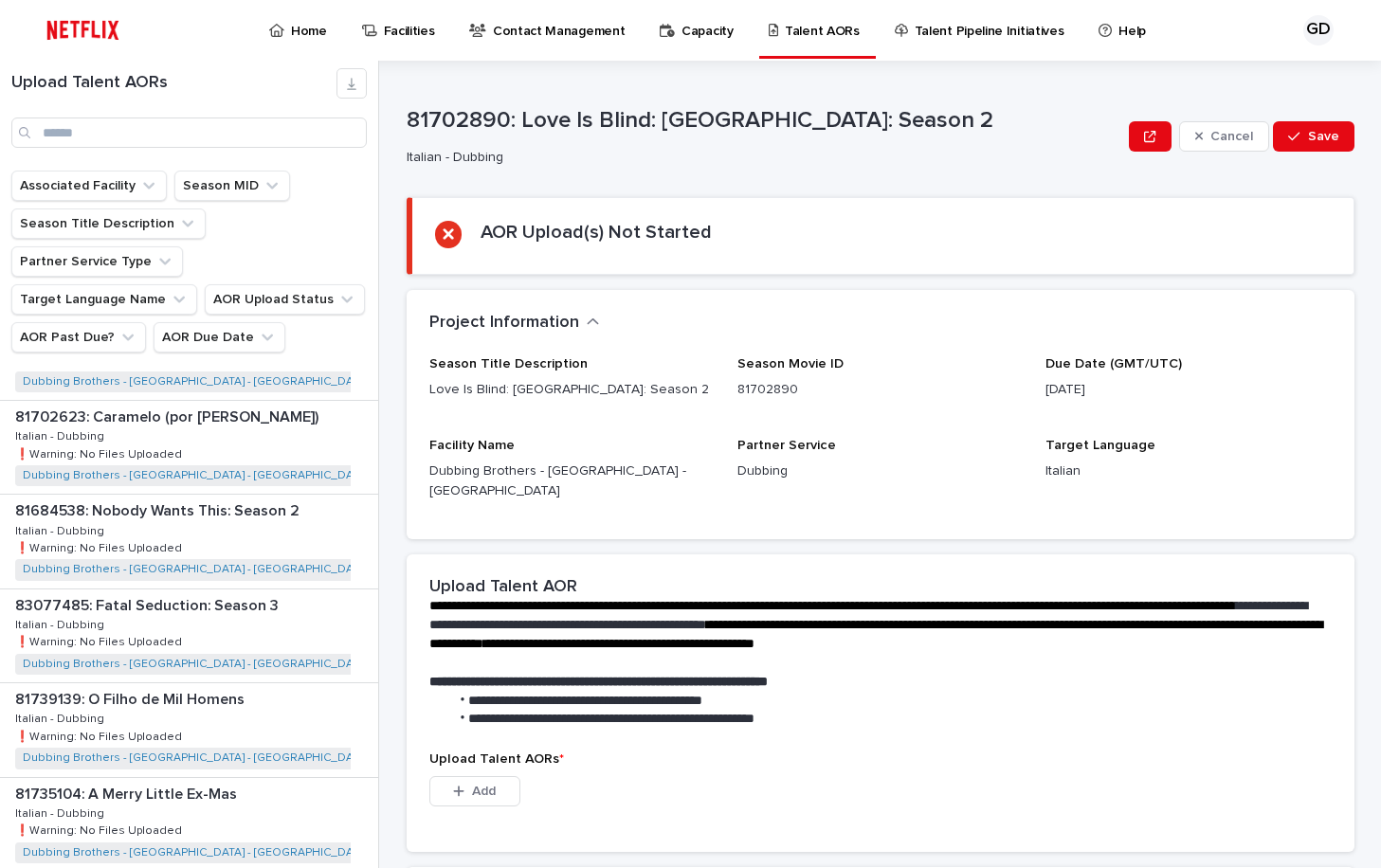
scroll to position [1610, 0]
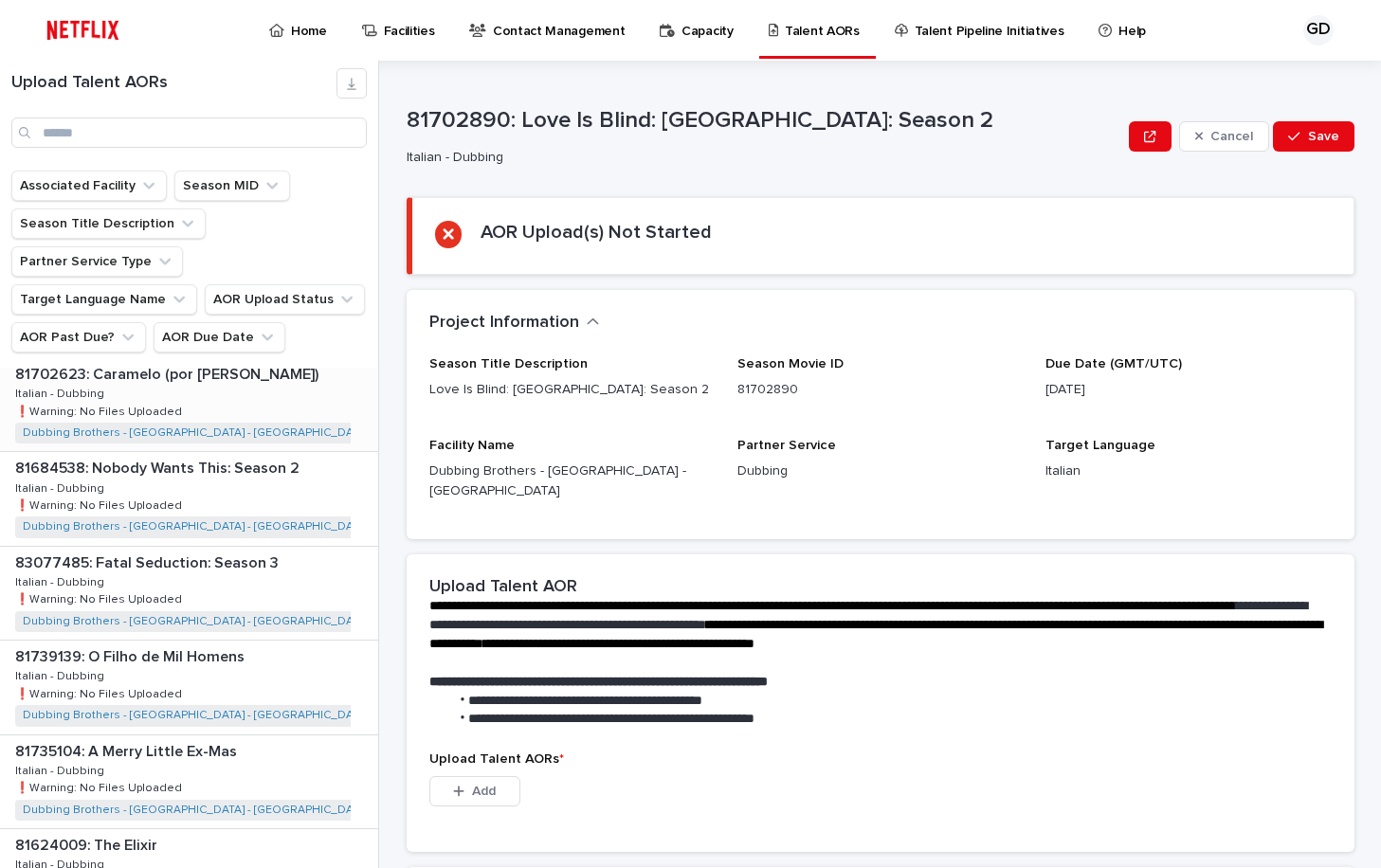
click at [262, 373] on div "81702623: Caramelo (por [PERSON_NAME]) 81702623: Caramelo (por [PERSON_NAME]) I…" at bounding box center [188, 404] width 378 height 93
click at [262, 373] on div "81702623: Caramelo (por [PERSON_NAME]) 81702623: Caramelo (por [PERSON_NAME]) I…" at bounding box center [187, 404] width 373 height 93
